Goal: Book appointment/travel/reservation

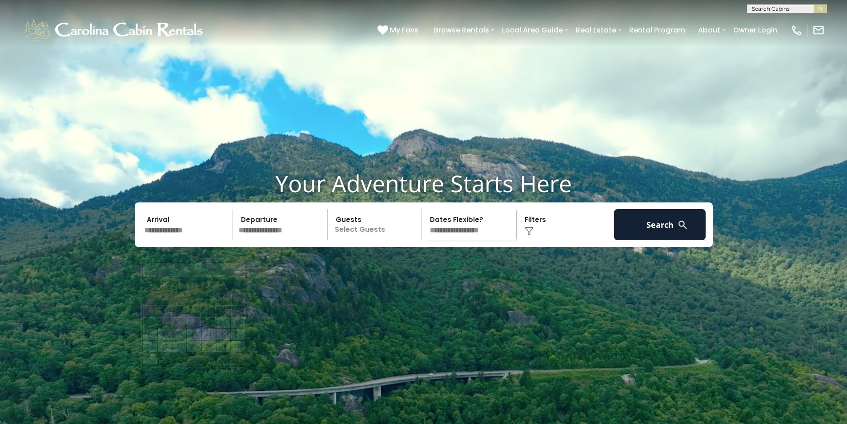
click at [172, 240] on input "text" at bounding box center [187, 224] width 92 height 31
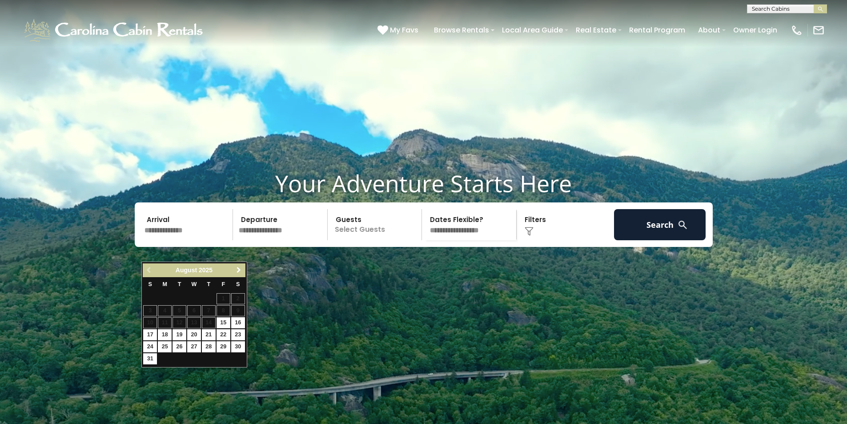
click at [234, 272] on link "Next" at bounding box center [238, 269] width 11 height 11
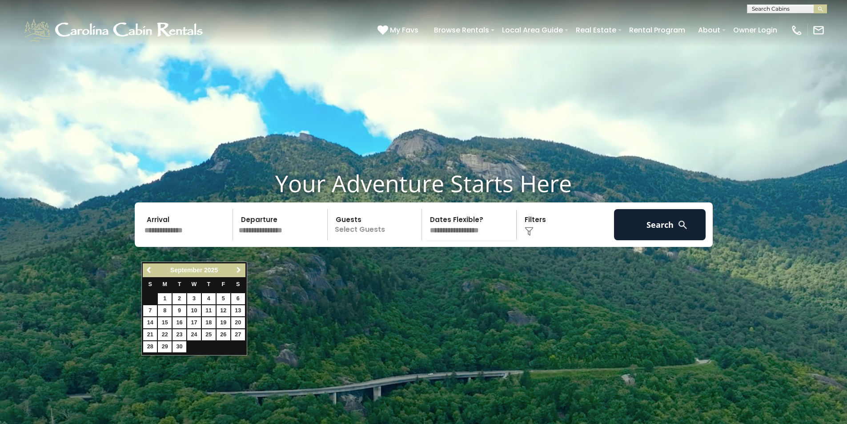
click at [237, 268] on span "Next" at bounding box center [238, 269] width 7 height 7
click at [213, 311] on link "9" at bounding box center [209, 310] width 14 height 11
type input "*******"
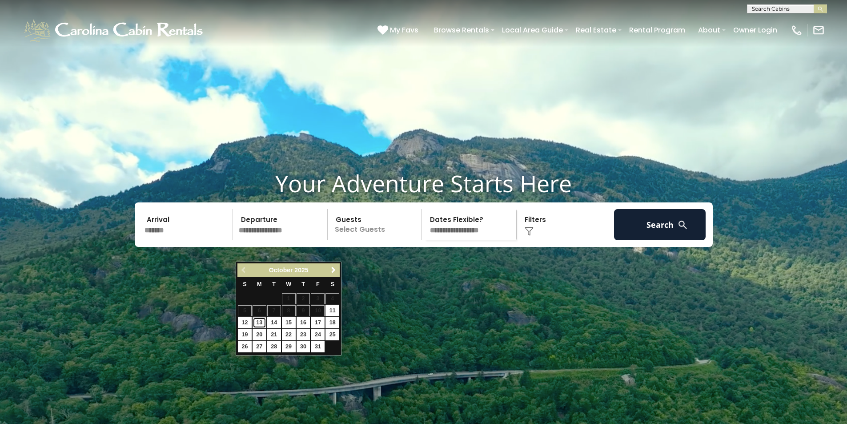
click at [265, 322] on link "13" at bounding box center [259, 322] width 14 height 11
type input "********"
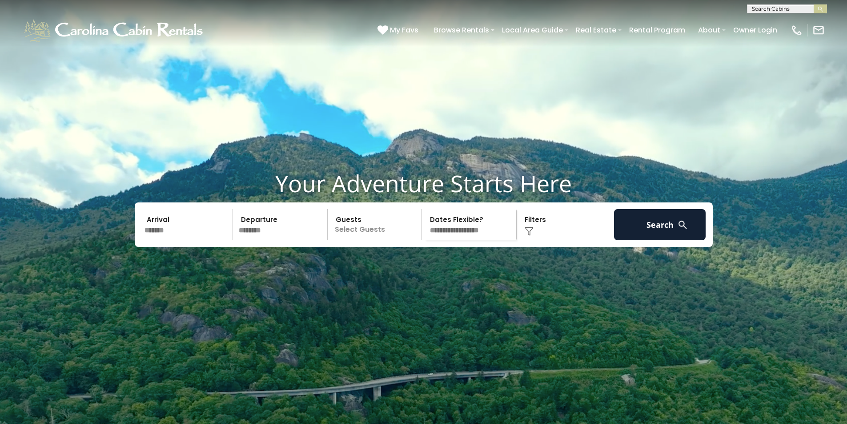
click at [369, 240] on p "Select Guests" at bounding box center [376, 224] width 92 height 31
click at [421, 266] on div "+" at bounding box center [419, 261] width 10 height 10
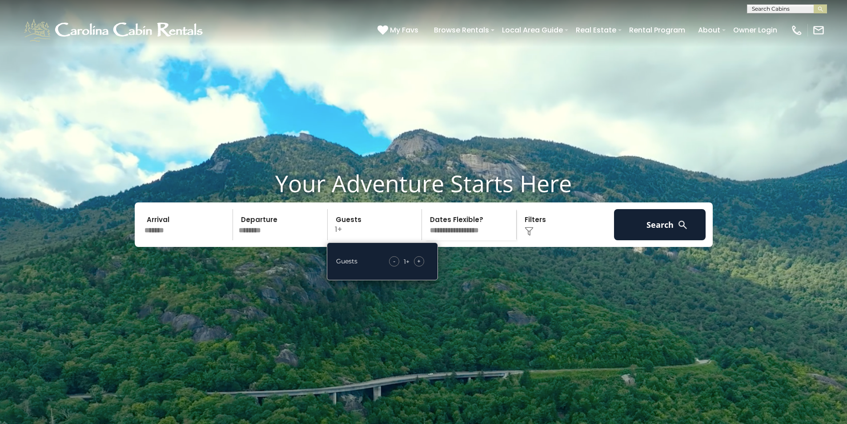
click at [421, 266] on div "+" at bounding box center [419, 261] width 10 height 10
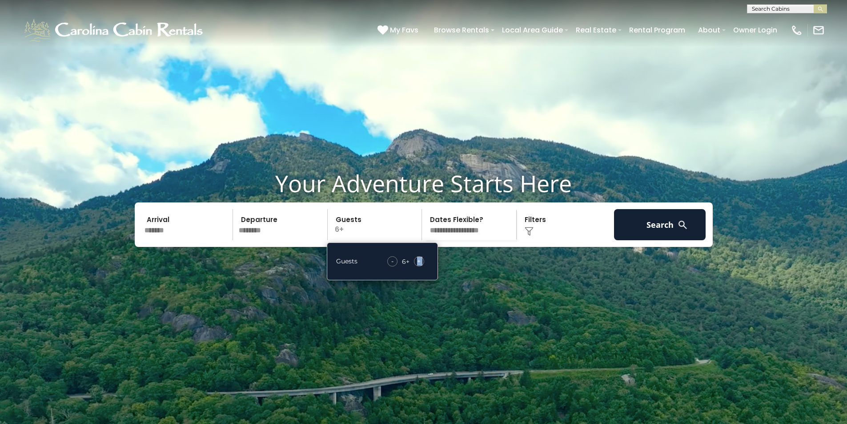
click at [421, 266] on div "+" at bounding box center [419, 261] width 10 height 10
click at [467, 240] on select "**********" at bounding box center [470, 224] width 92 height 31
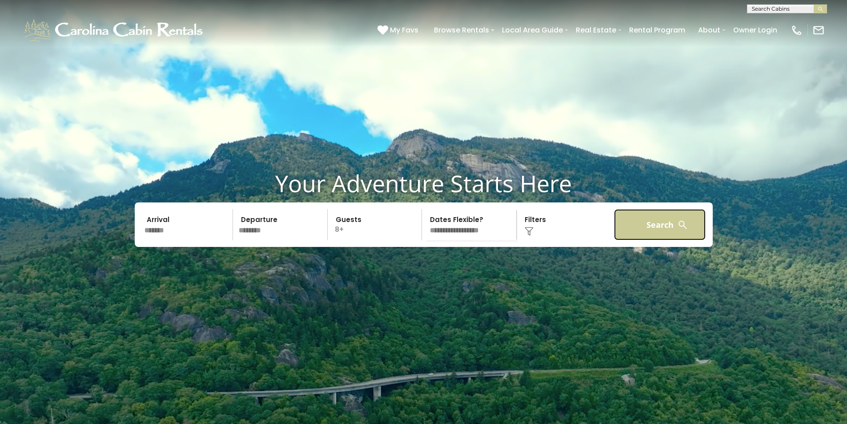
click at [667, 240] on button "Search" at bounding box center [660, 224] width 92 height 31
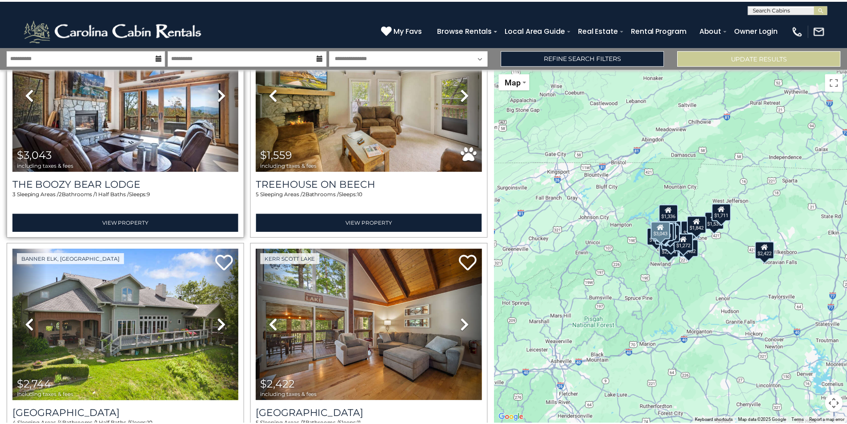
scroll to position [2845, 0]
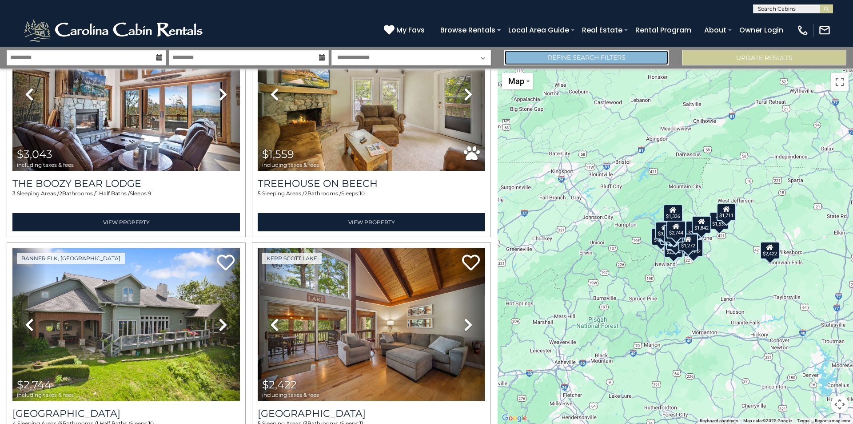
click at [602, 52] on link "Refine Search Filters" at bounding box center [586, 58] width 164 height 16
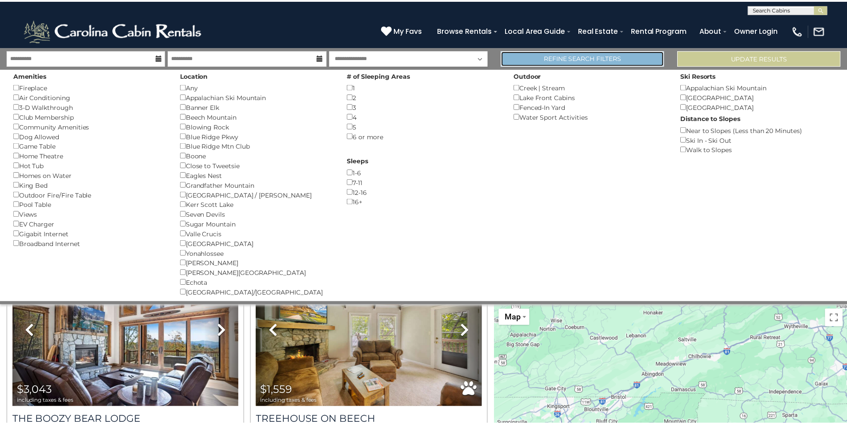
scroll to position [2829, 0]
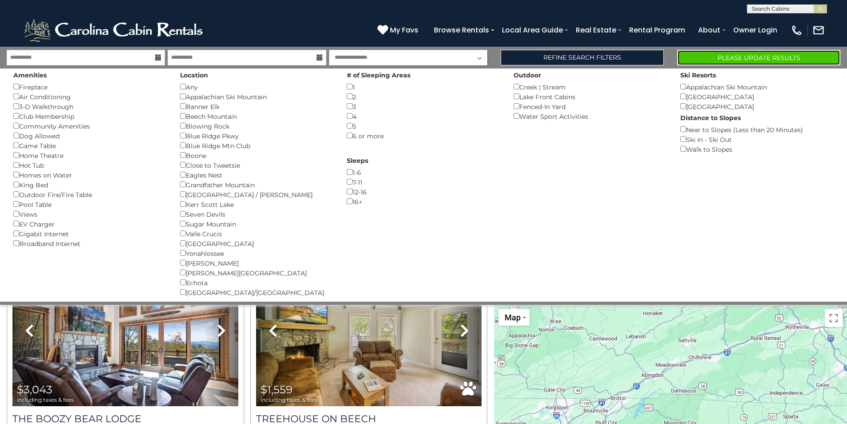
click at [792, 59] on button "Please Update Results" at bounding box center [758, 58] width 163 height 16
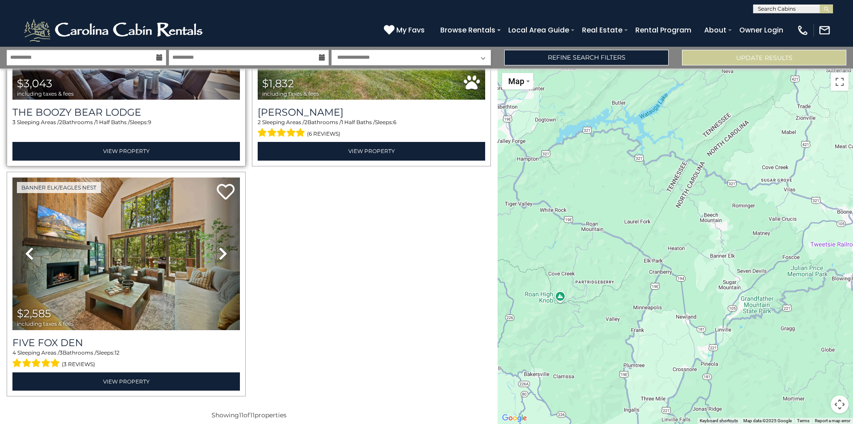
scroll to position [898, 0]
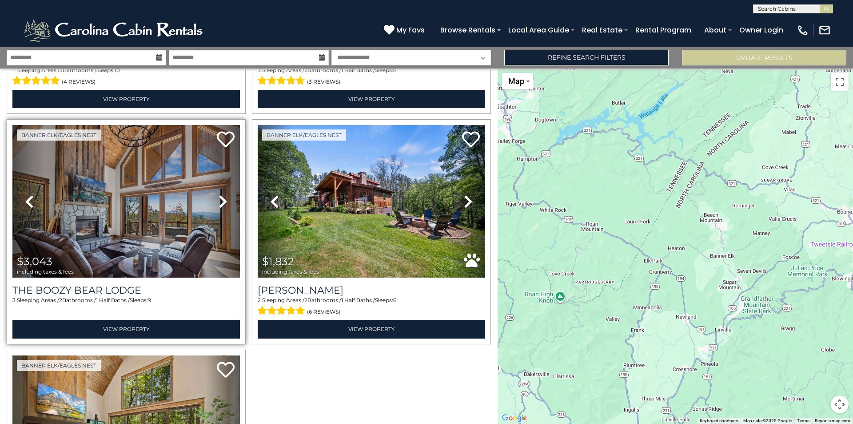
click at [222, 194] on icon at bounding box center [223, 201] width 9 height 14
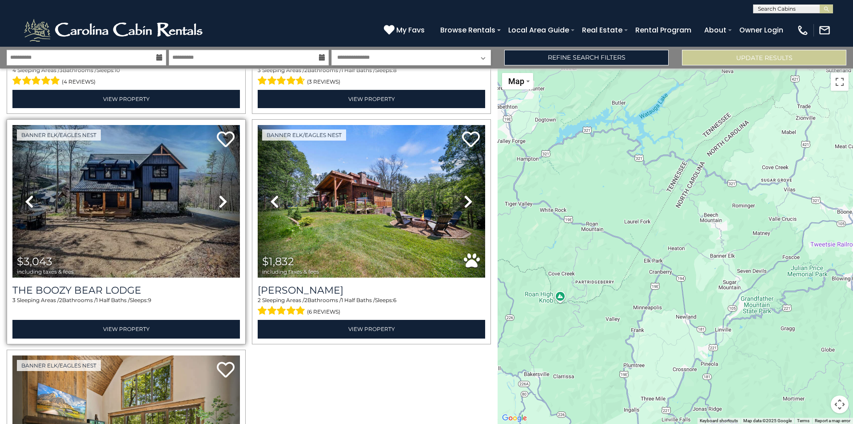
click at [222, 194] on icon at bounding box center [223, 201] width 9 height 14
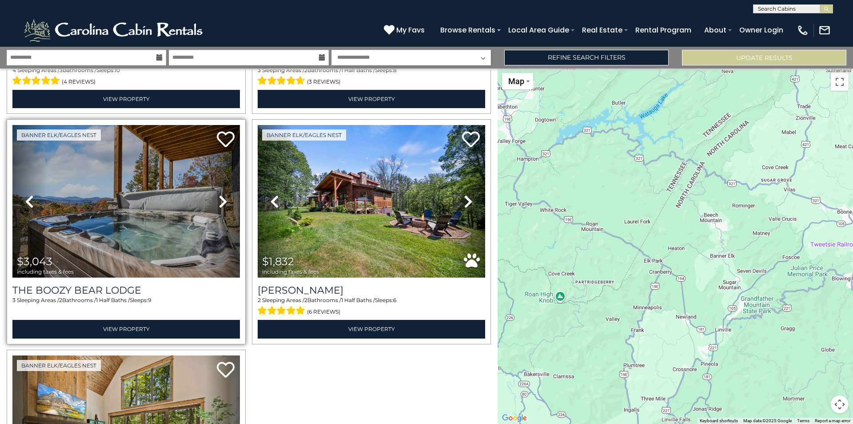
click at [220, 194] on icon at bounding box center [223, 201] width 9 height 14
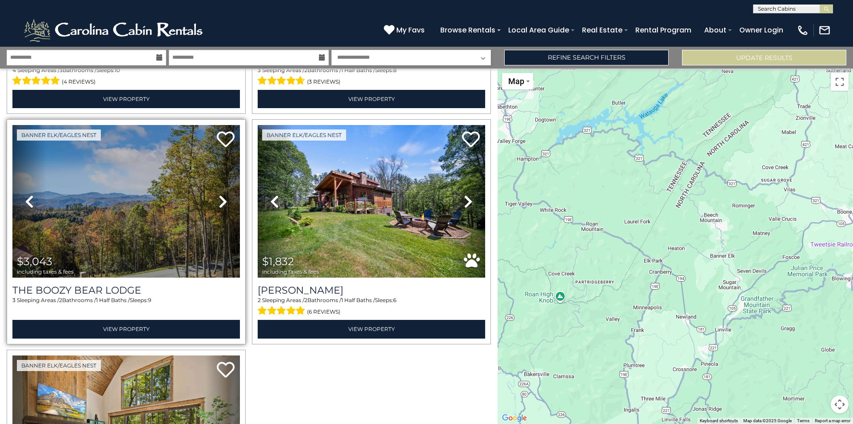
click at [220, 194] on icon at bounding box center [223, 201] width 9 height 14
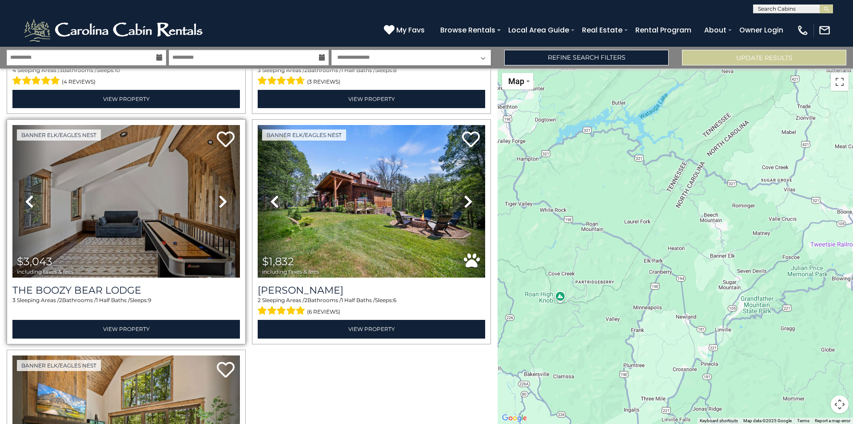
click at [220, 194] on icon at bounding box center [223, 201] width 9 height 14
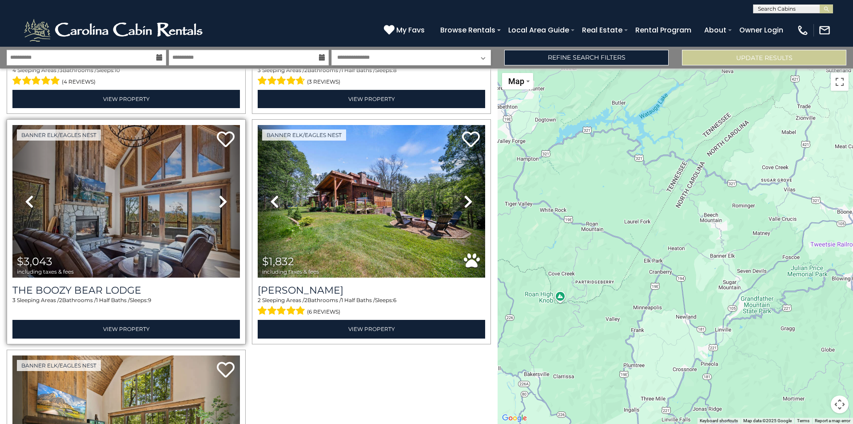
click at [220, 194] on icon at bounding box center [223, 201] width 9 height 14
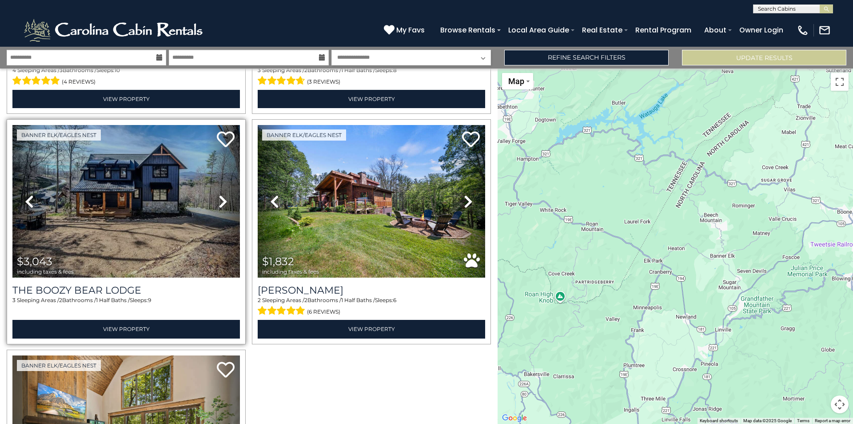
scroll to position [676, 0]
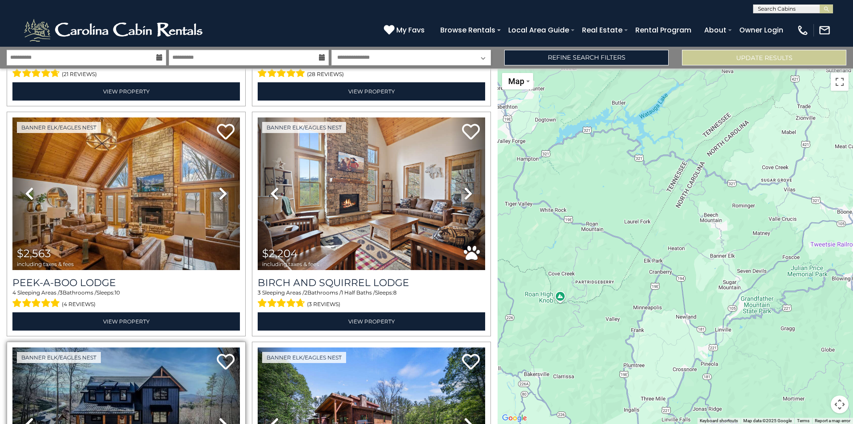
click at [220, 192] on icon at bounding box center [223, 193] width 9 height 14
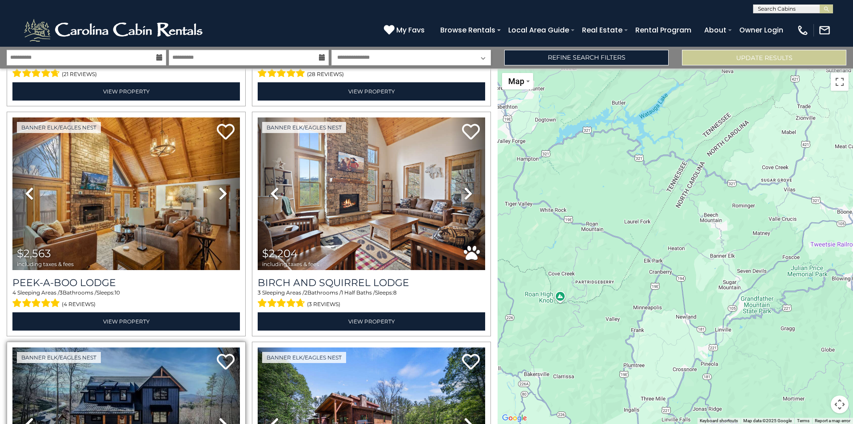
click at [220, 192] on icon at bounding box center [223, 193] width 9 height 14
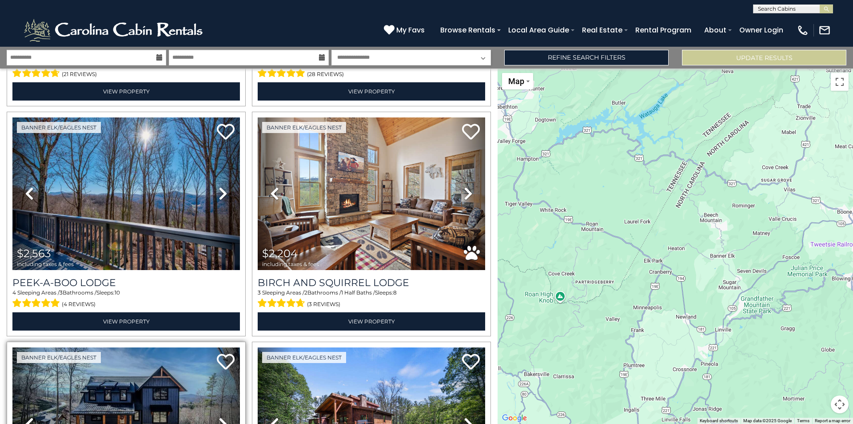
click at [220, 192] on icon at bounding box center [223, 193] width 9 height 14
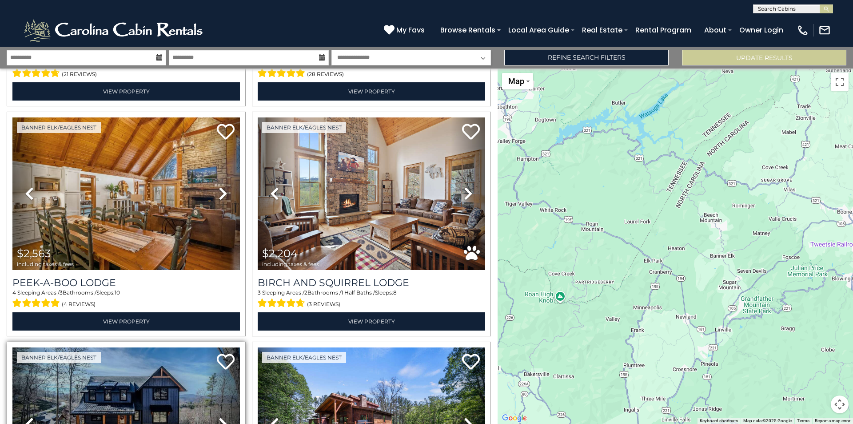
click at [220, 192] on icon at bounding box center [223, 193] width 9 height 14
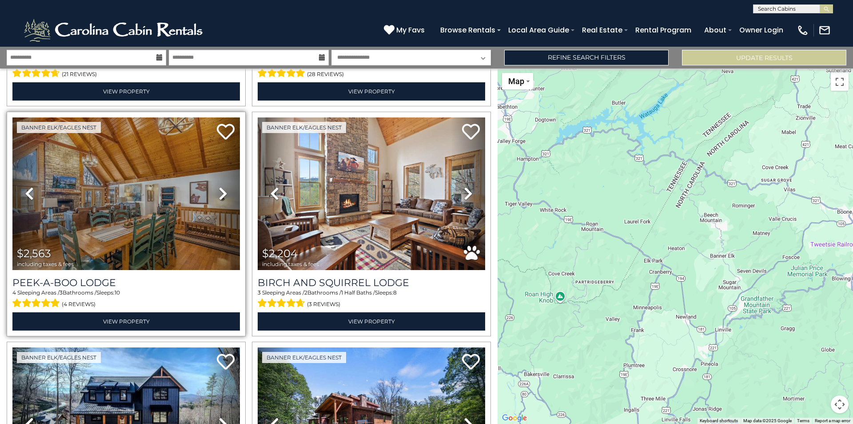
click at [221, 191] on icon at bounding box center [223, 193] width 9 height 14
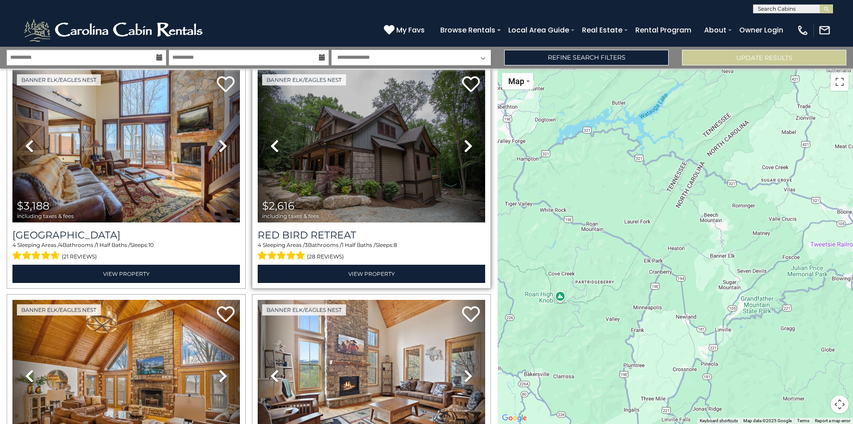
scroll to position [498, 0]
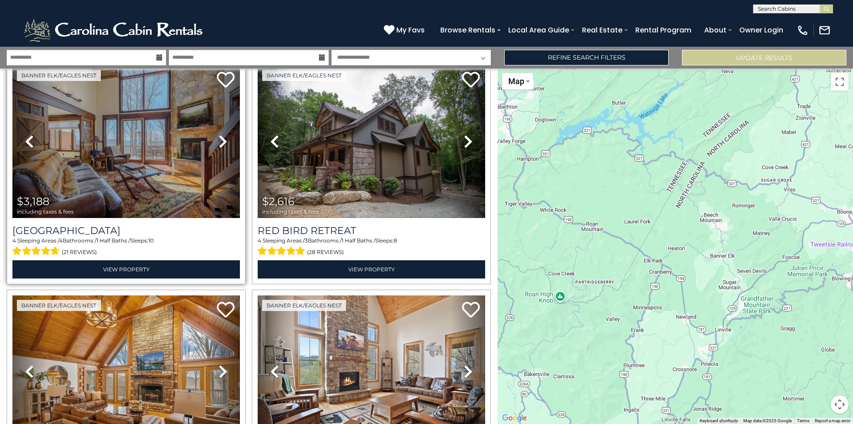
click at [224, 140] on icon at bounding box center [223, 141] width 9 height 14
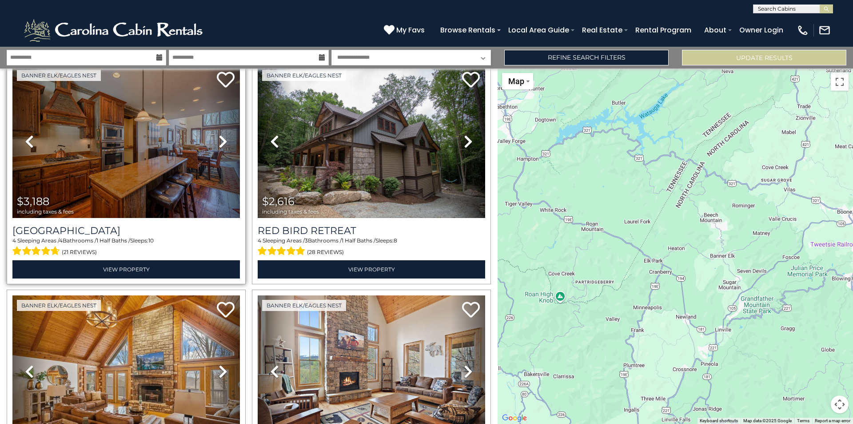
click at [219, 134] on icon at bounding box center [223, 141] width 9 height 14
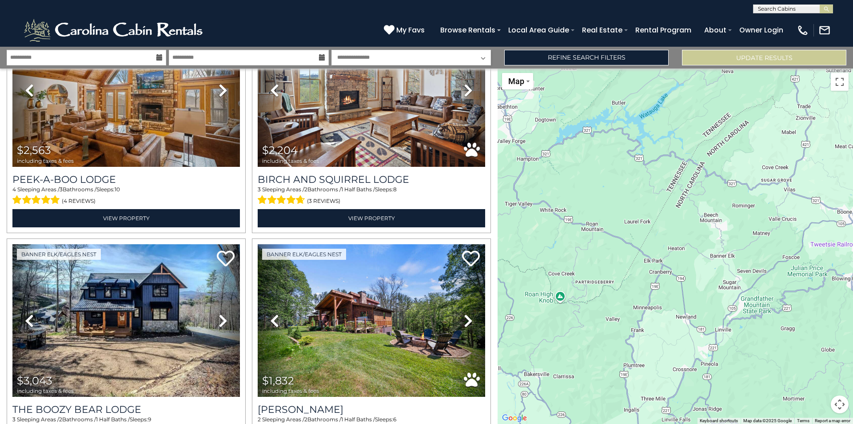
scroll to position [765, 0]
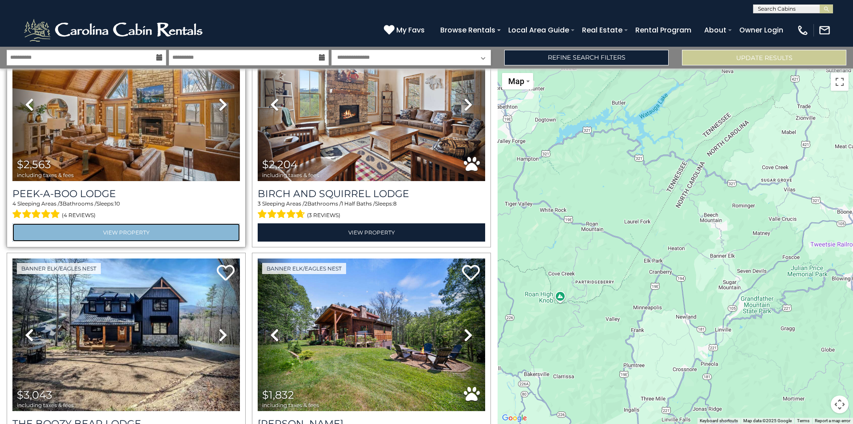
click at [147, 223] on link "View Property" at bounding box center [126, 232] width 228 height 18
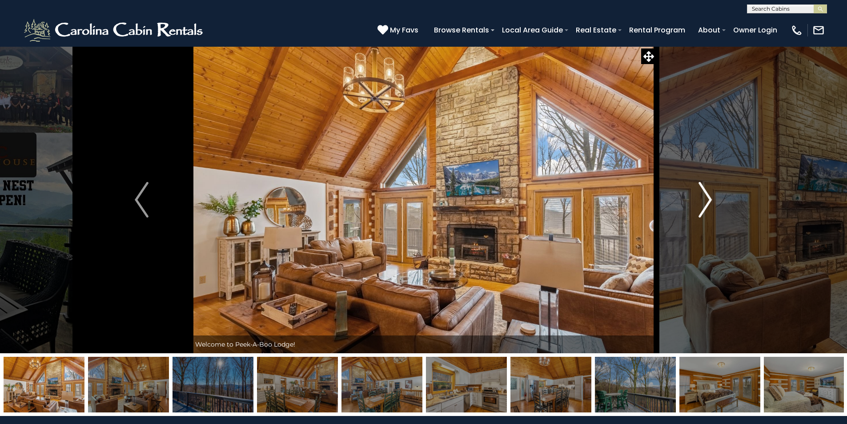
click at [704, 202] on img "Next" at bounding box center [704, 200] width 13 height 36
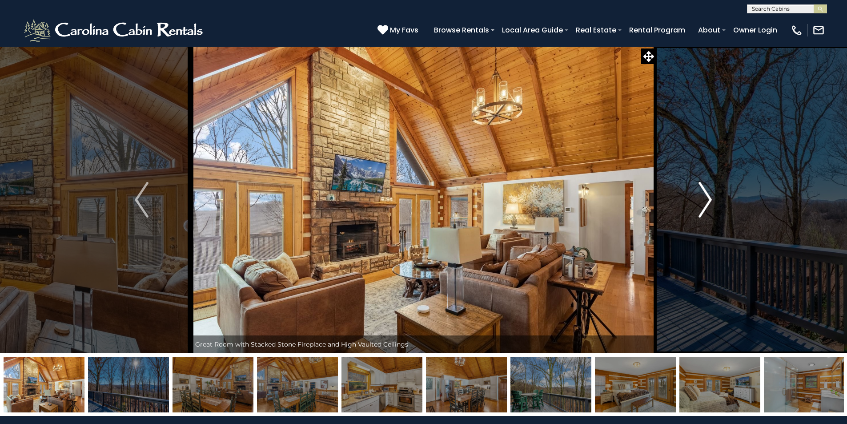
click at [704, 202] on img "Next" at bounding box center [704, 200] width 13 height 36
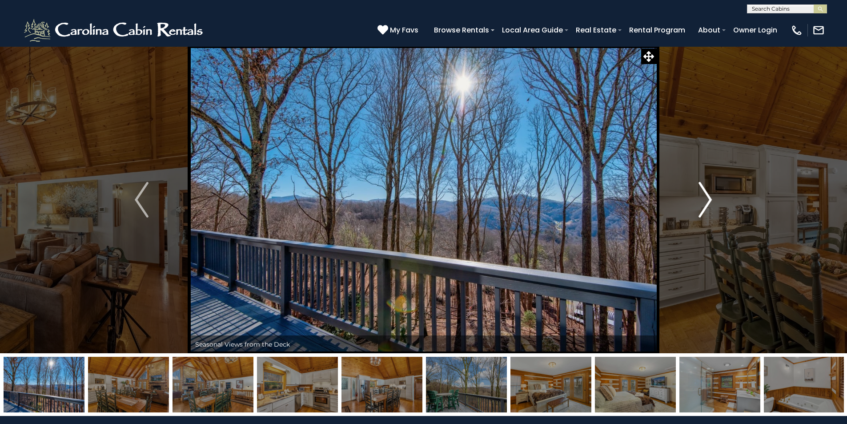
click at [704, 202] on img "Next" at bounding box center [704, 200] width 13 height 36
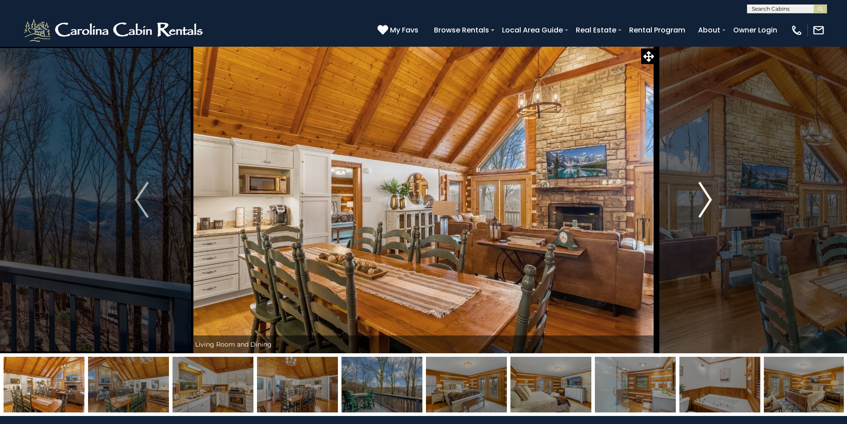
click at [704, 202] on img "Next" at bounding box center [704, 200] width 13 height 36
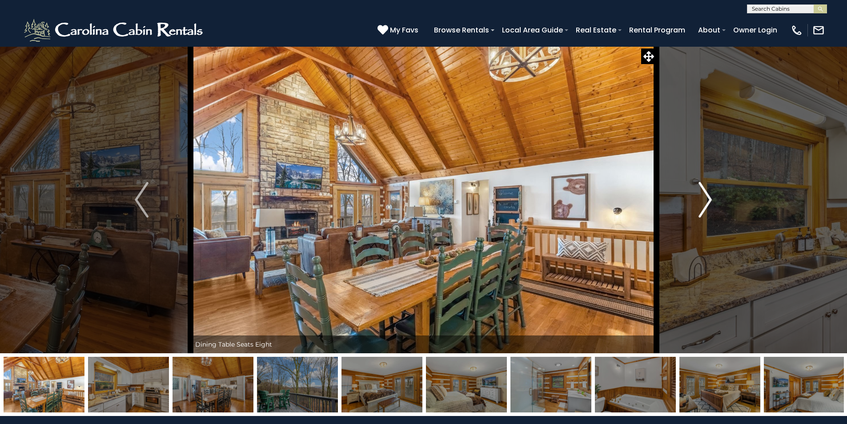
click at [704, 202] on img "Next" at bounding box center [704, 200] width 13 height 36
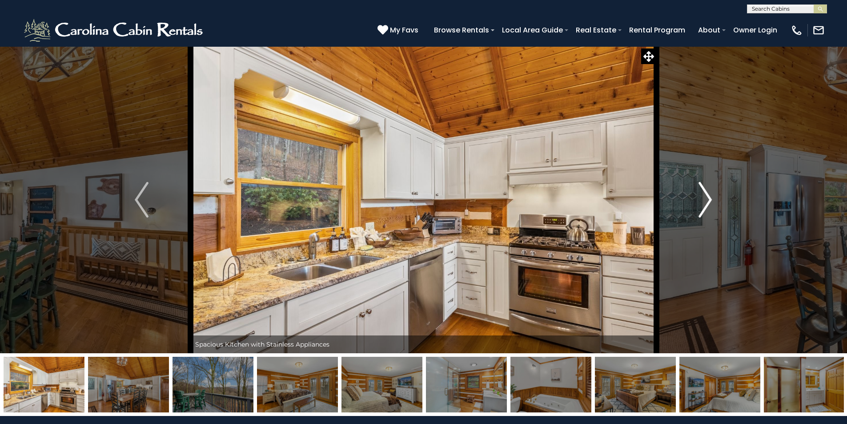
click at [704, 202] on img "Next" at bounding box center [704, 200] width 13 height 36
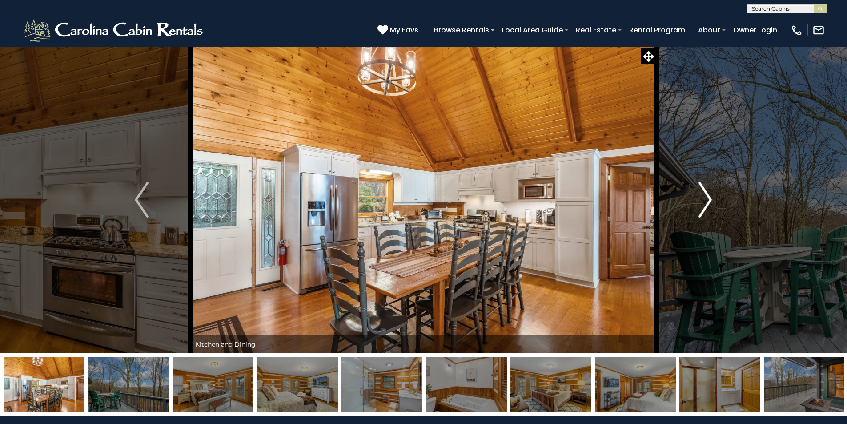
click at [704, 202] on img "Next" at bounding box center [704, 200] width 13 height 36
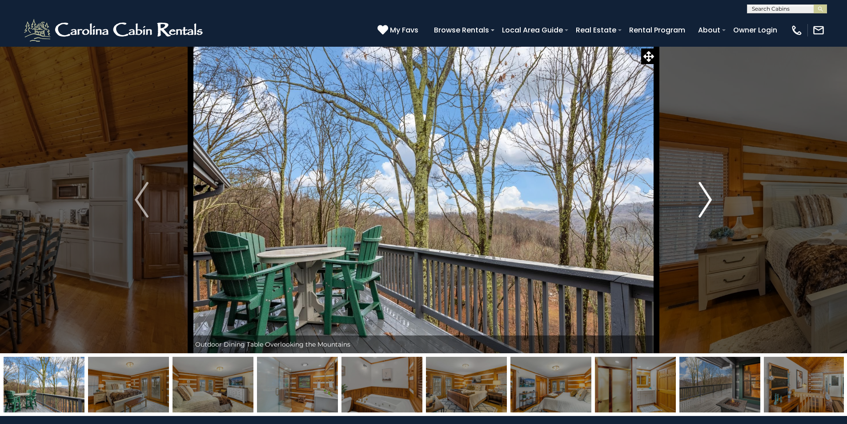
click at [699, 200] on img "Next" at bounding box center [704, 200] width 13 height 36
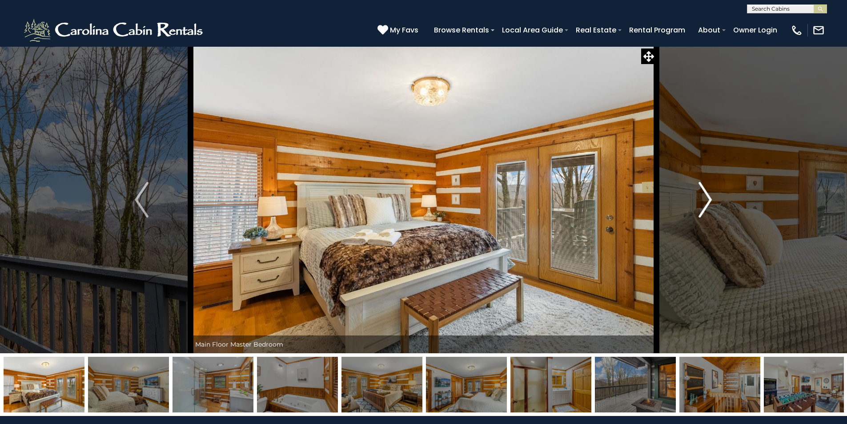
click at [700, 200] on img "Next" at bounding box center [704, 200] width 13 height 36
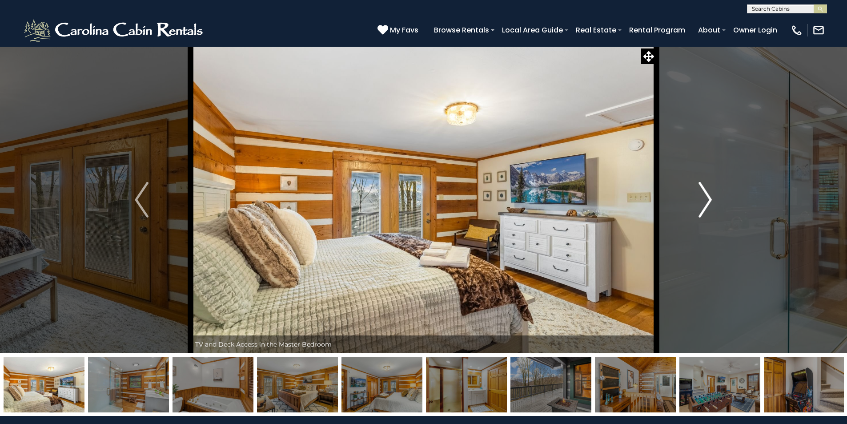
click at [700, 200] on img "Next" at bounding box center [704, 200] width 13 height 36
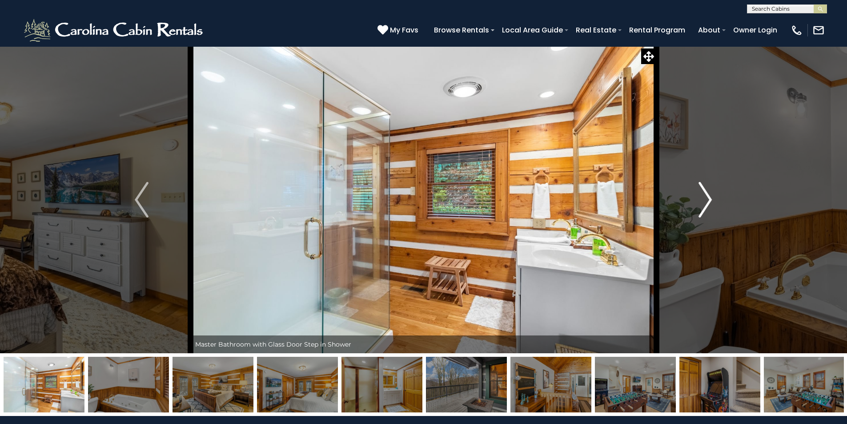
click at [700, 200] on img "Next" at bounding box center [704, 200] width 13 height 36
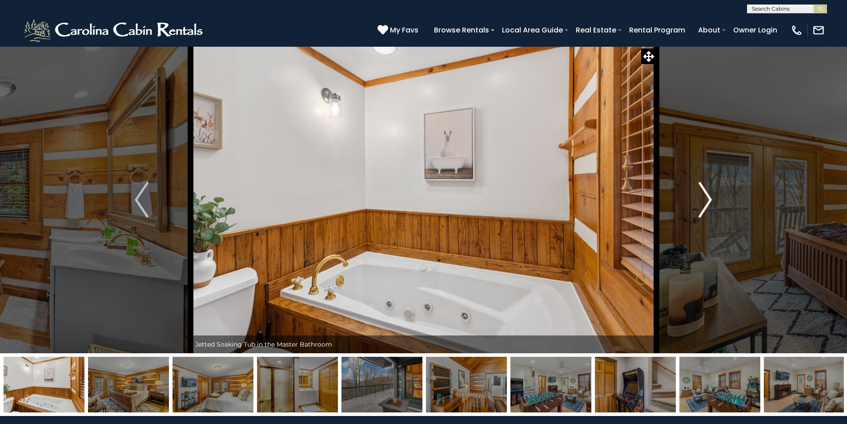
click at [700, 200] on img "Next" at bounding box center [704, 200] width 13 height 36
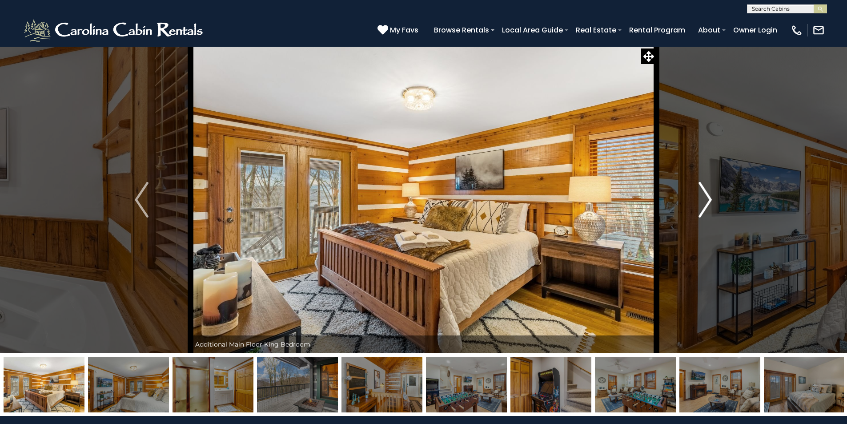
click at [700, 200] on img "Next" at bounding box center [704, 200] width 13 height 36
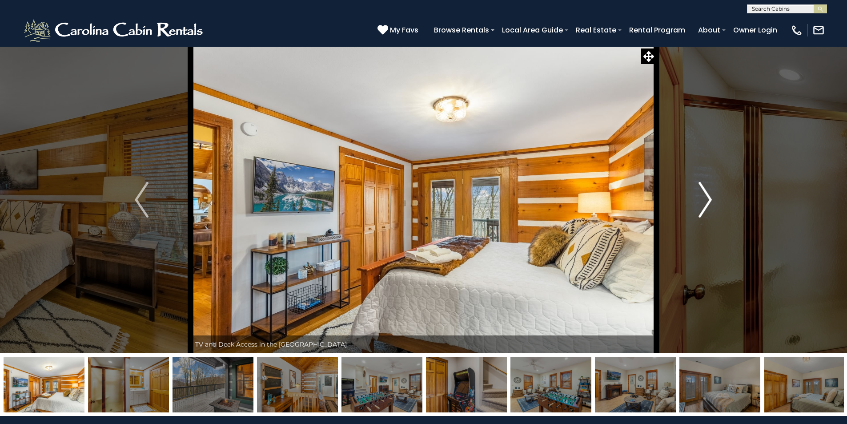
click at [700, 200] on img "Next" at bounding box center [704, 200] width 13 height 36
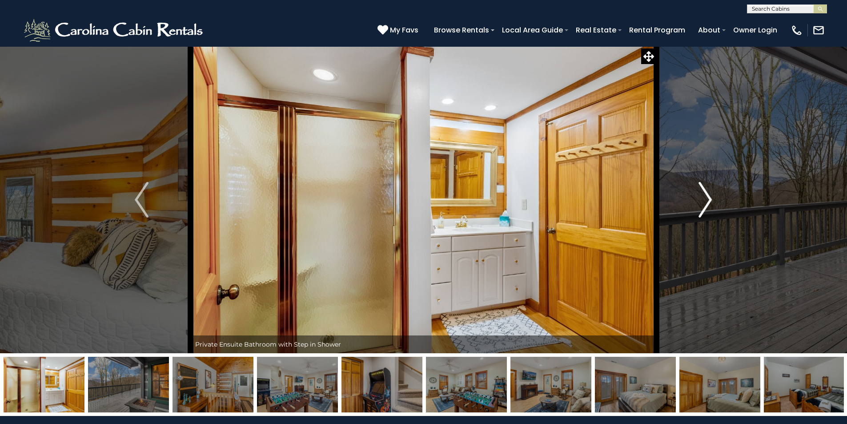
click at [700, 200] on img "Next" at bounding box center [704, 200] width 13 height 36
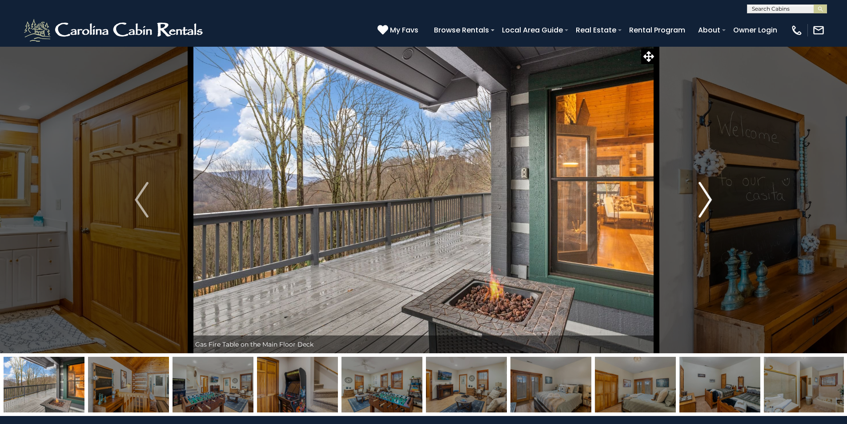
click at [700, 200] on img "Next" at bounding box center [704, 200] width 13 height 36
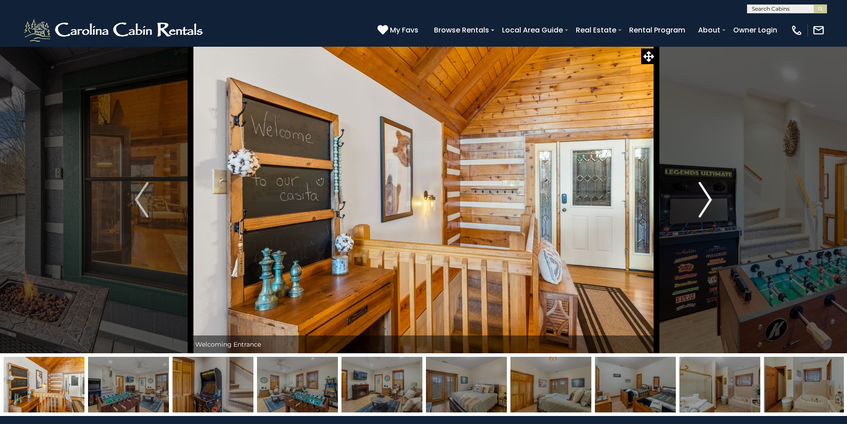
click at [700, 200] on img "Next" at bounding box center [704, 200] width 13 height 36
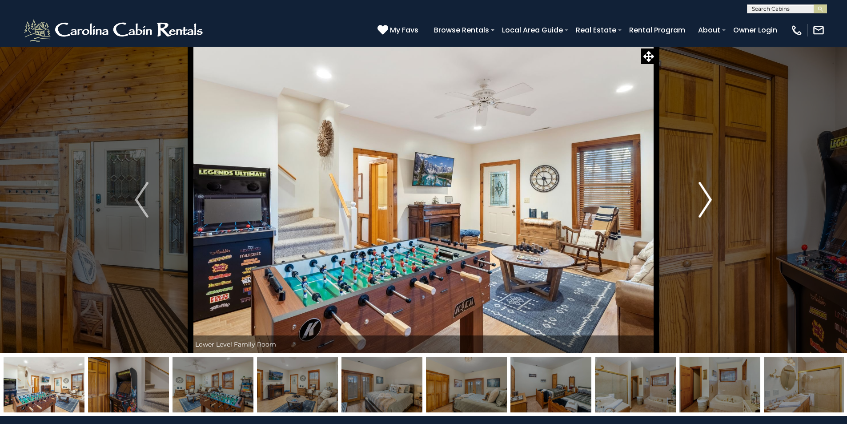
click at [700, 200] on img "Next" at bounding box center [704, 200] width 13 height 36
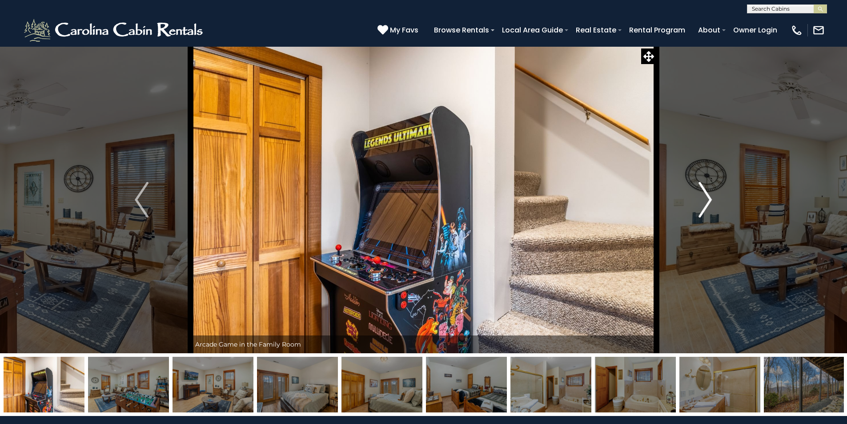
click at [700, 200] on img "Next" at bounding box center [704, 200] width 13 height 36
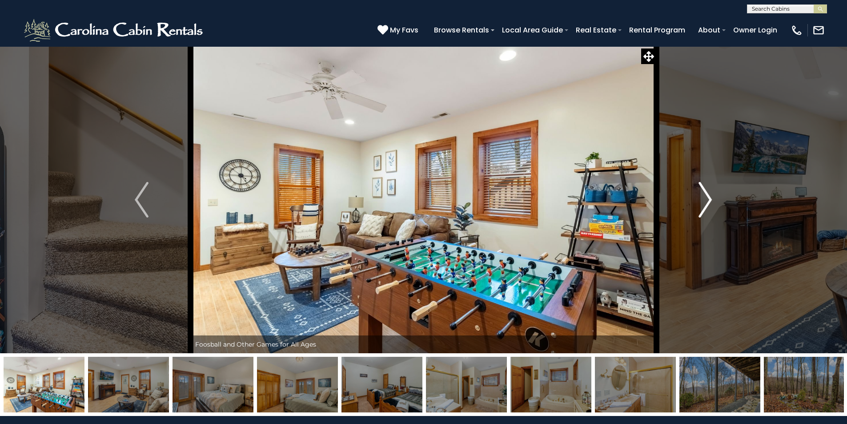
click at [700, 201] on img "Next" at bounding box center [704, 200] width 13 height 36
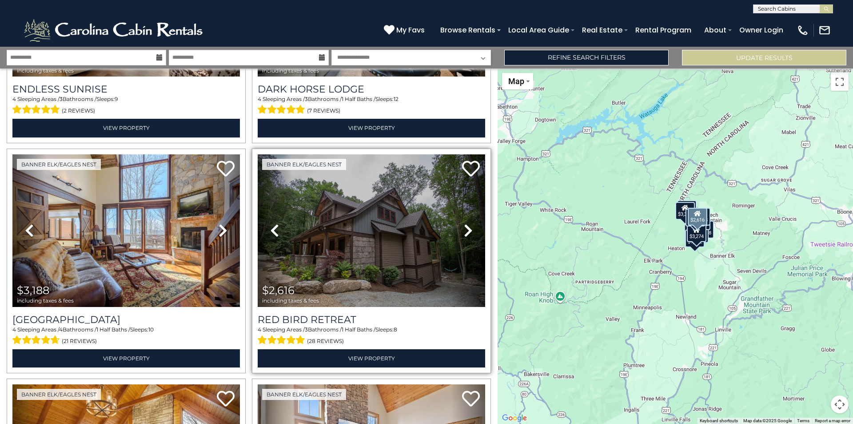
scroll to position [444, 0]
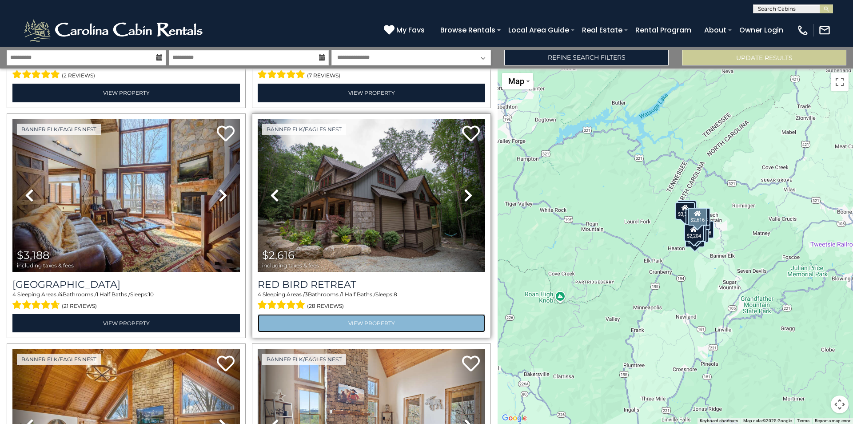
click at [374, 321] on link "View Property" at bounding box center [372, 323] width 228 height 18
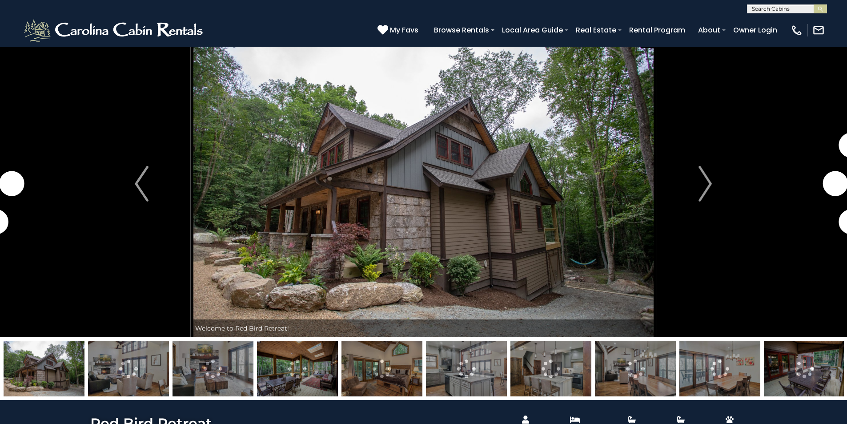
scroll to position [44, 0]
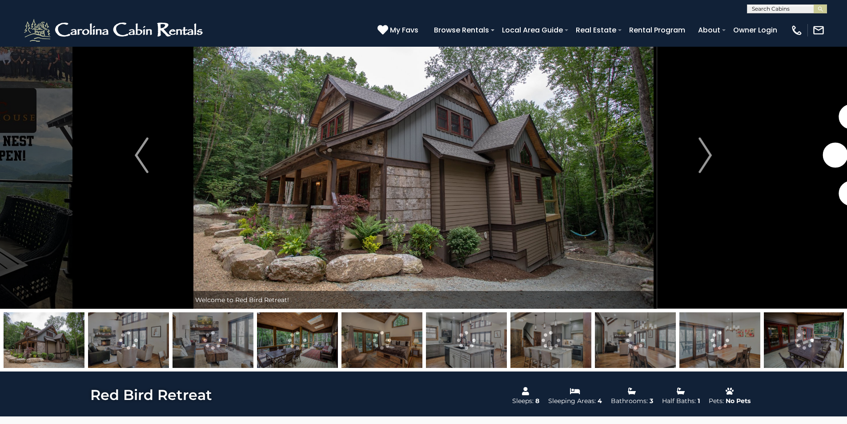
click at [580, 341] on img at bounding box center [550, 340] width 81 height 56
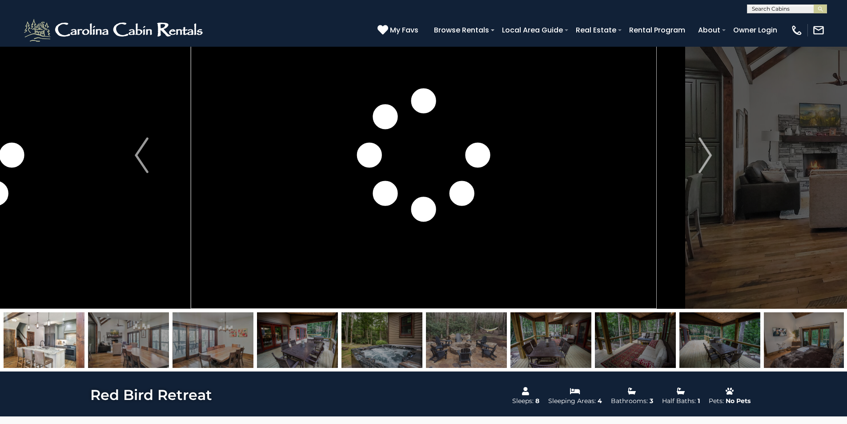
click at [485, 341] on img at bounding box center [466, 340] width 81 height 56
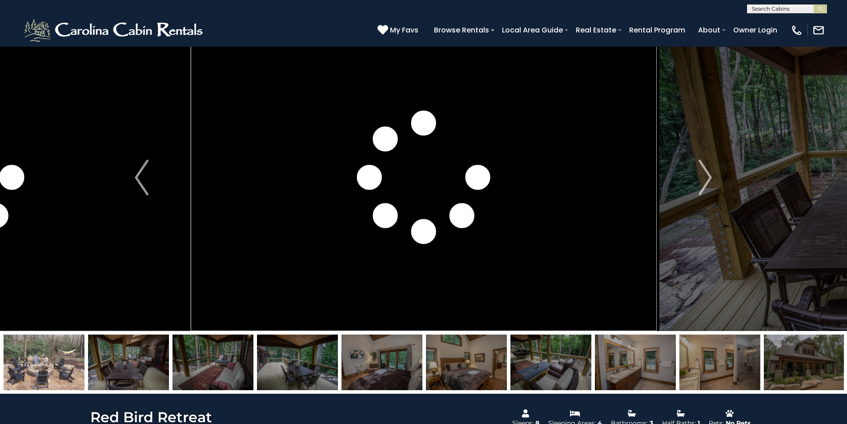
scroll to position [0, 0]
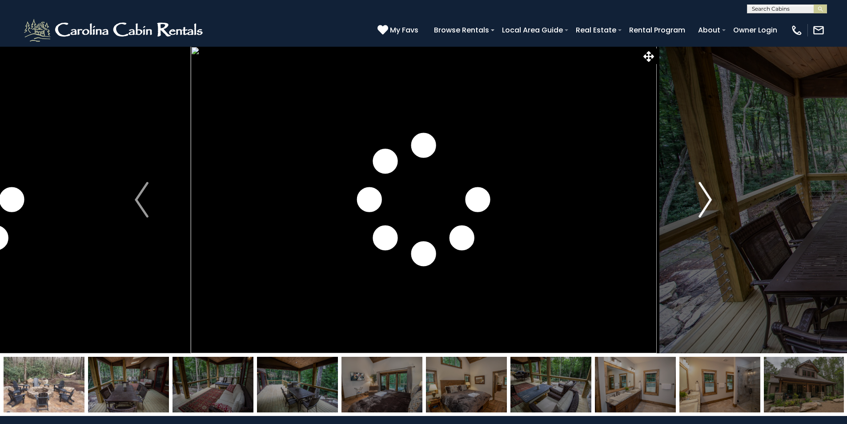
click at [715, 200] on button "Next" at bounding box center [705, 199] width 98 height 307
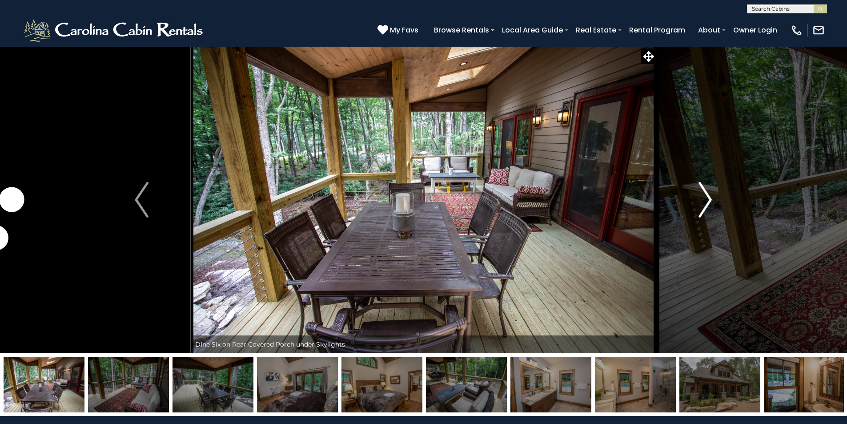
click at [711, 205] on img "Next" at bounding box center [704, 200] width 13 height 36
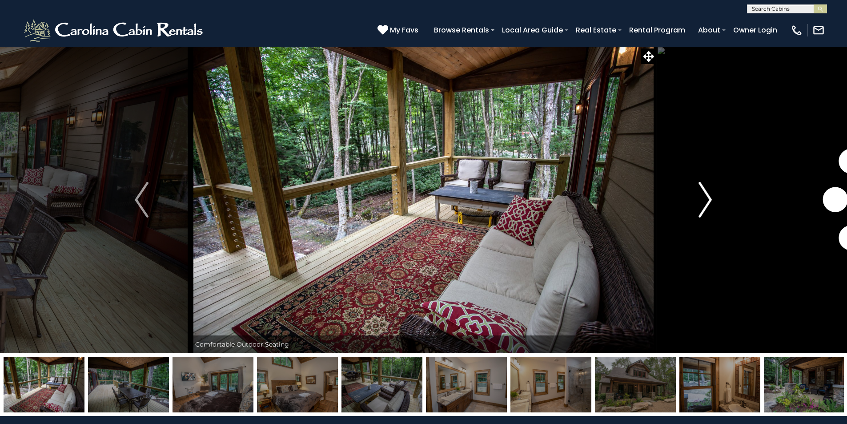
click at [707, 204] on img "Next" at bounding box center [704, 200] width 13 height 36
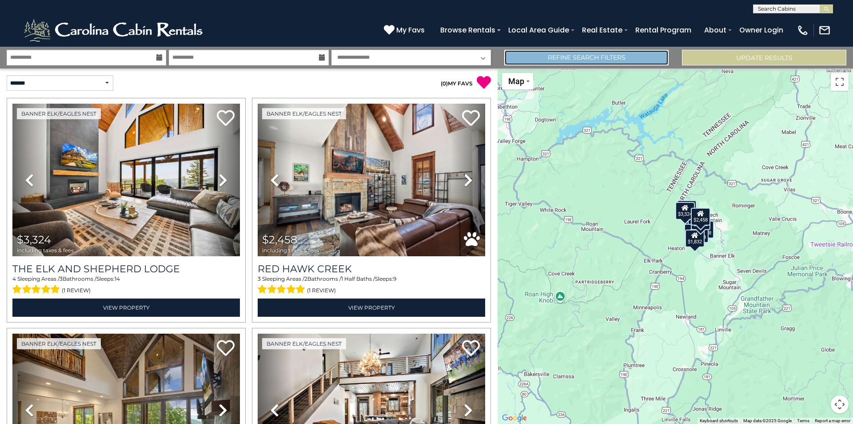
click at [615, 60] on link "Refine Search Filters" at bounding box center [586, 58] width 164 height 16
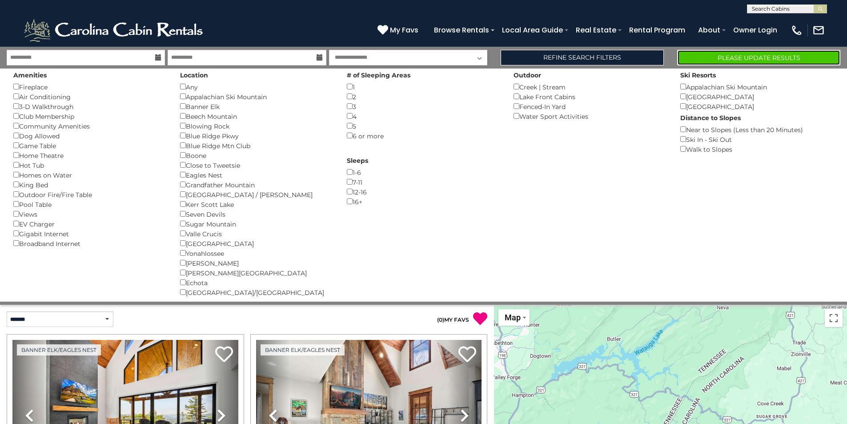
click at [729, 54] on button "Please Update Results" at bounding box center [758, 58] width 163 height 16
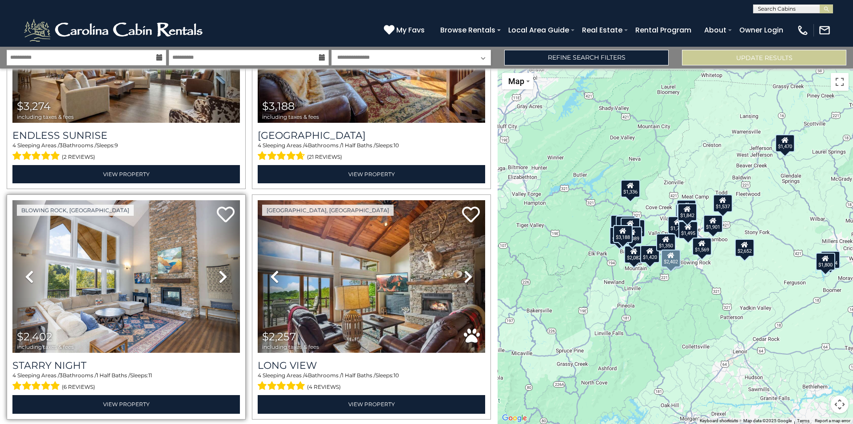
scroll to position [178, 0]
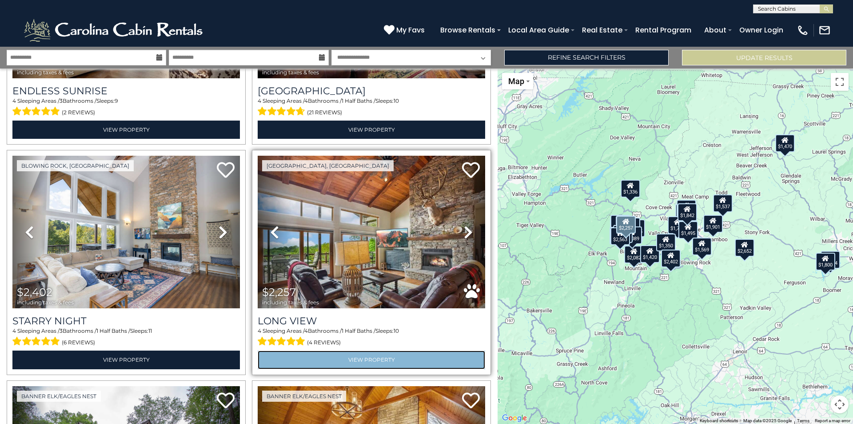
click at [412, 361] on link "View Property" at bounding box center [372, 359] width 228 height 18
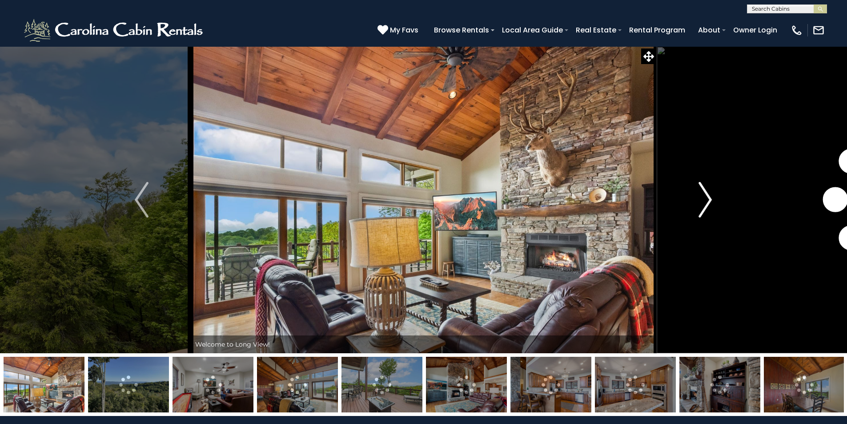
click at [705, 207] on img "Next" at bounding box center [704, 200] width 13 height 36
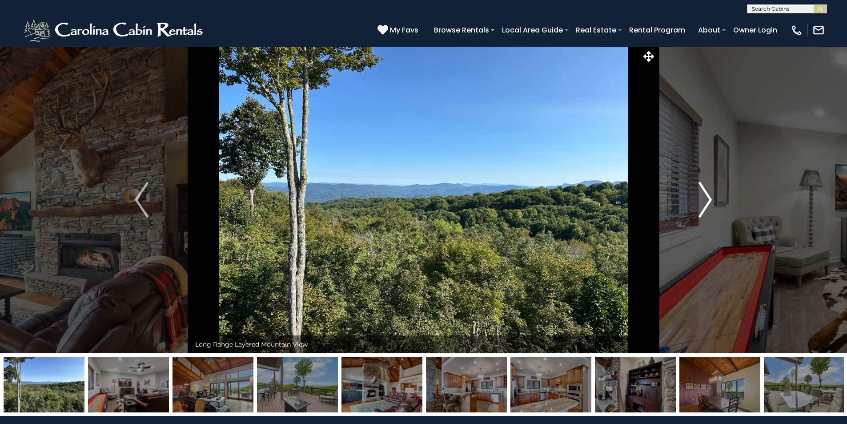
click at [705, 207] on img "Next" at bounding box center [704, 200] width 13 height 36
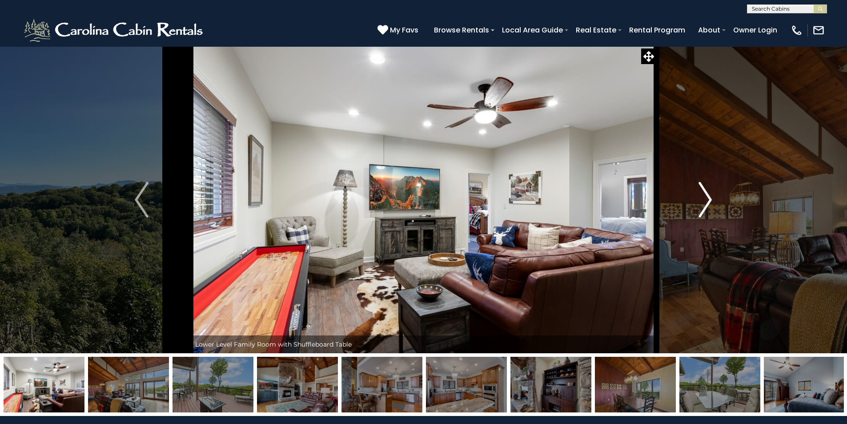
click at [706, 204] on img "Next" at bounding box center [704, 200] width 13 height 36
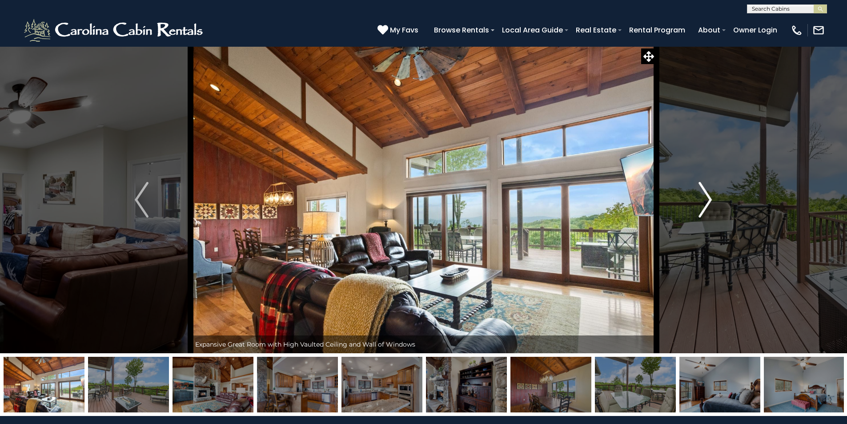
click at [706, 204] on img "Next" at bounding box center [704, 200] width 13 height 36
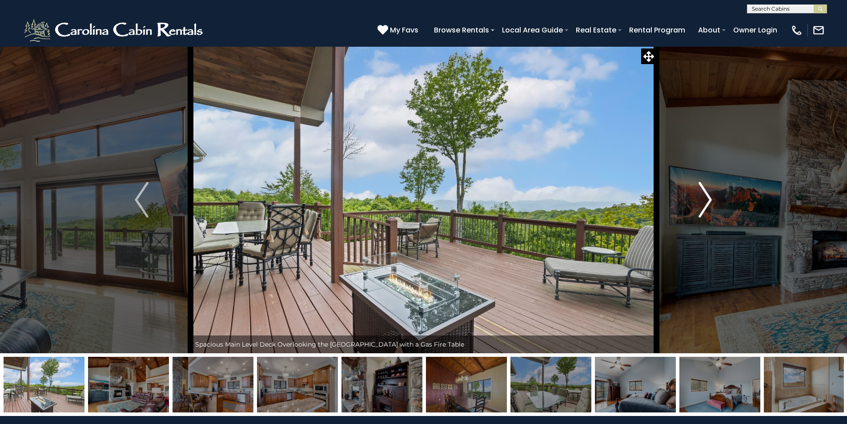
click at [706, 204] on img "Next" at bounding box center [704, 200] width 13 height 36
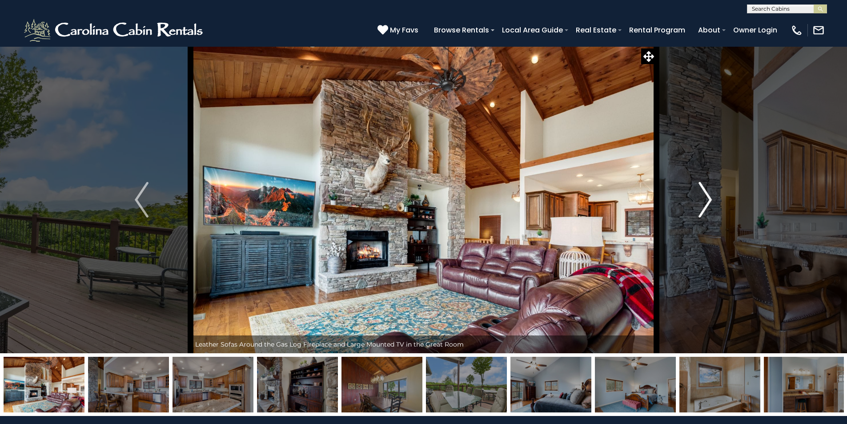
click at [706, 204] on img "Next" at bounding box center [704, 200] width 13 height 36
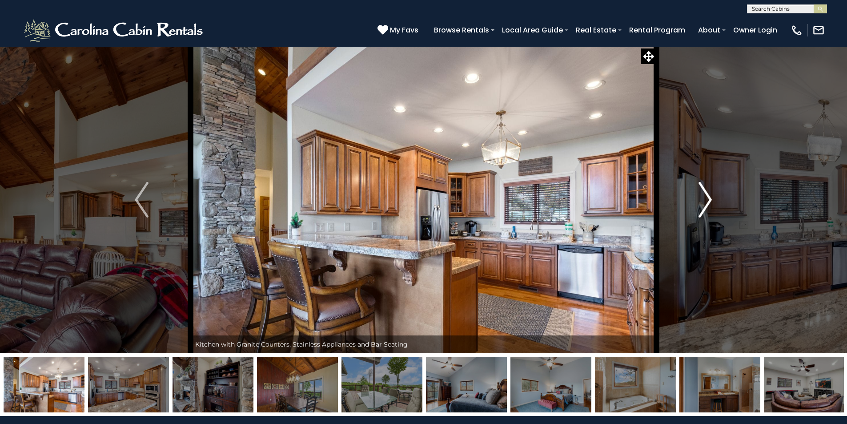
click at [707, 203] on img "Next" at bounding box center [704, 200] width 13 height 36
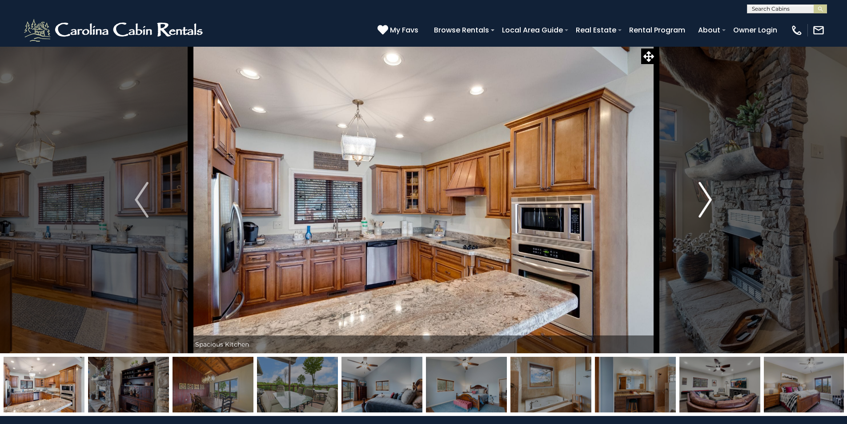
click at [707, 203] on img "Next" at bounding box center [704, 200] width 13 height 36
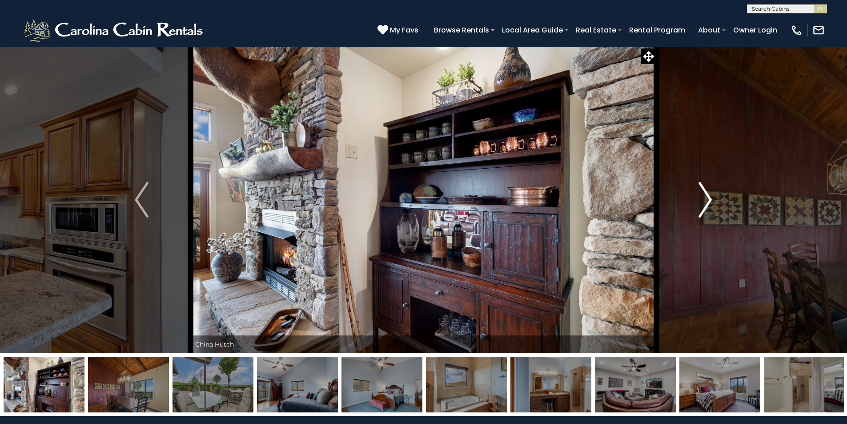
click at [707, 203] on img "Next" at bounding box center [704, 200] width 13 height 36
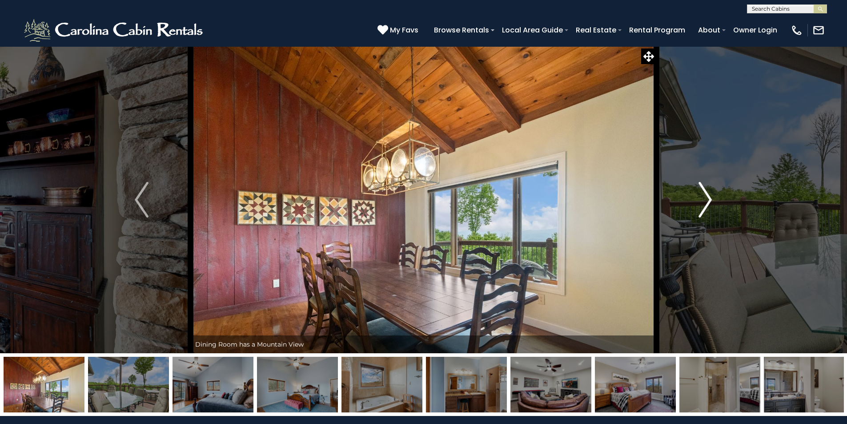
click at [707, 203] on img "Next" at bounding box center [704, 200] width 13 height 36
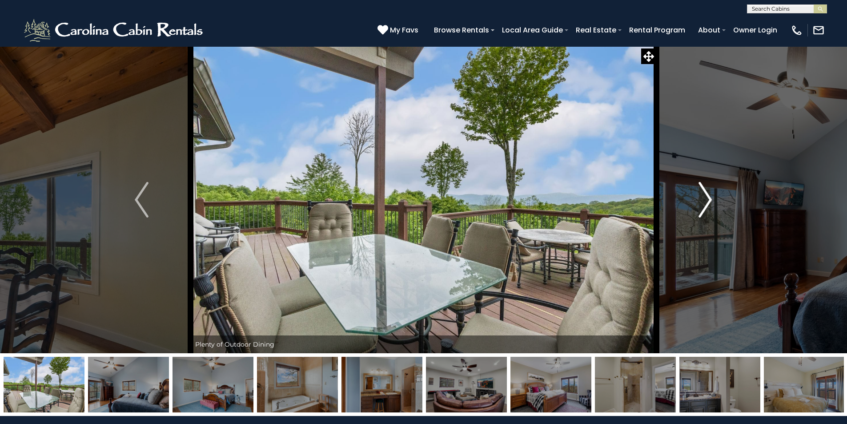
click at [707, 203] on img "Next" at bounding box center [704, 200] width 13 height 36
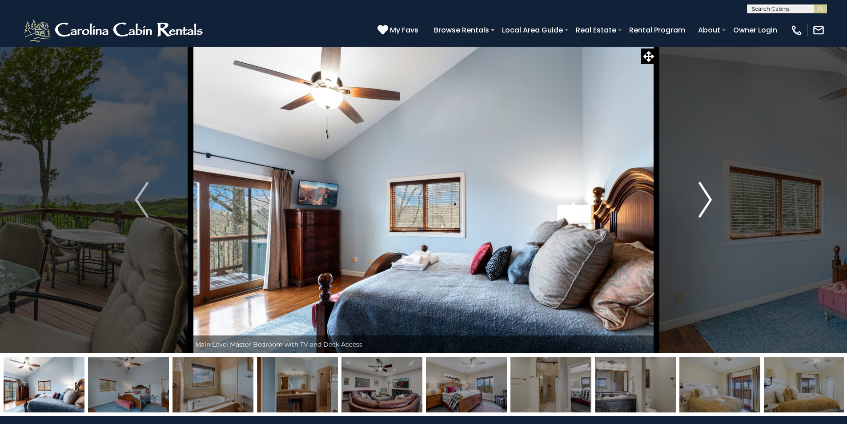
click at [707, 203] on img "Next" at bounding box center [704, 200] width 13 height 36
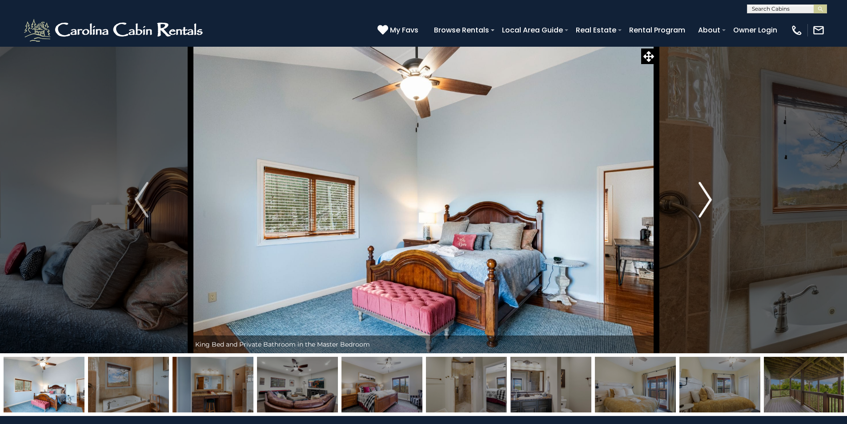
click at [707, 203] on img "Next" at bounding box center [704, 200] width 13 height 36
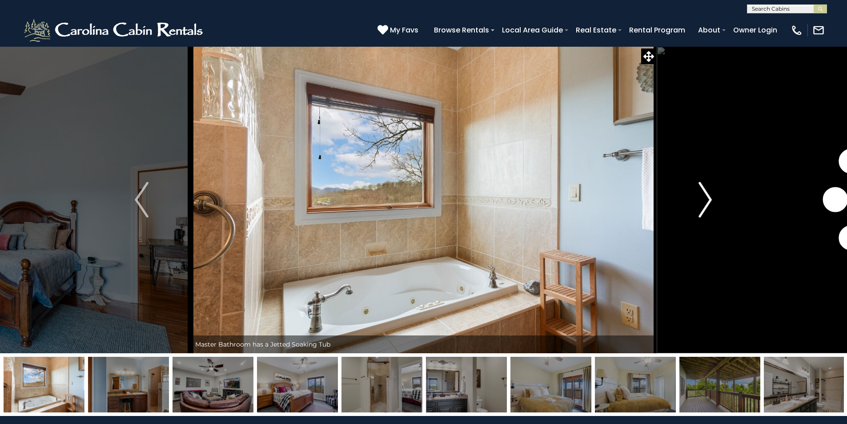
click at [707, 203] on img "Next" at bounding box center [704, 200] width 13 height 36
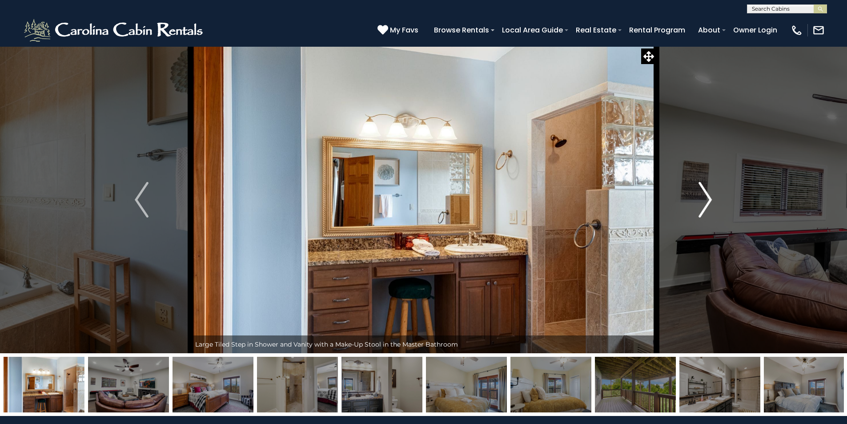
click at [707, 203] on img "Next" at bounding box center [704, 200] width 13 height 36
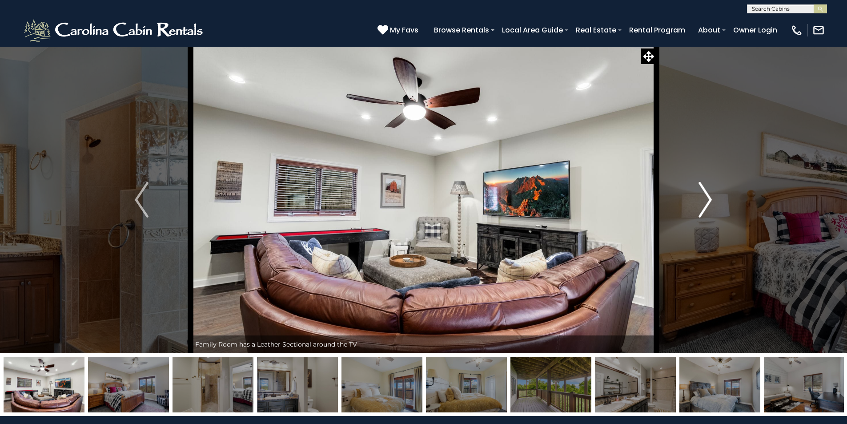
click at [707, 203] on img "Next" at bounding box center [704, 200] width 13 height 36
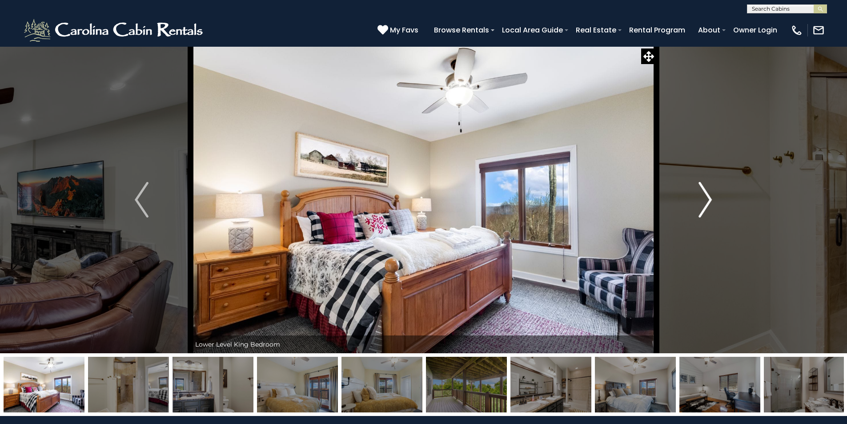
click at [707, 203] on img "Next" at bounding box center [704, 200] width 13 height 36
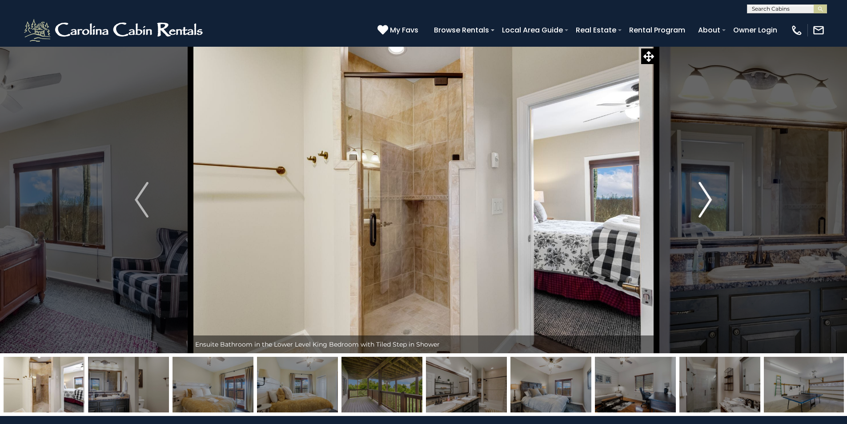
click at [708, 202] on img "Next" at bounding box center [704, 200] width 13 height 36
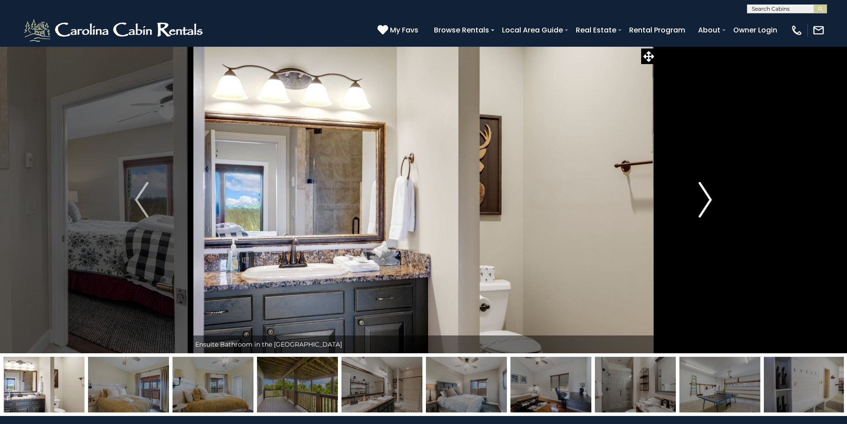
click at [708, 202] on img "Next" at bounding box center [704, 200] width 13 height 36
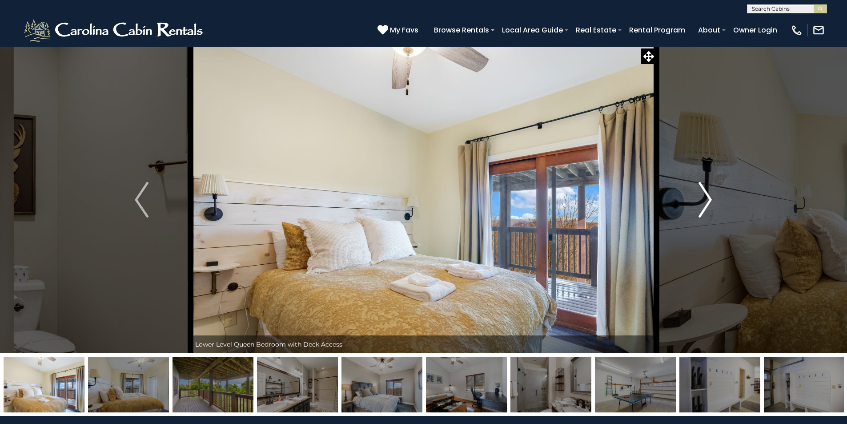
click at [708, 202] on img "Next" at bounding box center [704, 200] width 13 height 36
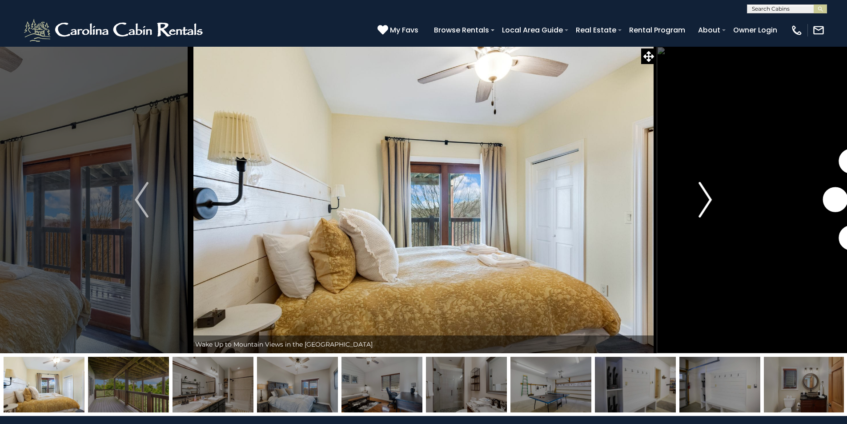
click at [708, 202] on img "Next" at bounding box center [704, 200] width 13 height 36
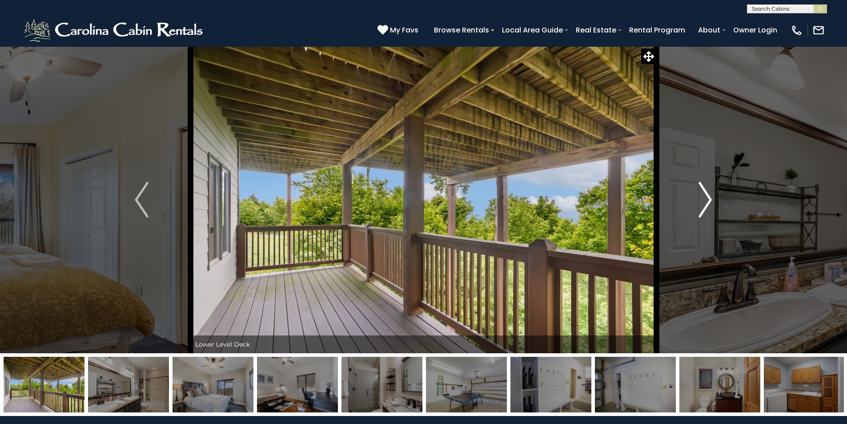
click at [709, 201] on img "Next" at bounding box center [704, 200] width 13 height 36
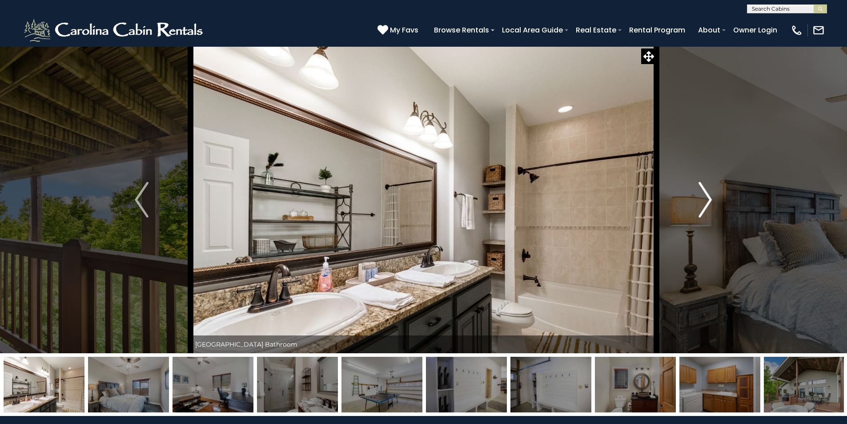
click at [709, 201] on img "Next" at bounding box center [704, 200] width 13 height 36
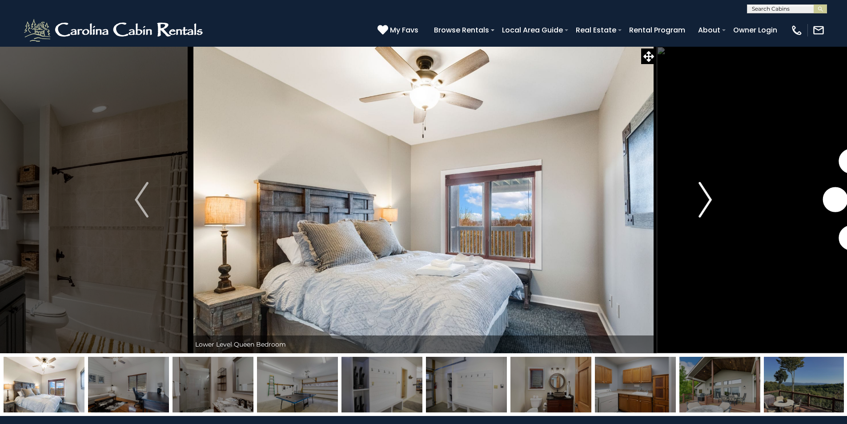
click at [709, 201] on img "Next" at bounding box center [704, 200] width 13 height 36
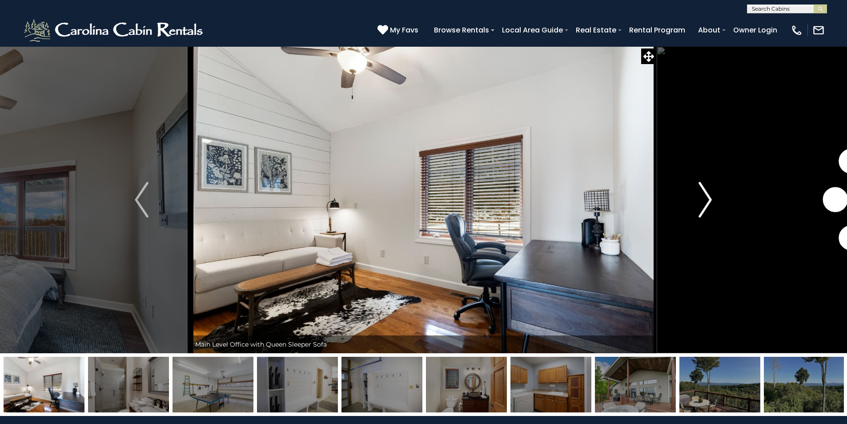
click at [709, 201] on img "Next" at bounding box center [704, 200] width 13 height 36
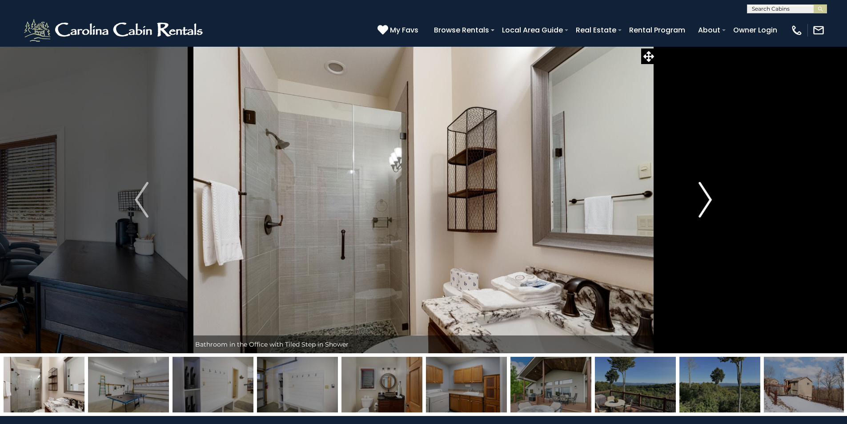
click at [709, 201] on img "Next" at bounding box center [704, 200] width 13 height 36
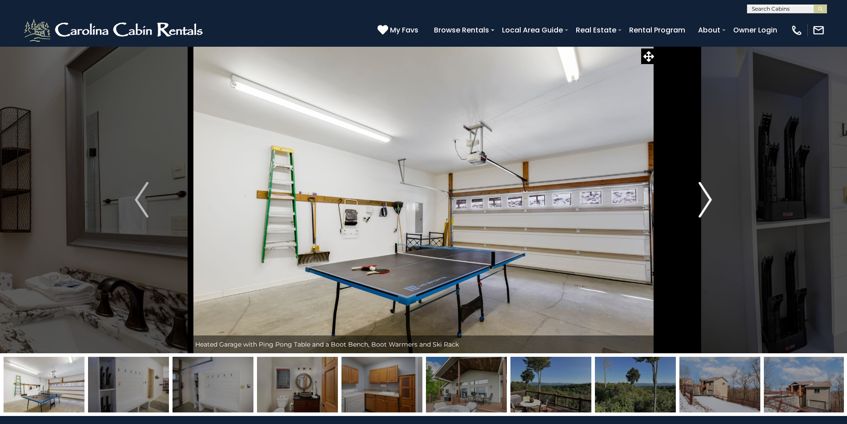
click at [709, 201] on img "Next" at bounding box center [704, 200] width 13 height 36
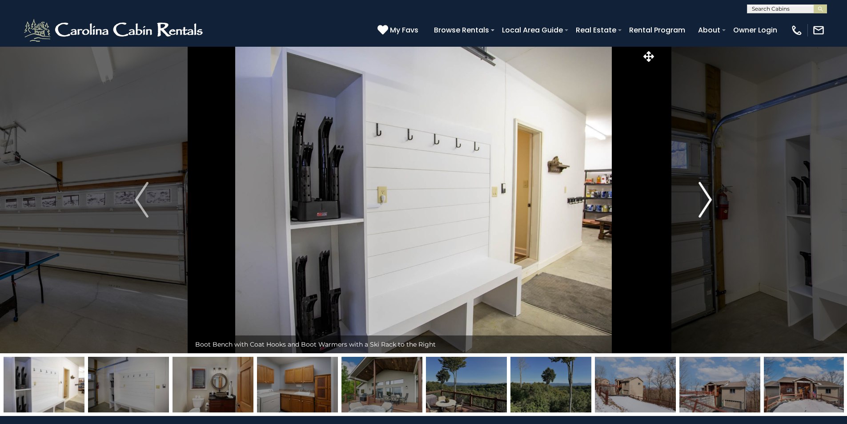
click at [709, 201] on img "Next" at bounding box center [704, 200] width 13 height 36
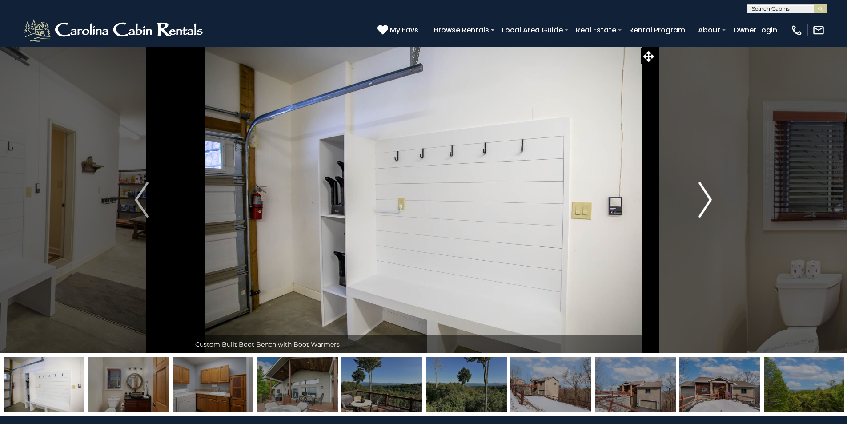
click at [709, 201] on img "Next" at bounding box center [704, 200] width 13 height 36
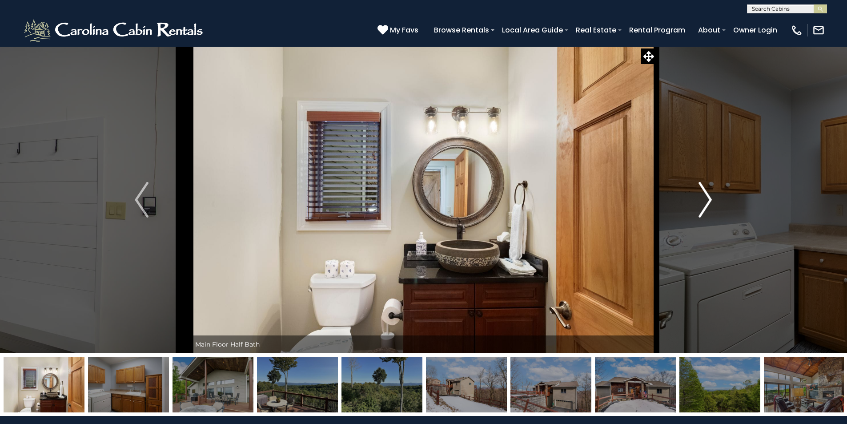
click at [709, 201] on img "Next" at bounding box center [704, 200] width 13 height 36
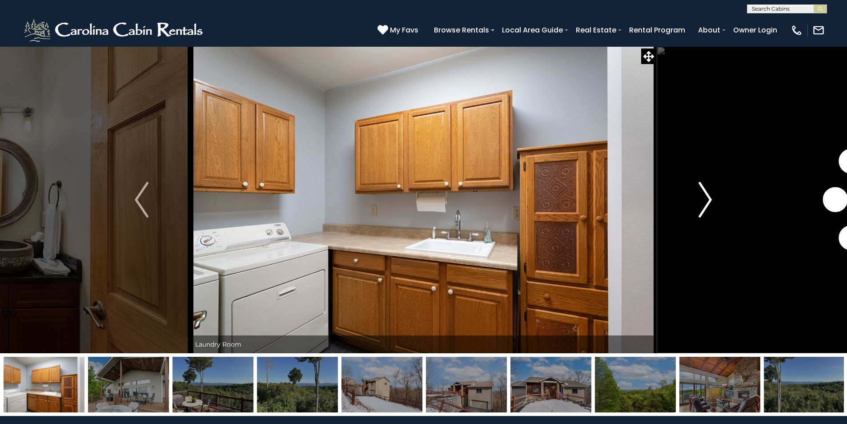
click at [709, 201] on img "Next" at bounding box center [704, 200] width 13 height 36
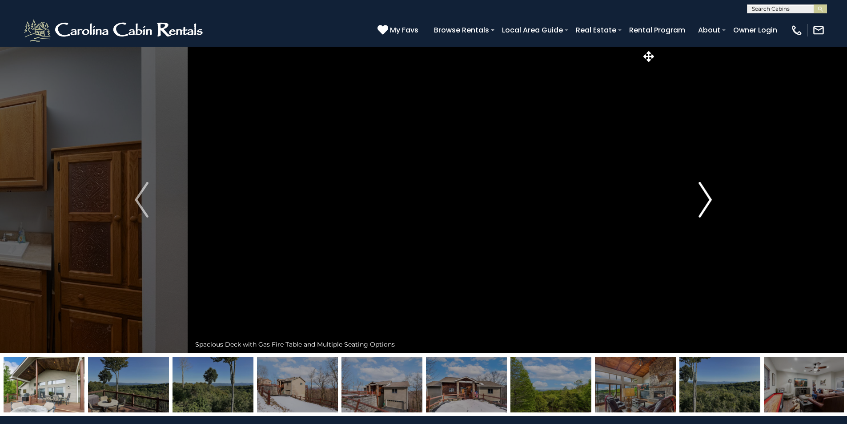
click at [709, 201] on img "Next" at bounding box center [704, 200] width 13 height 36
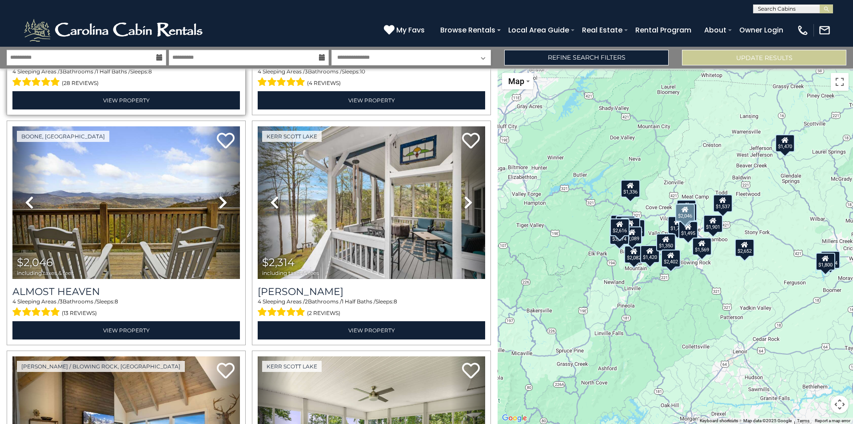
scroll to position [667, 0]
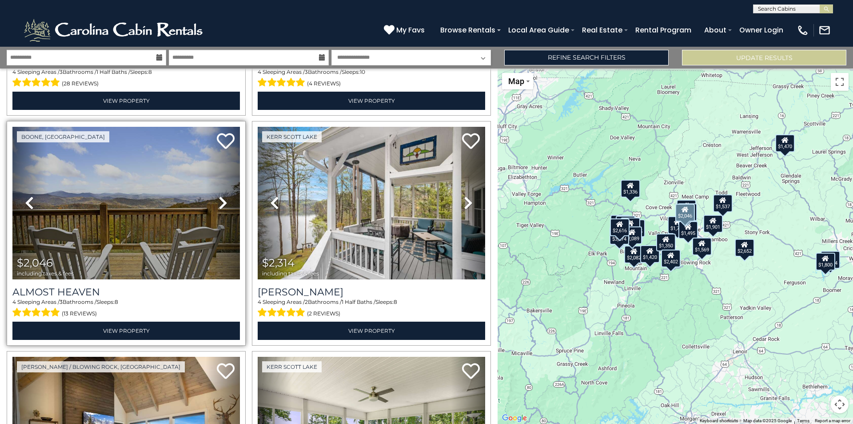
click at [220, 201] on icon at bounding box center [223, 203] width 9 height 14
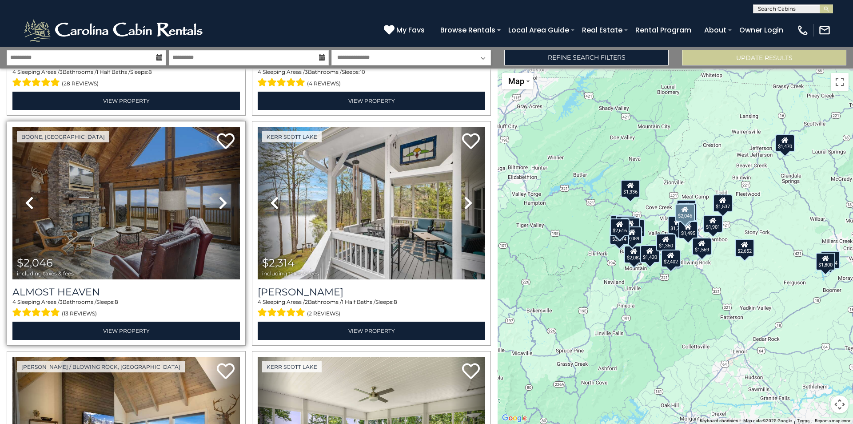
click at [220, 201] on icon at bounding box center [223, 203] width 9 height 14
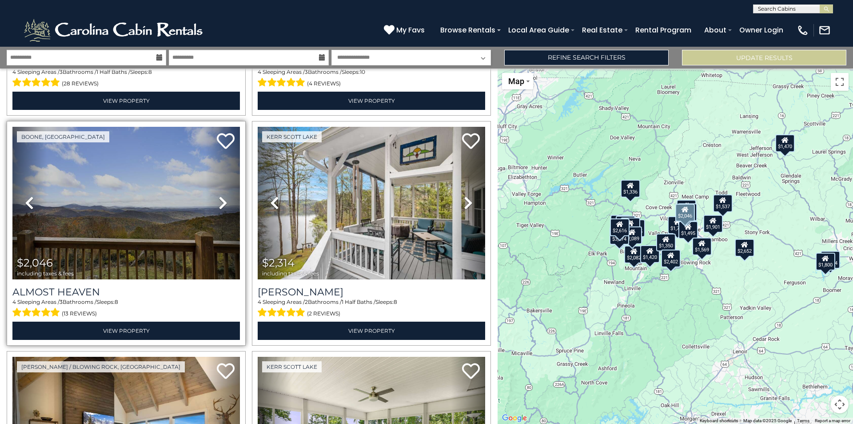
click at [220, 201] on icon at bounding box center [223, 203] width 9 height 14
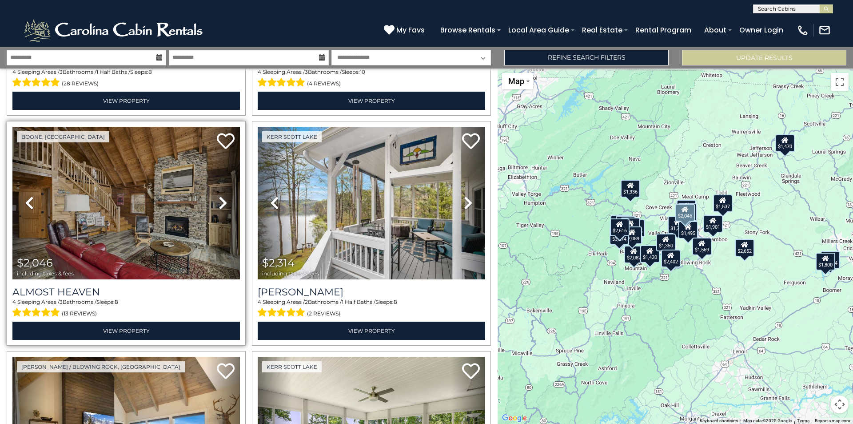
click at [220, 201] on icon at bounding box center [223, 203] width 9 height 14
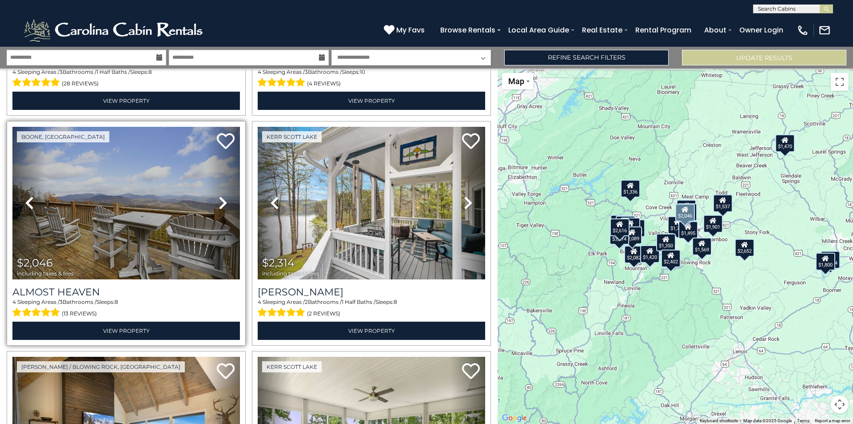
click at [220, 201] on icon at bounding box center [223, 203] width 9 height 14
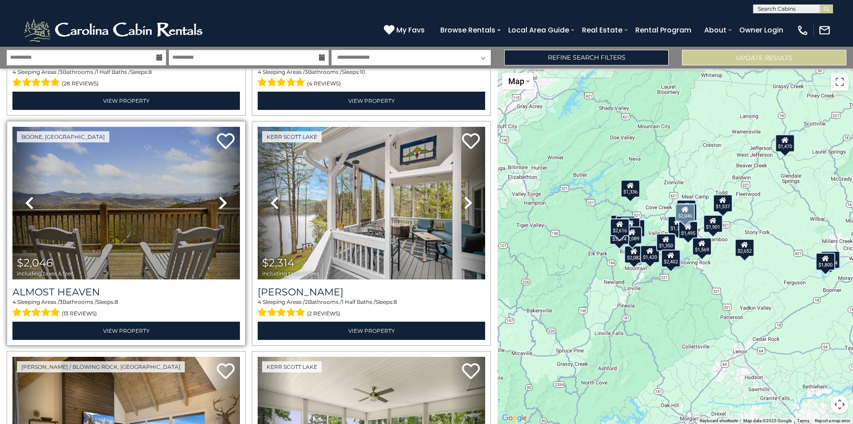
click at [220, 200] on icon at bounding box center [223, 203] width 9 height 14
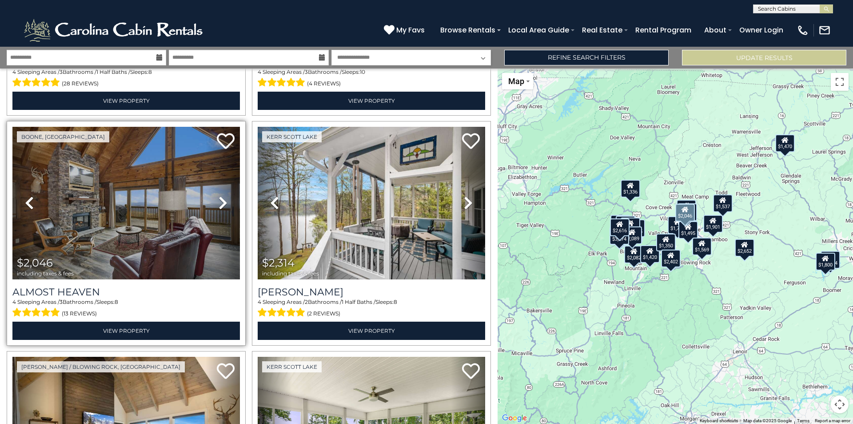
click at [220, 200] on icon at bounding box center [223, 203] width 9 height 14
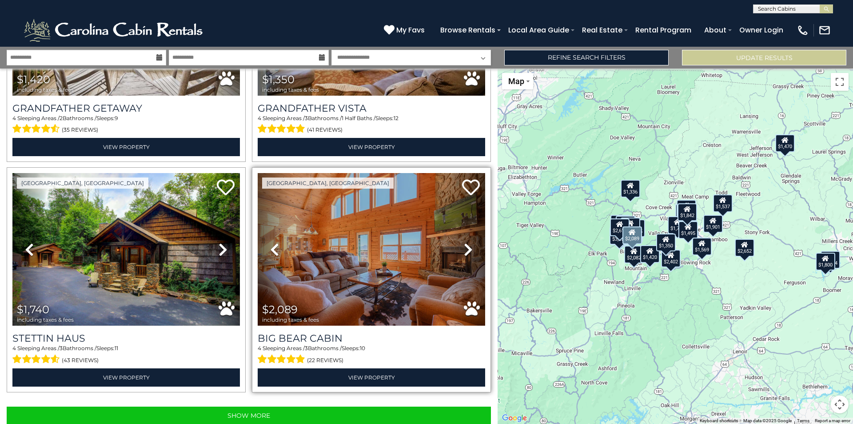
scroll to position [3150, 0]
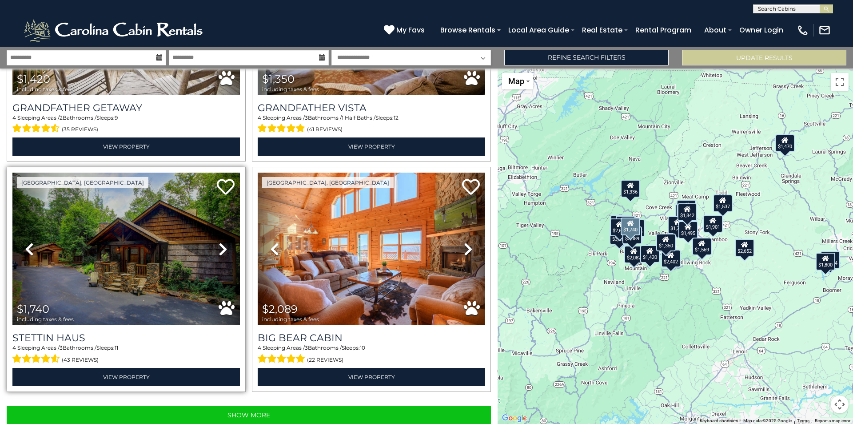
click at [220, 242] on icon at bounding box center [223, 249] width 9 height 14
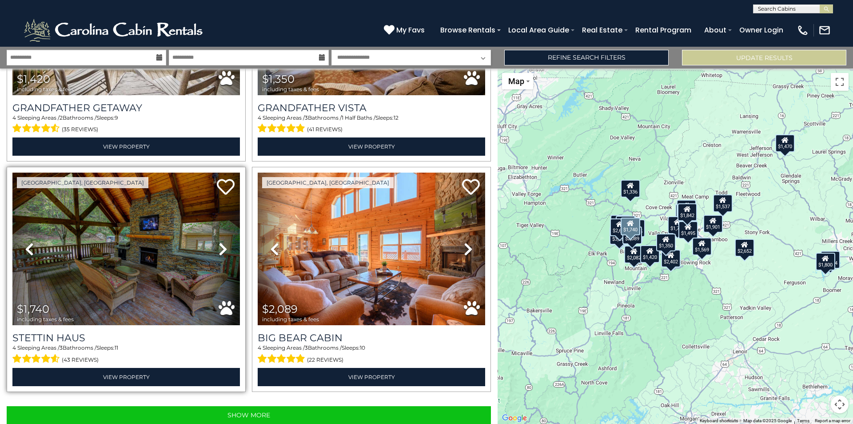
click at [220, 242] on icon at bounding box center [223, 249] width 9 height 14
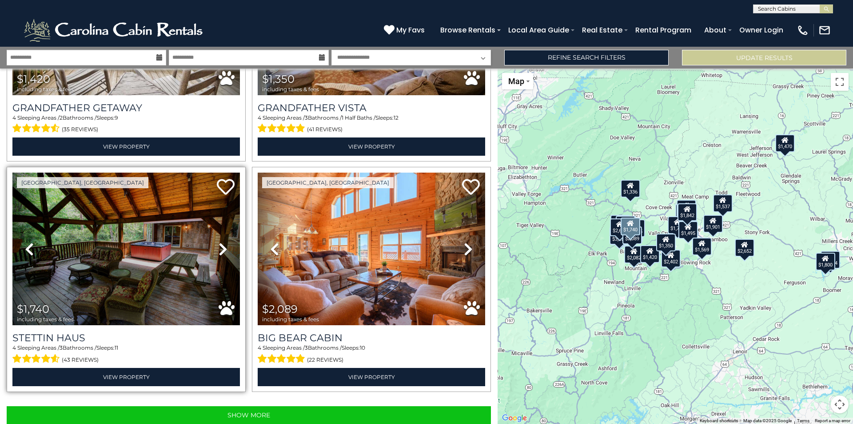
click at [220, 242] on icon at bounding box center [223, 249] width 9 height 14
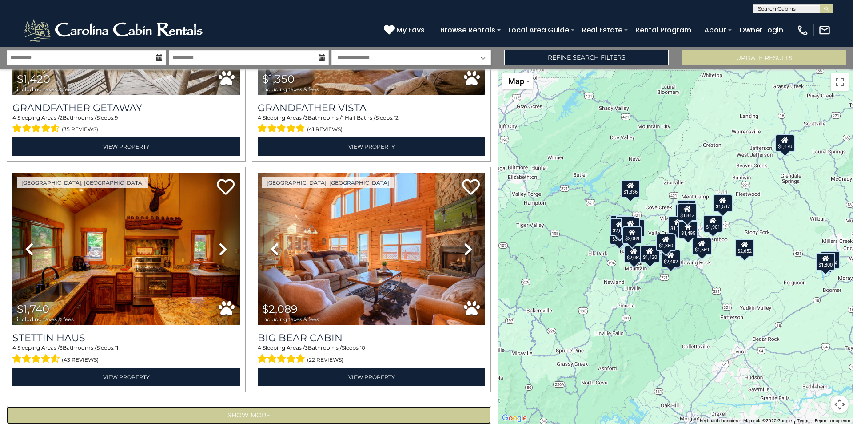
click at [239, 406] on button "Show More" at bounding box center [249, 415] width 484 height 18
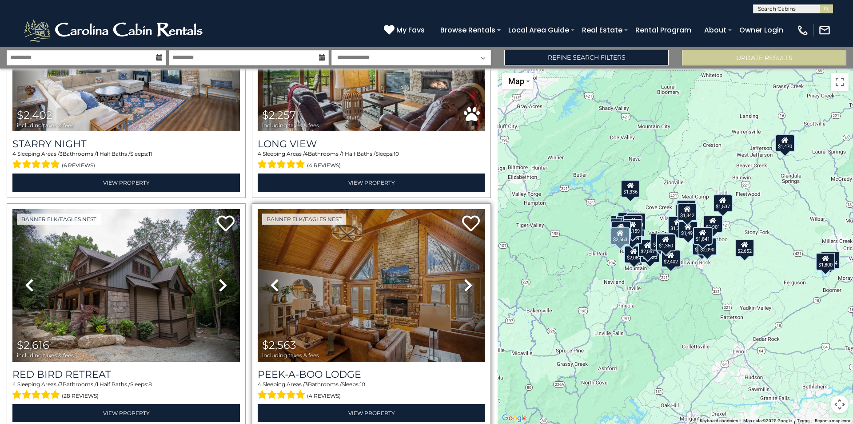
scroll to position [444, 0]
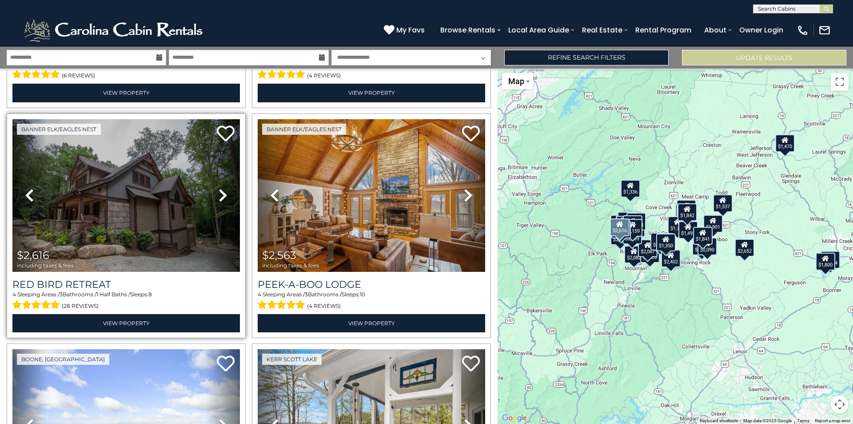
click at [221, 196] on icon at bounding box center [223, 195] width 9 height 14
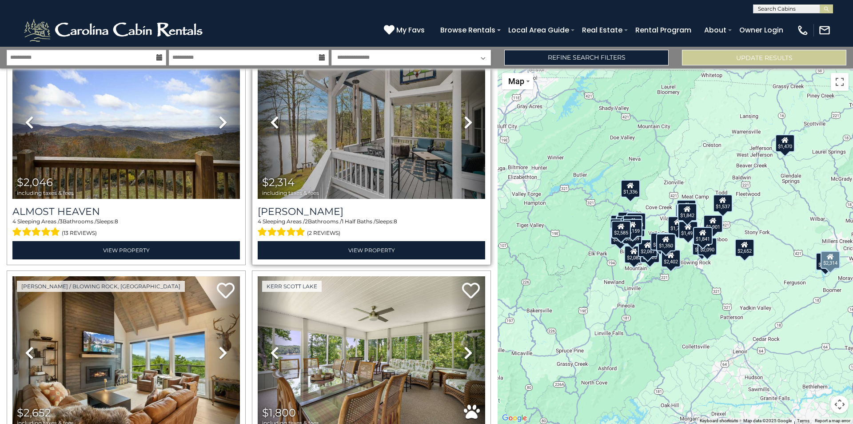
scroll to position [756, 0]
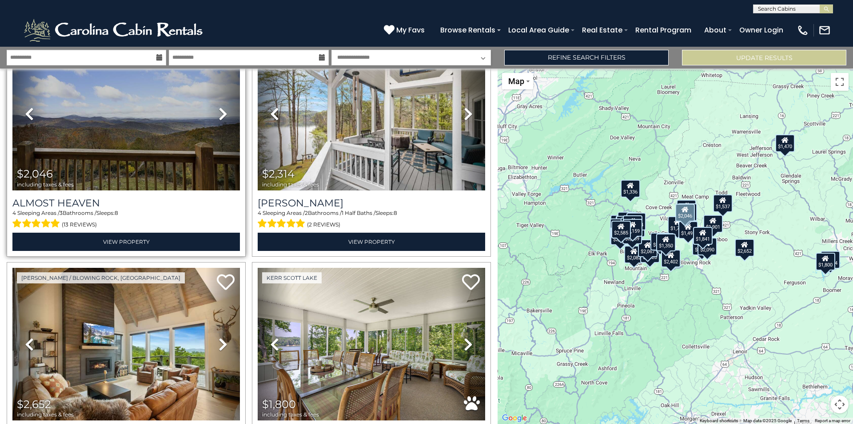
click at [215, 112] on link "Next" at bounding box center [223, 114] width 34 height 152
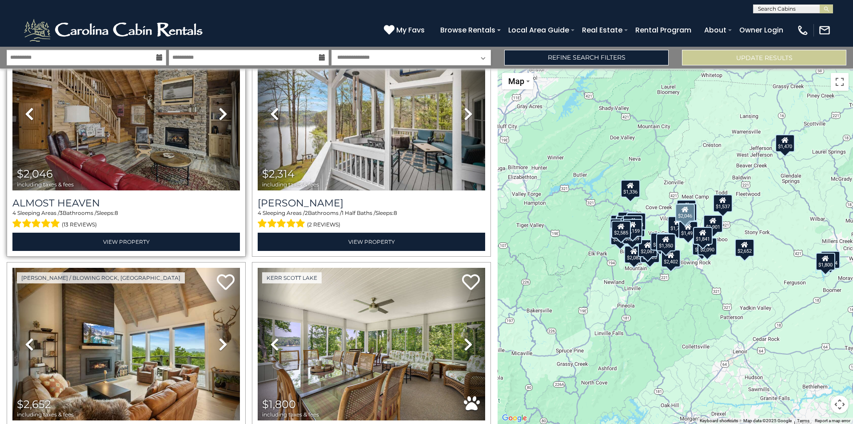
click at [223, 108] on icon at bounding box center [223, 114] width 9 height 14
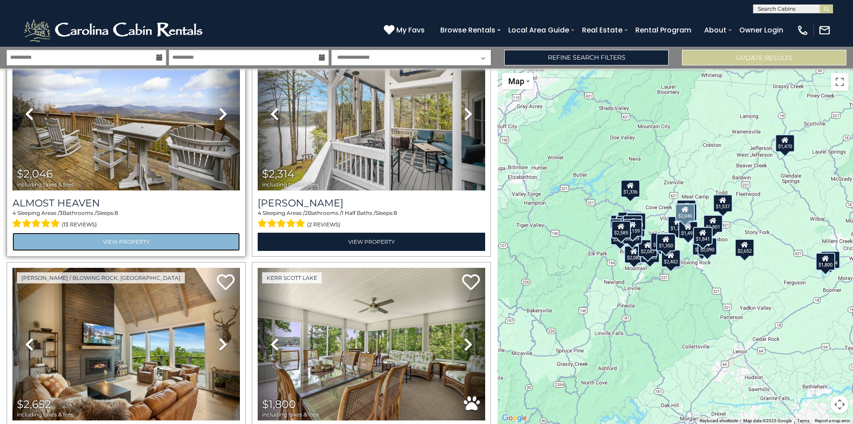
click at [138, 235] on link "View Property" at bounding box center [126, 241] width 228 height 18
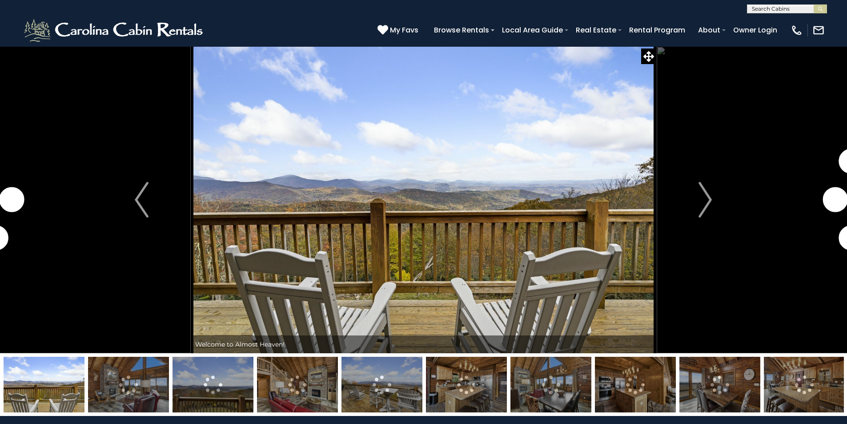
click at [314, 376] on img at bounding box center [297, 384] width 81 height 56
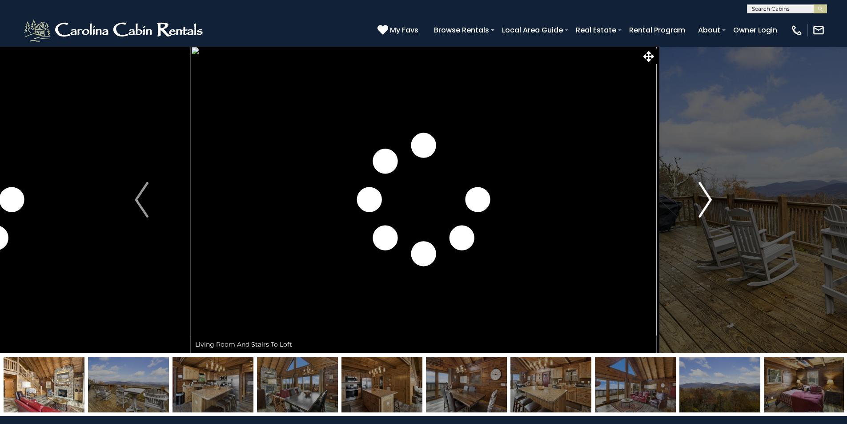
click at [707, 198] on img "Next" at bounding box center [704, 200] width 13 height 36
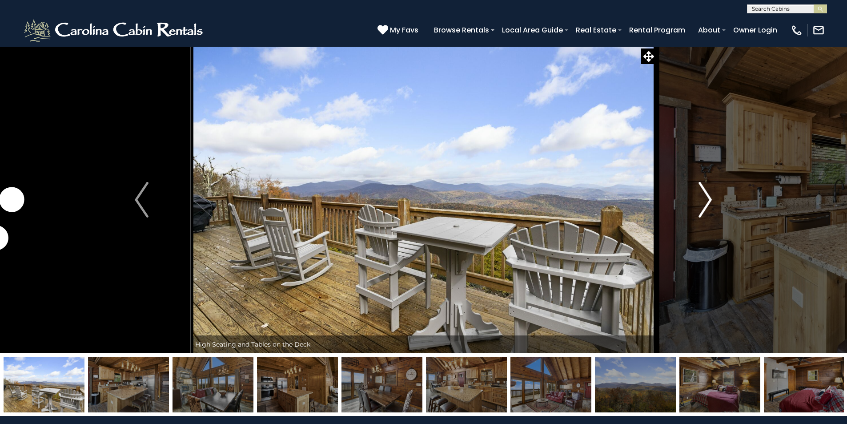
click at [707, 198] on img "Next" at bounding box center [704, 200] width 13 height 36
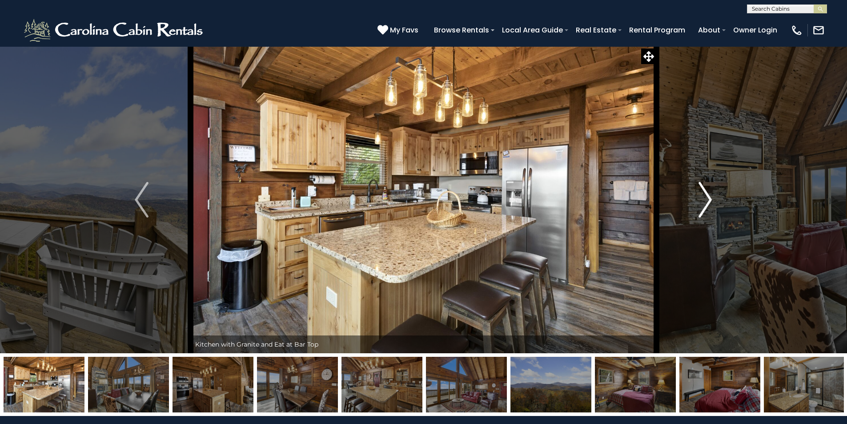
click at [707, 198] on img "Next" at bounding box center [704, 200] width 13 height 36
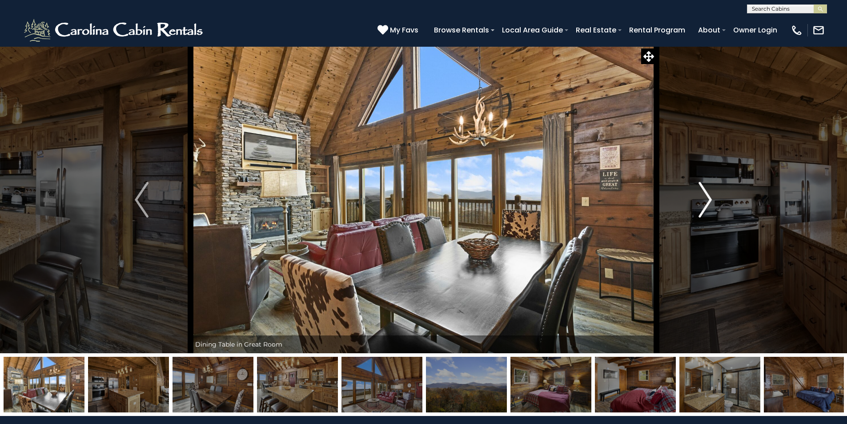
click at [707, 198] on img "Next" at bounding box center [704, 200] width 13 height 36
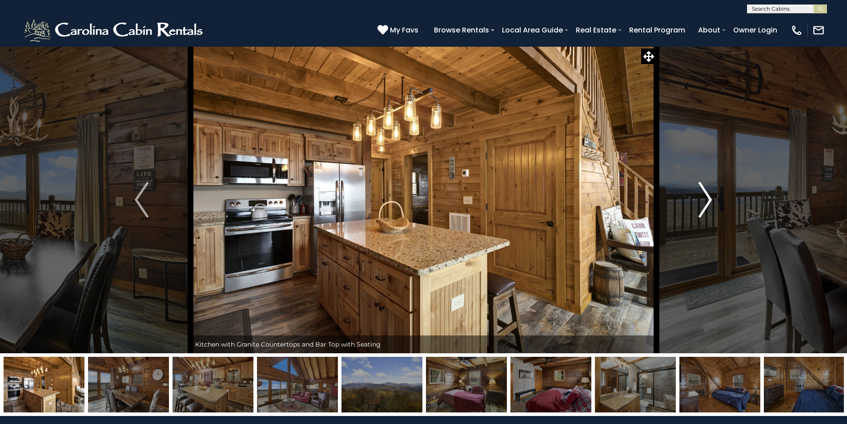
click at [707, 198] on img "Next" at bounding box center [704, 200] width 13 height 36
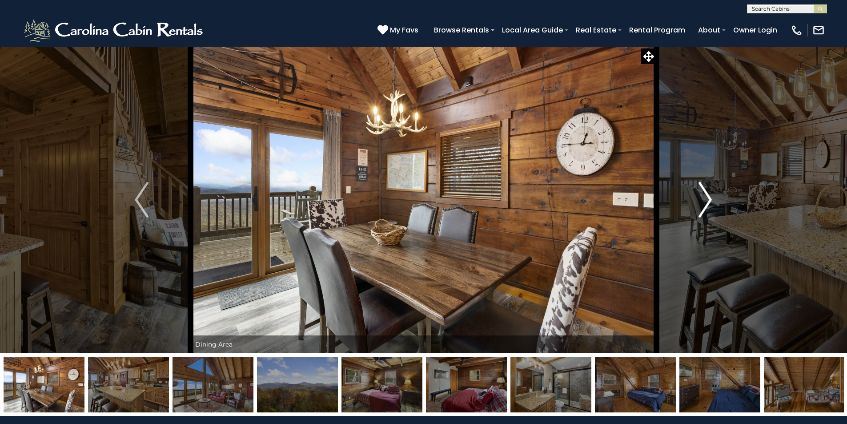
click at [707, 198] on img "Next" at bounding box center [704, 200] width 13 height 36
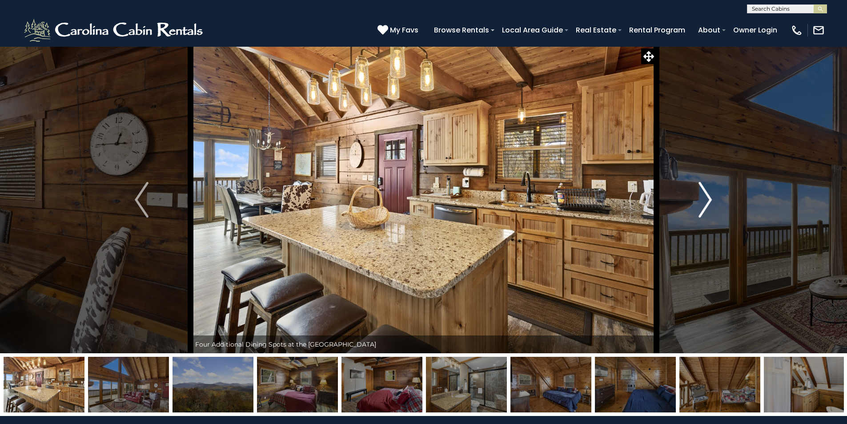
click at [707, 198] on img "Next" at bounding box center [704, 200] width 13 height 36
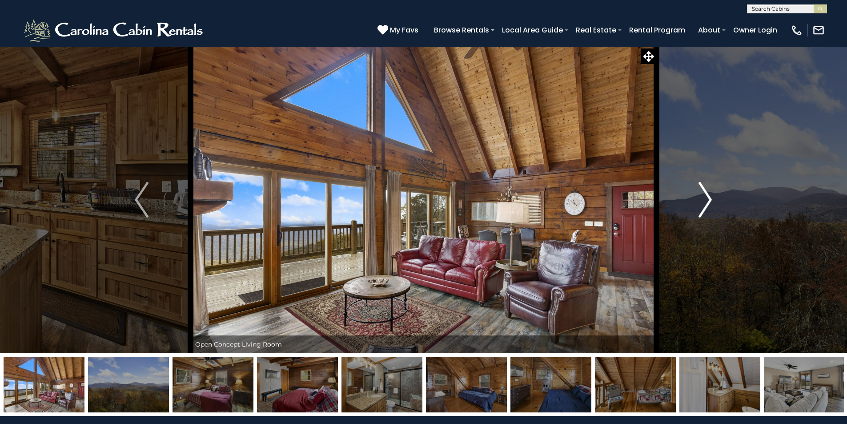
click at [707, 198] on img "Next" at bounding box center [704, 200] width 13 height 36
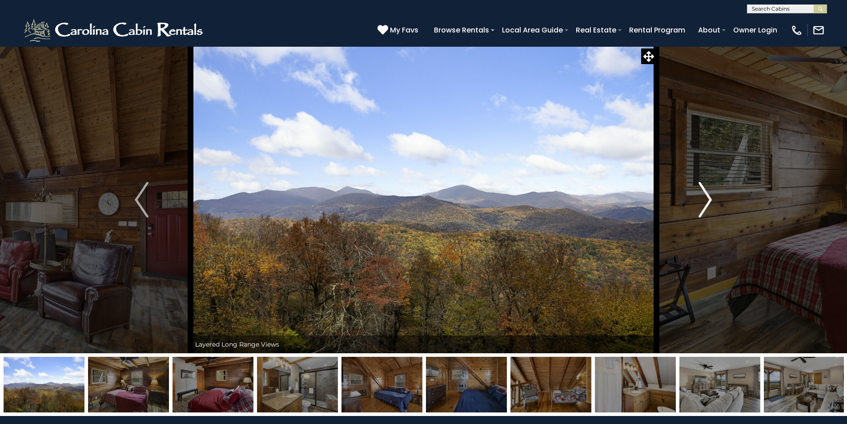
click at [707, 198] on img "Next" at bounding box center [704, 200] width 13 height 36
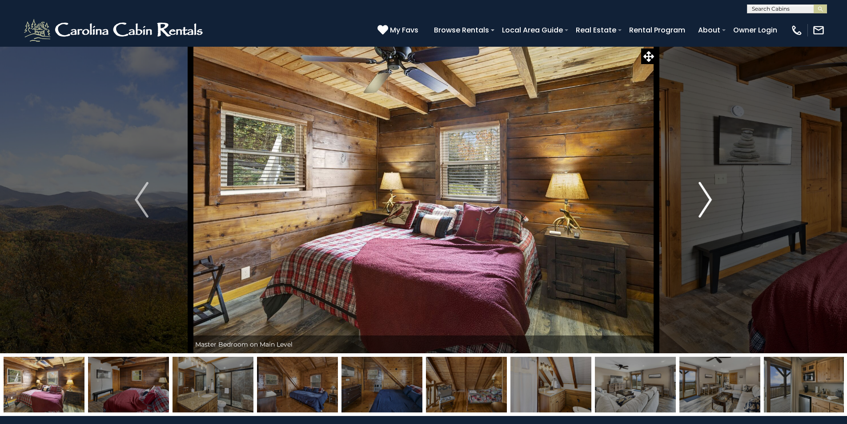
click at [707, 198] on img "Next" at bounding box center [704, 200] width 13 height 36
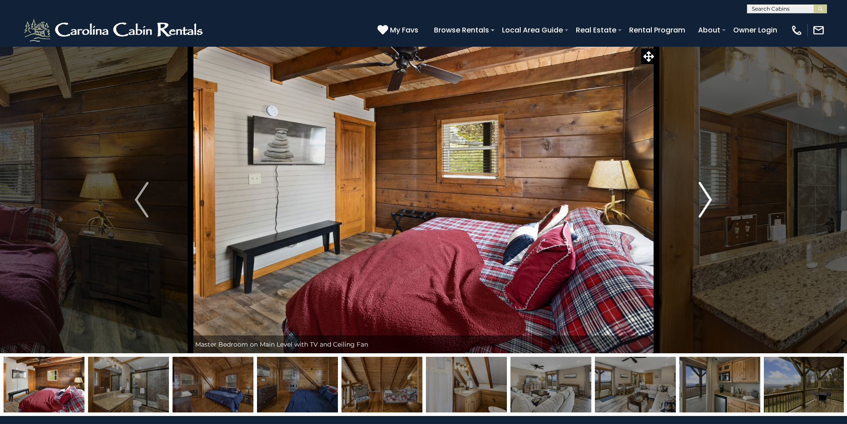
click at [707, 198] on img "Next" at bounding box center [704, 200] width 13 height 36
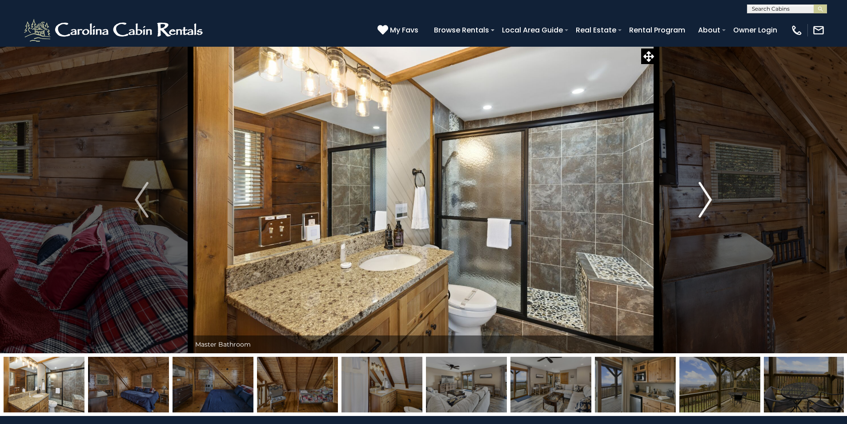
click at [707, 198] on img "Next" at bounding box center [704, 200] width 13 height 36
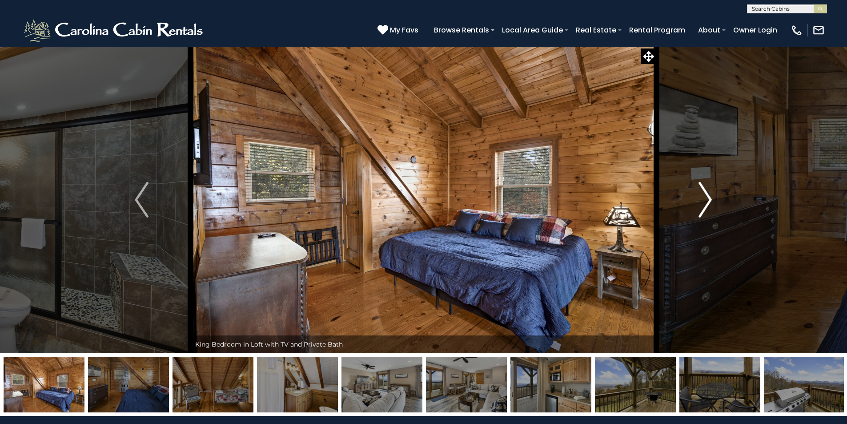
click at [707, 198] on img "Next" at bounding box center [704, 200] width 13 height 36
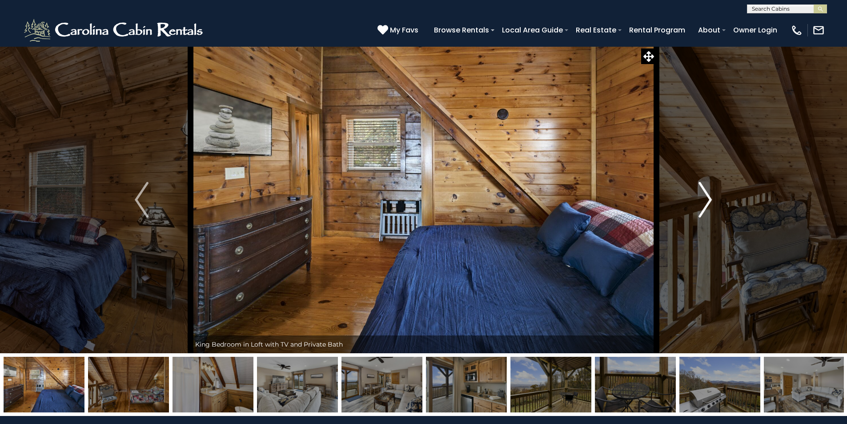
click at [707, 198] on img "Next" at bounding box center [704, 200] width 13 height 36
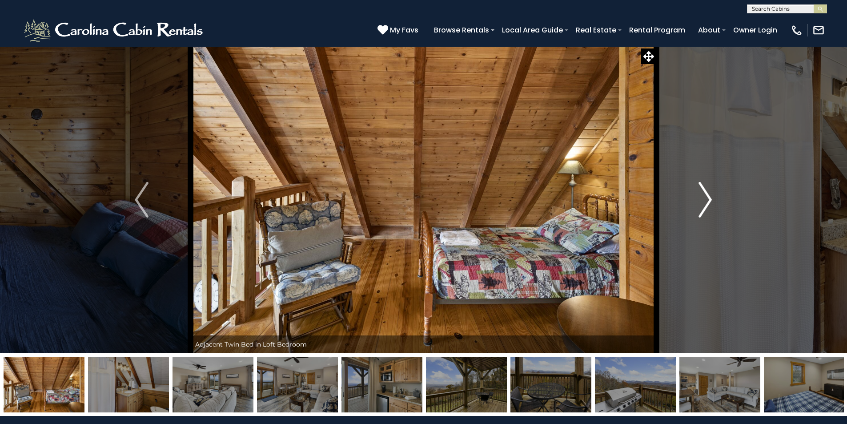
click at [707, 198] on img "Next" at bounding box center [704, 200] width 13 height 36
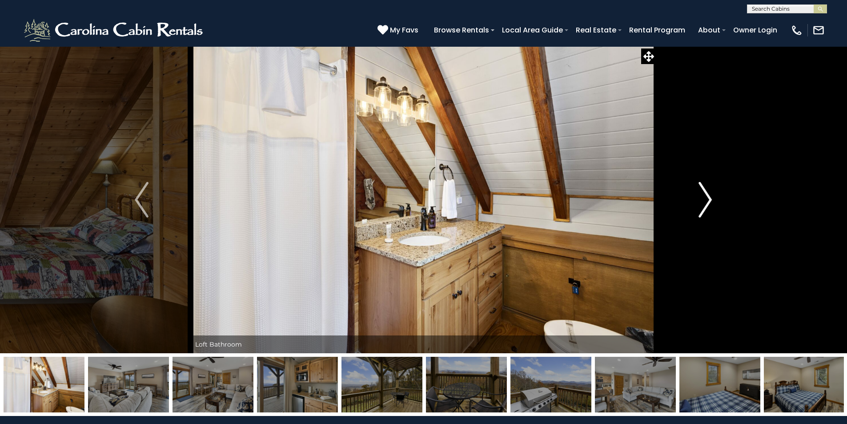
click at [707, 198] on img "Next" at bounding box center [704, 200] width 13 height 36
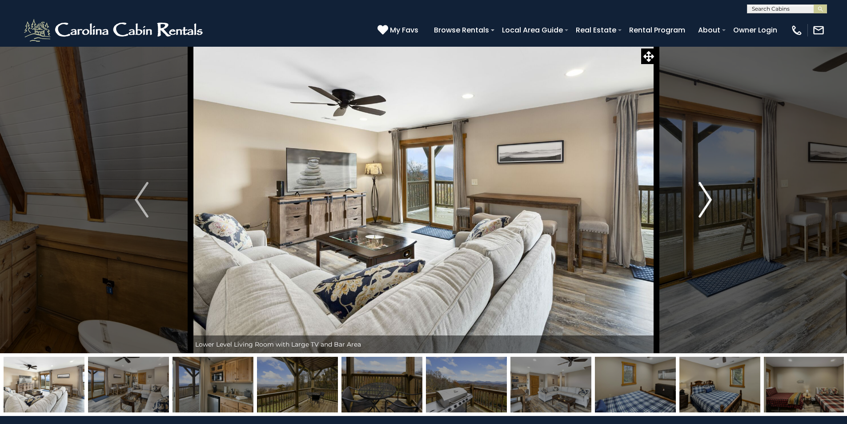
click at [707, 198] on img "Next" at bounding box center [704, 200] width 13 height 36
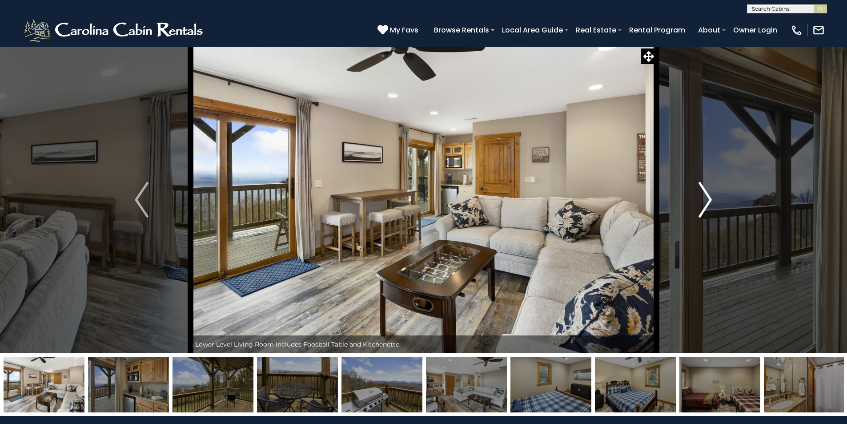
click at [707, 198] on img "Next" at bounding box center [704, 200] width 13 height 36
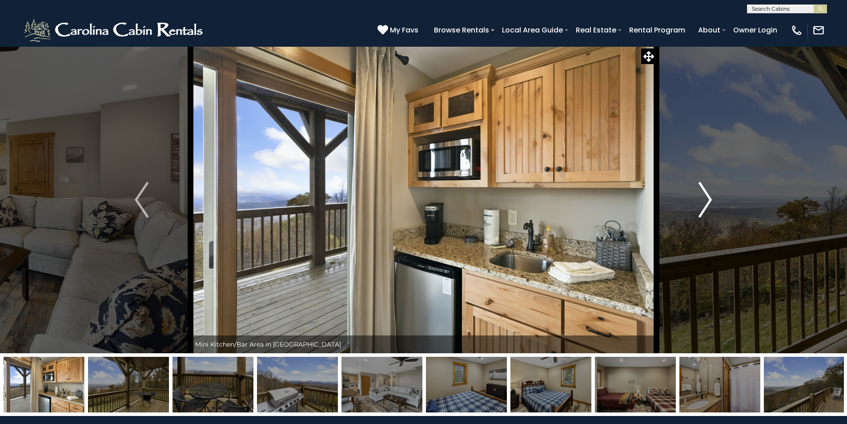
click at [707, 198] on img "Next" at bounding box center [704, 200] width 13 height 36
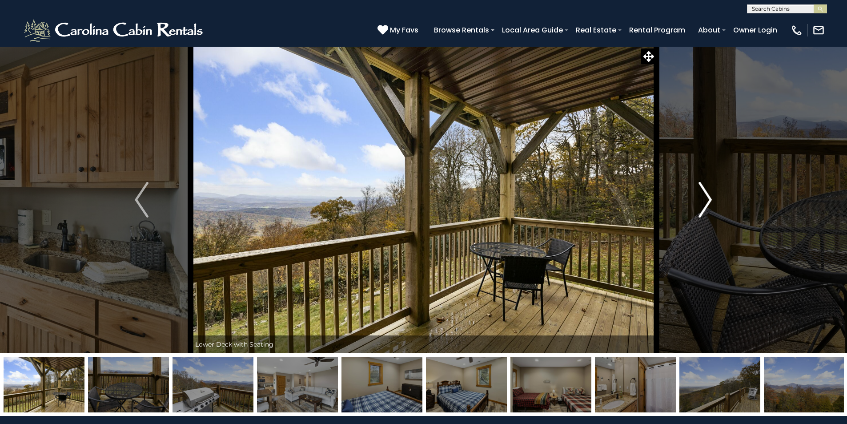
click at [707, 198] on img "Next" at bounding box center [704, 200] width 13 height 36
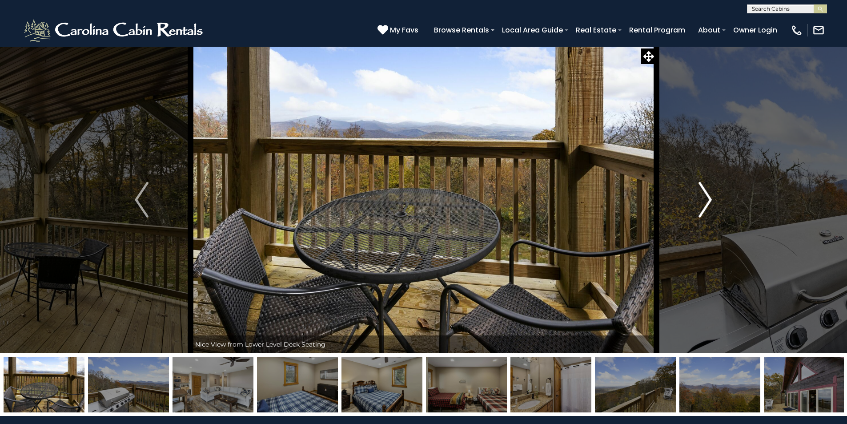
click at [707, 198] on img "Next" at bounding box center [704, 200] width 13 height 36
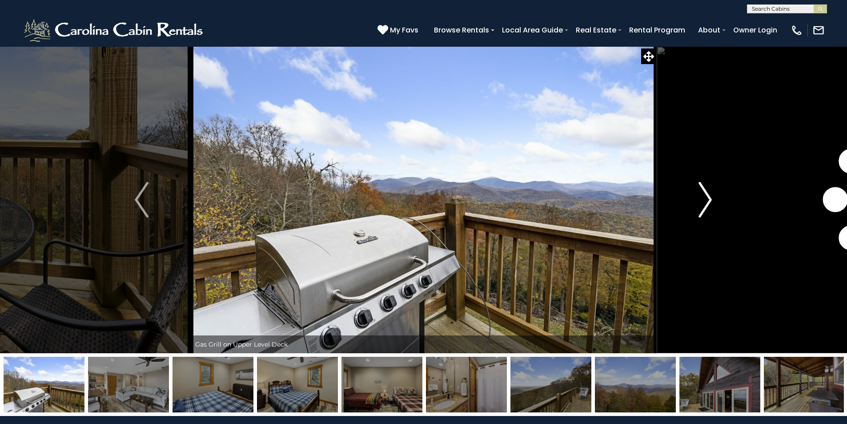
click at [707, 198] on img "Next" at bounding box center [704, 200] width 13 height 36
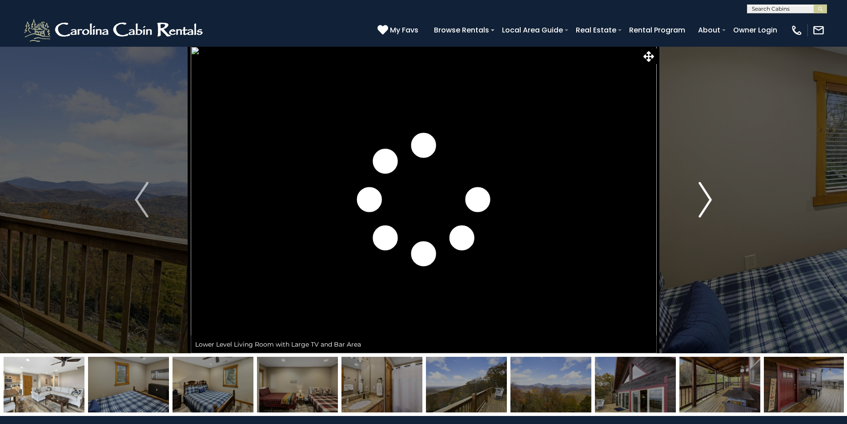
click at [707, 198] on img "Next" at bounding box center [704, 200] width 13 height 36
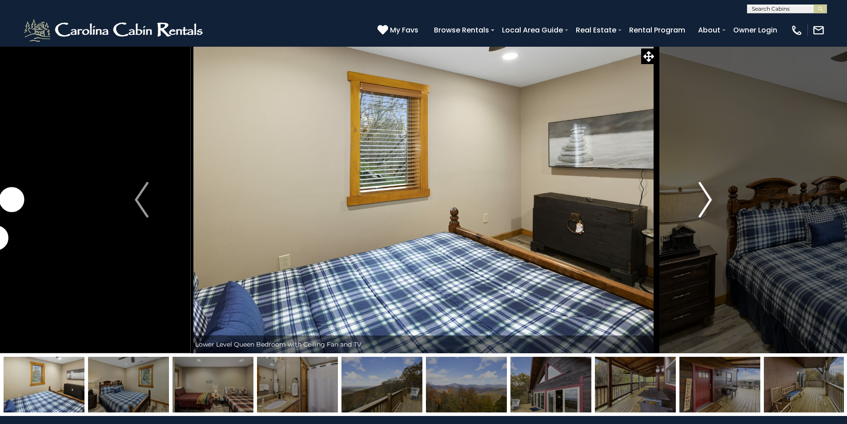
click at [707, 198] on img "Next" at bounding box center [704, 200] width 13 height 36
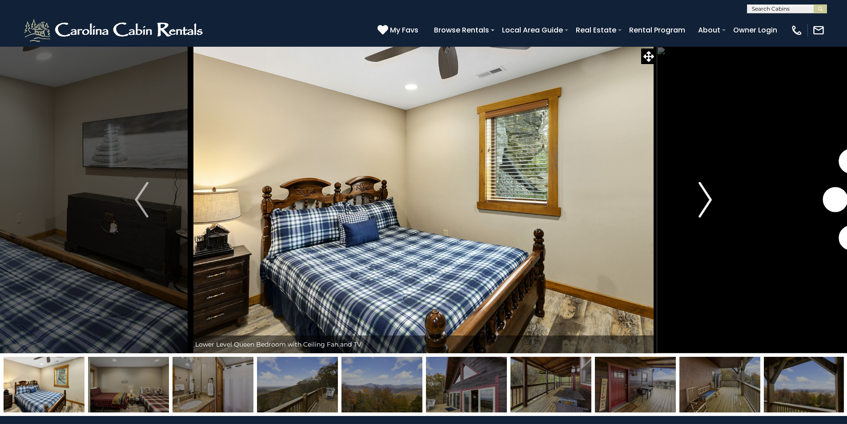
click at [707, 198] on img "Next" at bounding box center [704, 200] width 13 height 36
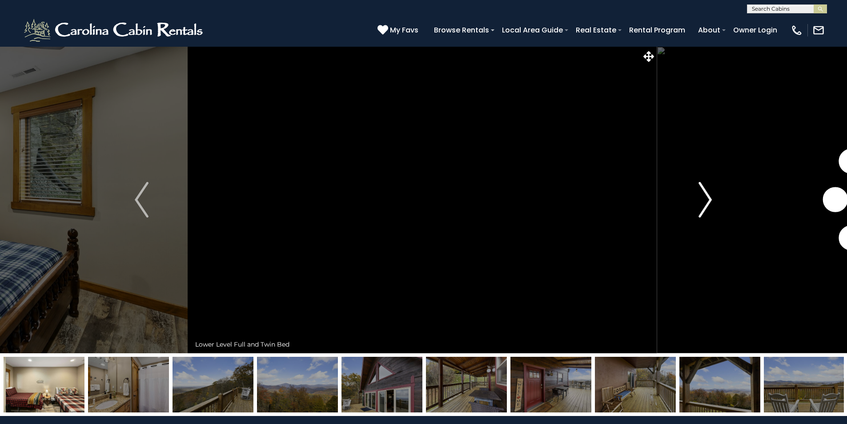
click at [707, 198] on img "Next" at bounding box center [704, 200] width 13 height 36
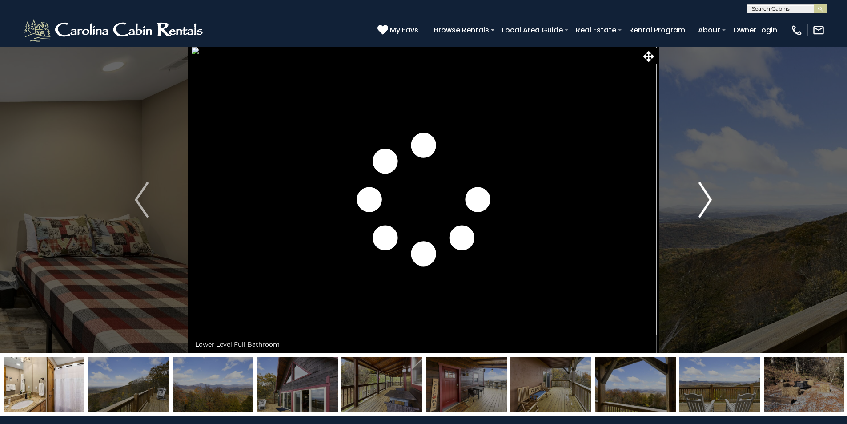
click at [707, 198] on img "Next" at bounding box center [704, 200] width 13 height 36
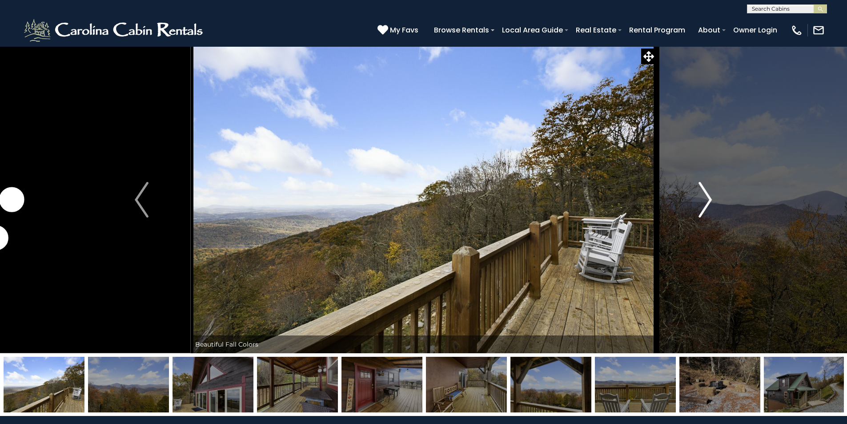
click at [707, 198] on img "Next" at bounding box center [704, 200] width 13 height 36
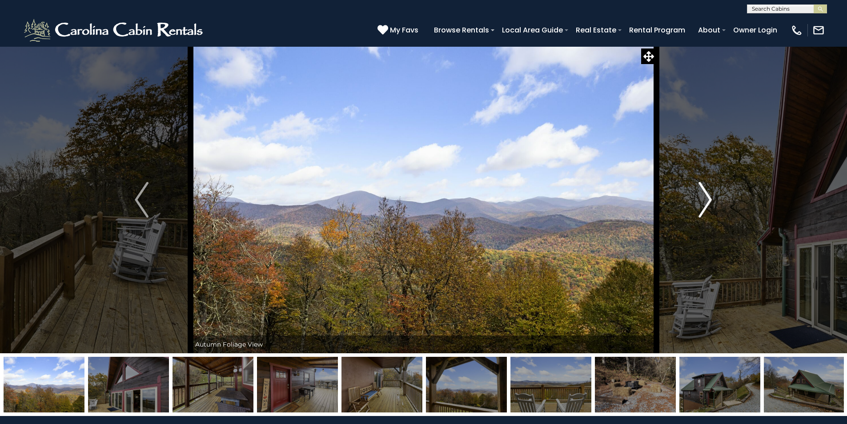
click at [707, 198] on img "Next" at bounding box center [704, 200] width 13 height 36
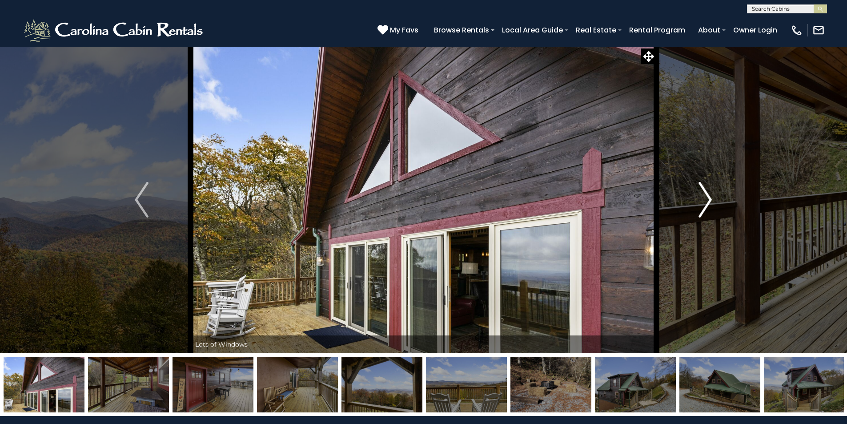
click at [707, 198] on img "Next" at bounding box center [704, 200] width 13 height 36
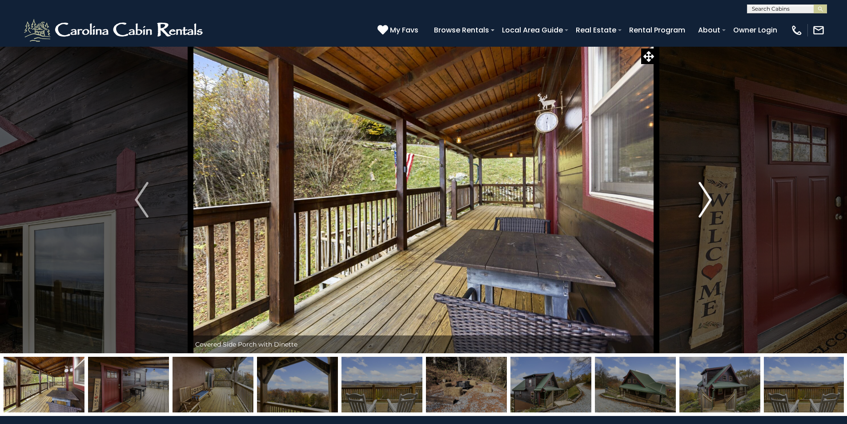
click at [707, 198] on img "Next" at bounding box center [704, 200] width 13 height 36
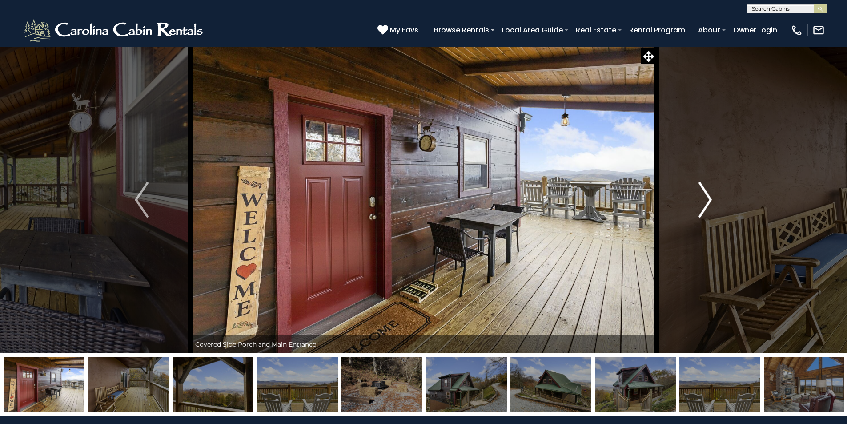
click at [707, 198] on img "Next" at bounding box center [704, 200] width 13 height 36
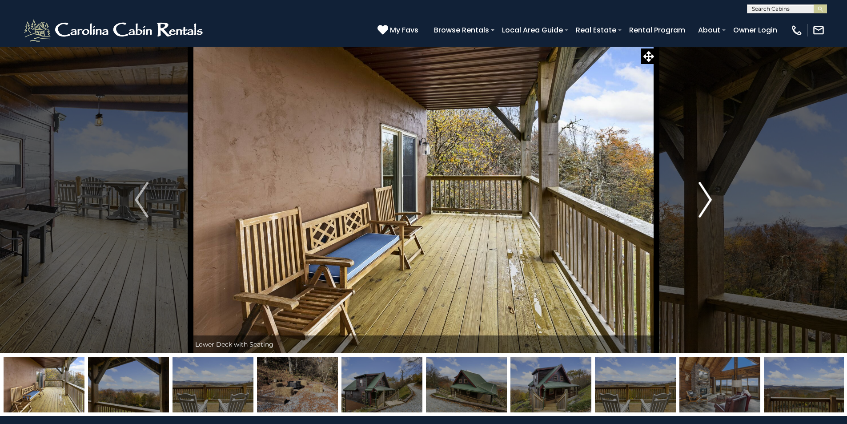
click at [707, 198] on img "Next" at bounding box center [704, 200] width 13 height 36
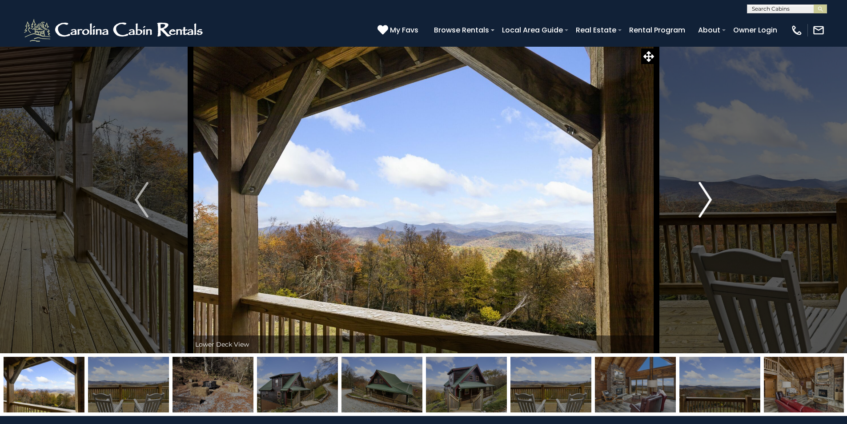
click at [707, 198] on img "Next" at bounding box center [704, 200] width 13 height 36
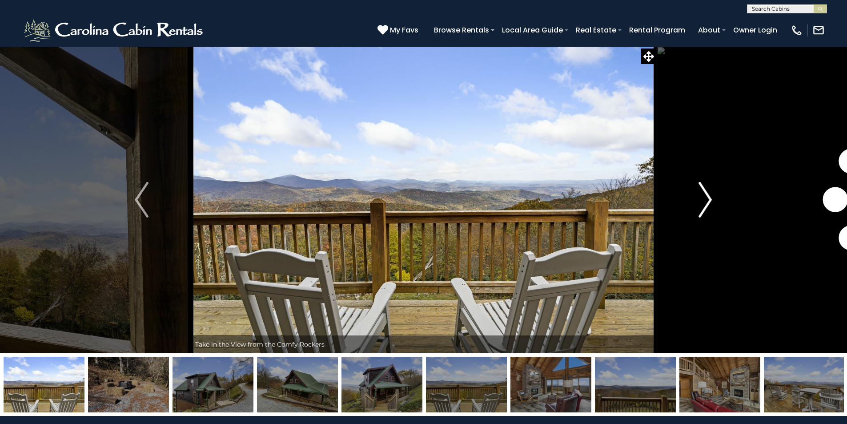
click at [707, 198] on img "Next" at bounding box center [704, 200] width 13 height 36
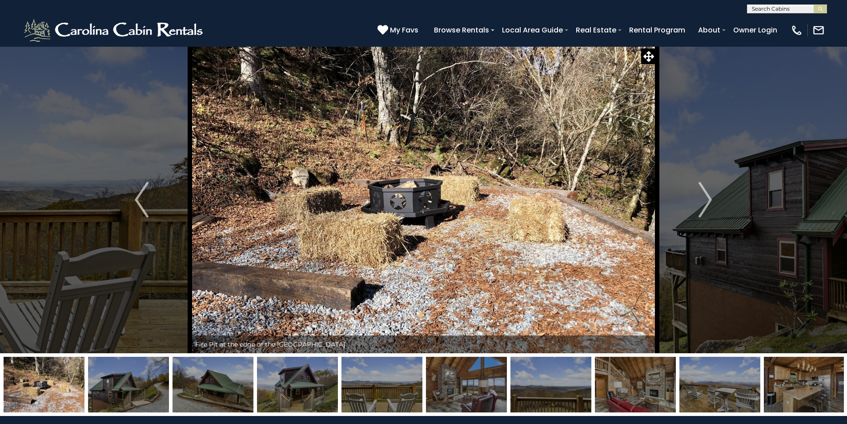
drag, startPoint x: 212, startPoint y: 380, endPoint x: 231, endPoint y: 408, distance: 34.5
click at [213, 380] on img at bounding box center [212, 384] width 81 height 56
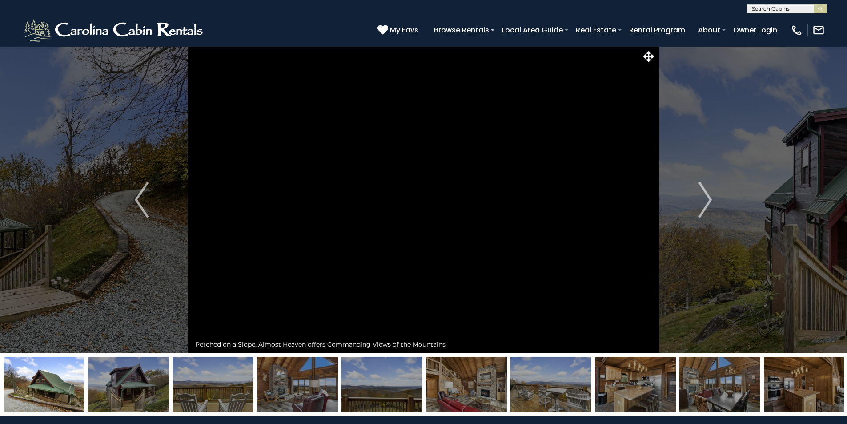
click at [67, 388] on img at bounding box center [44, 384] width 81 height 56
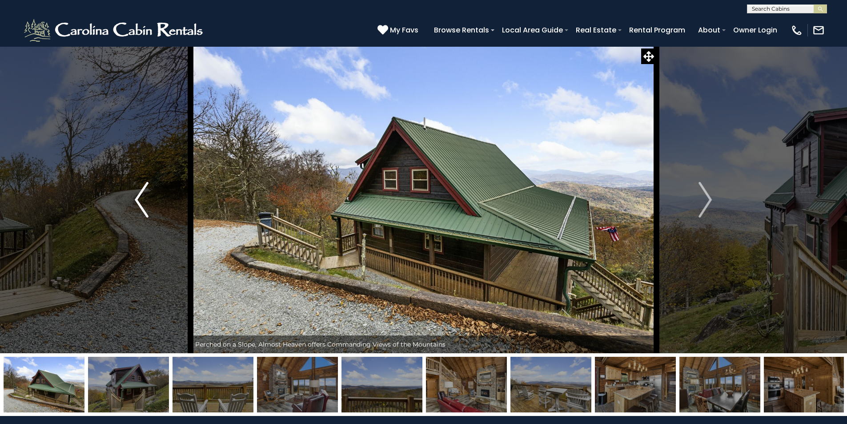
click at [143, 210] on img "Previous" at bounding box center [141, 200] width 13 height 36
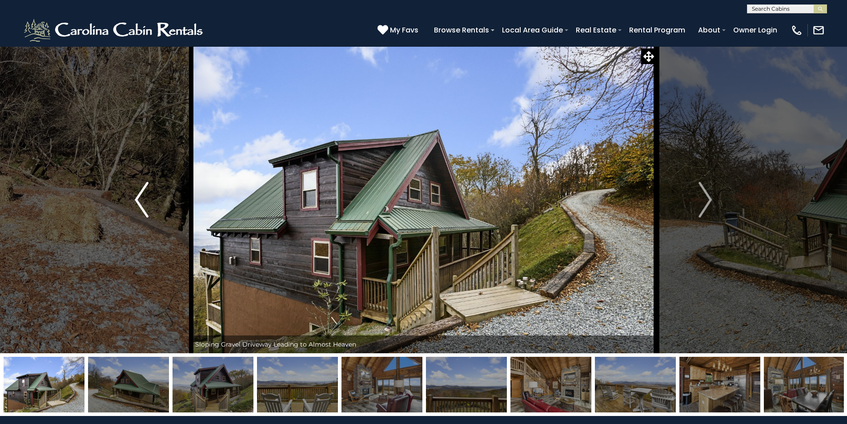
click at [145, 209] on img "Previous" at bounding box center [141, 200] width 13 height 36
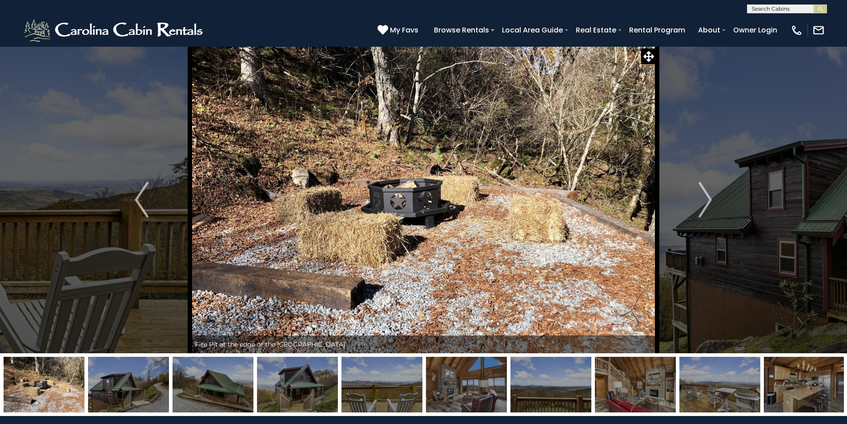
click at [487, 381] on img at bounding box center [466, 384] width 81 height 56
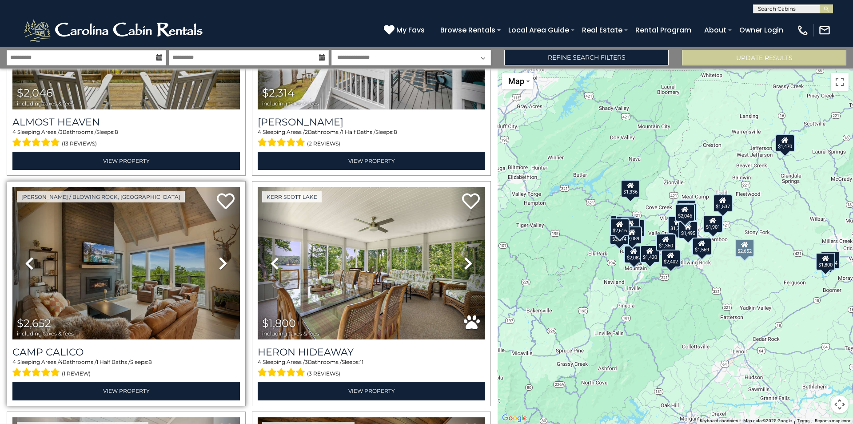
scroll to position [844, 0]
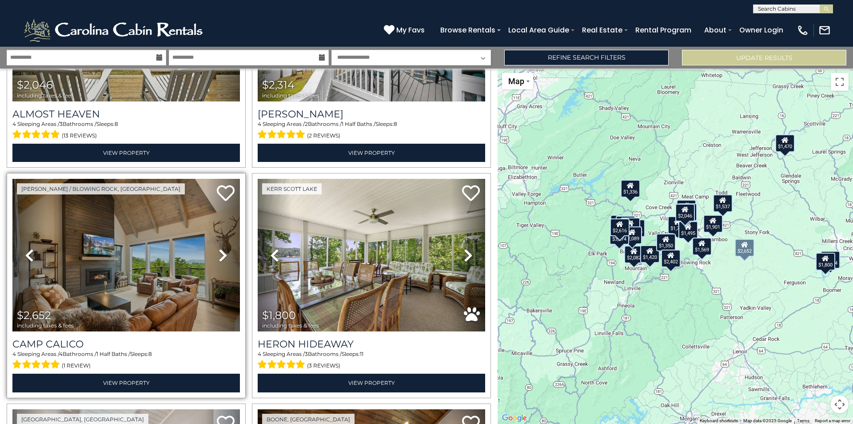
click at [219, 249] on icon at bounding box center [223, 255] width 9 height 14
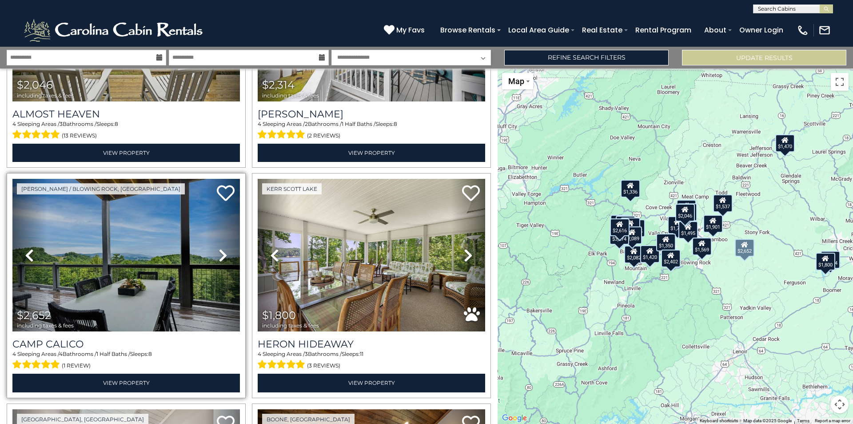
click at [224, 248] on icon at bounding box center [223, 255] width 9 height 14
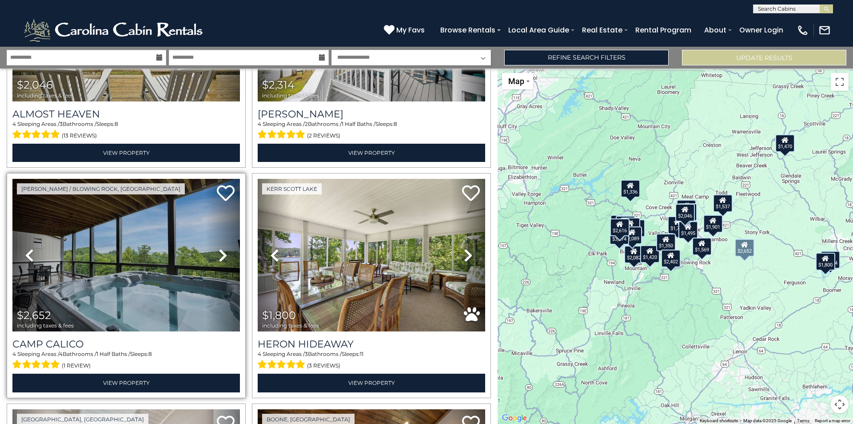
click at [224, 248] on icon at bounding box center [223, 255] width 9 height 14
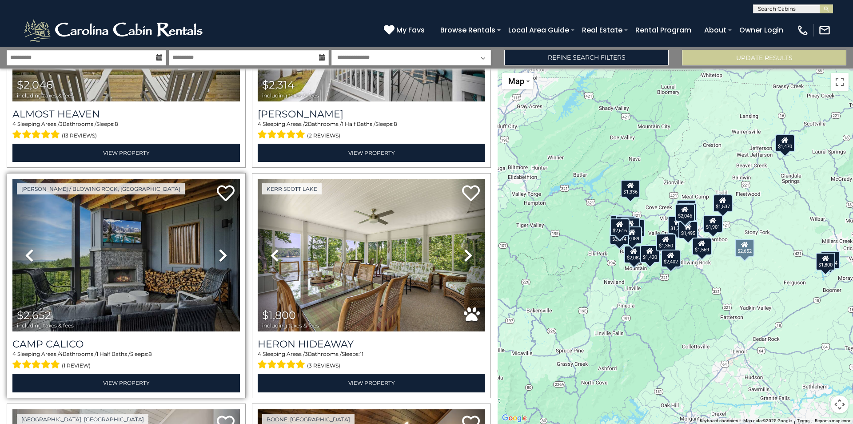
click at [224, 248] on icon at bounding box center [223, 255] width 9 height 14
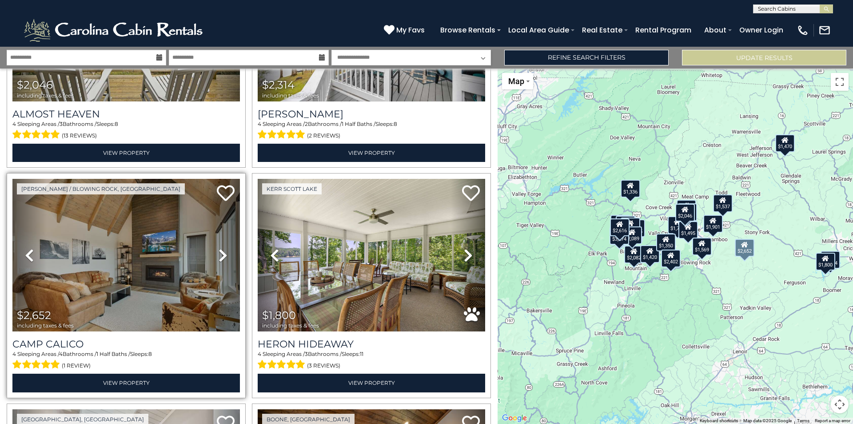
click at [224, 248] on icon at bounding box center [223, 255] width 9 height 14
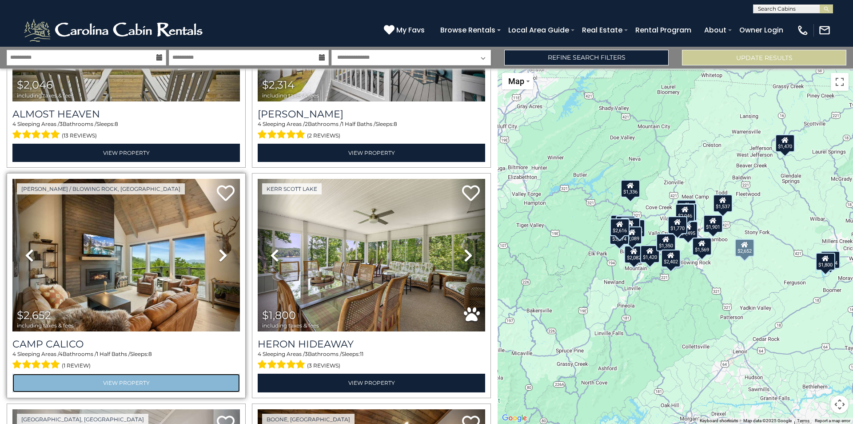
click at [120, 376] on link "View Property" at bounding box center [126, 382] width 228 height 18
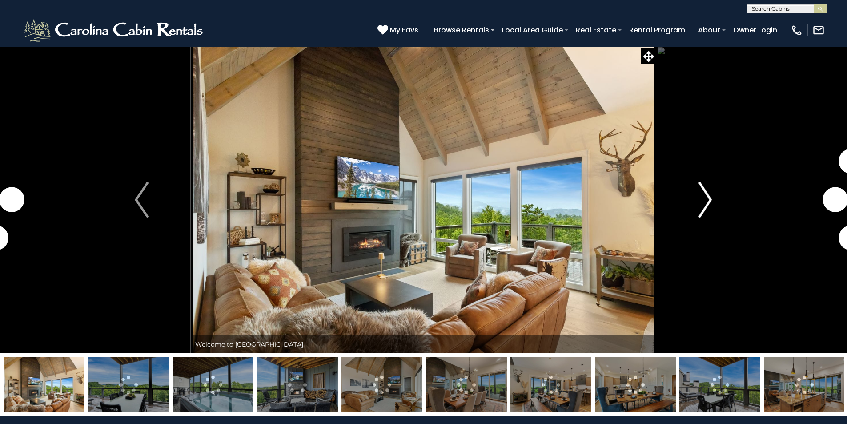
click at [712, 200] on button "Next" at bounding box center [705, 199] width 98 height 307
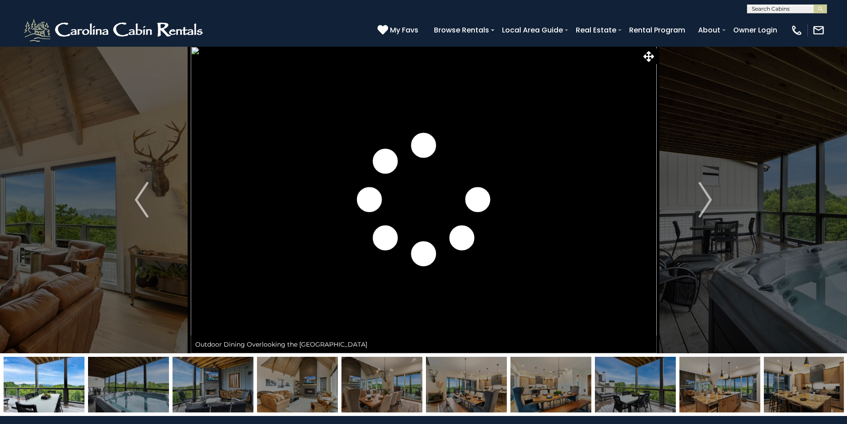
click at [468, 383] on img at bounding box center [466, 384] width 81 height 56
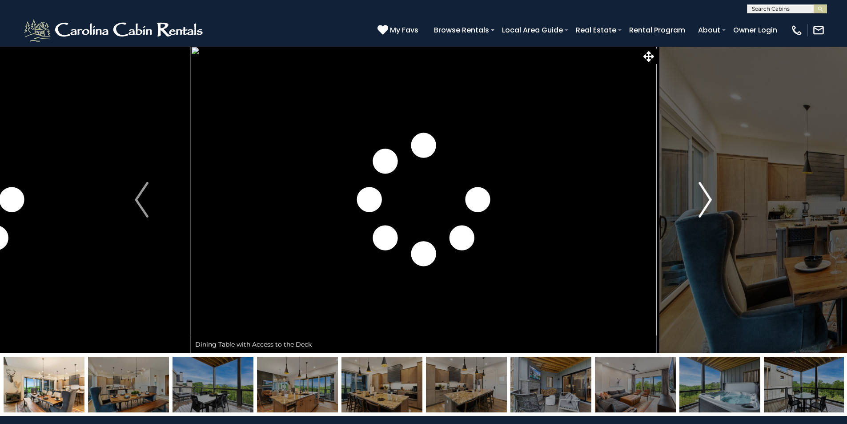
click at [708, 195] on img "Next" at bounding box center [704, 200] width 13 height 36
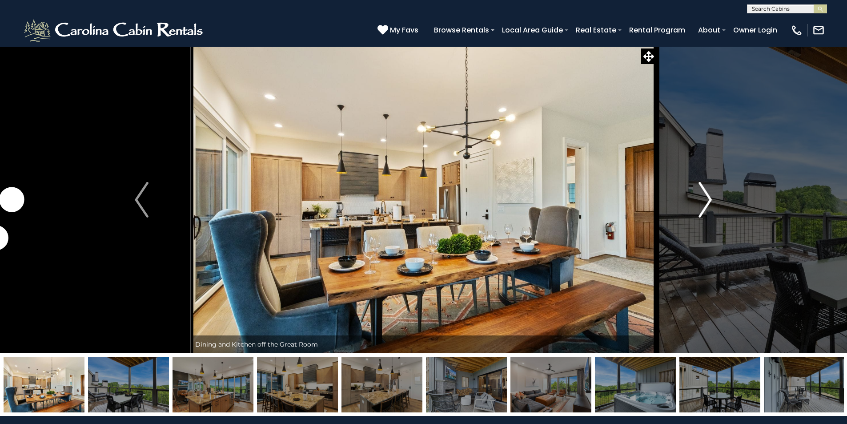
click at [708, 195] on img "Next" at bounding box center [704, 200] width 13 height 36
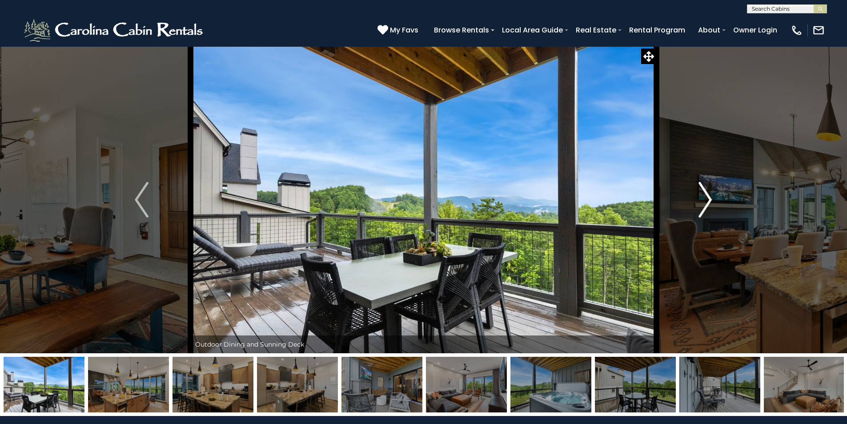
click at [708, 195] on img "Next" at bounding box center [704, 200] width 13 height 36
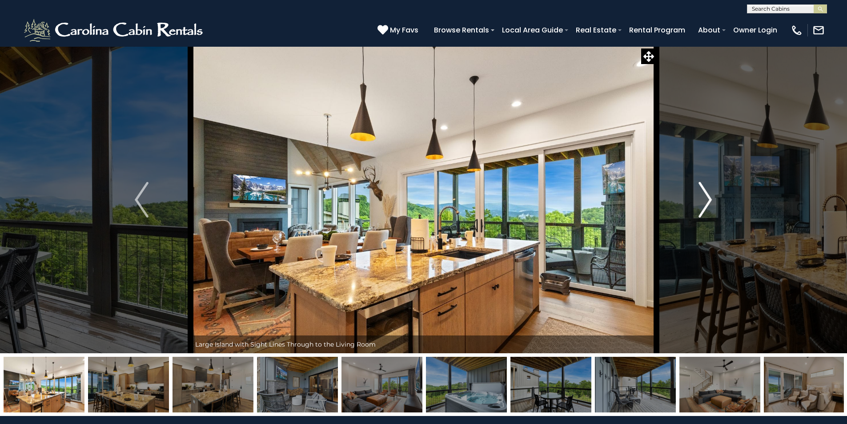
click at [708, 195] on img "Next" at bounding box center [704, 200] width 13 height 36
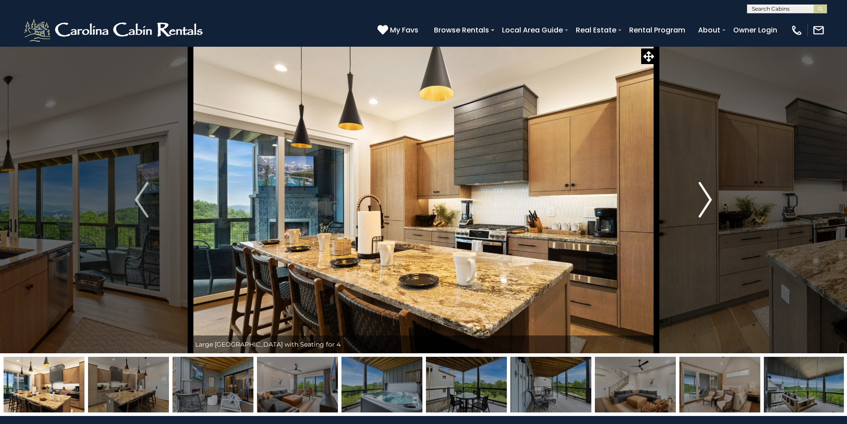
click at [708, 195] on img "Next" at bounding box center [704, 200] width 13 height 36
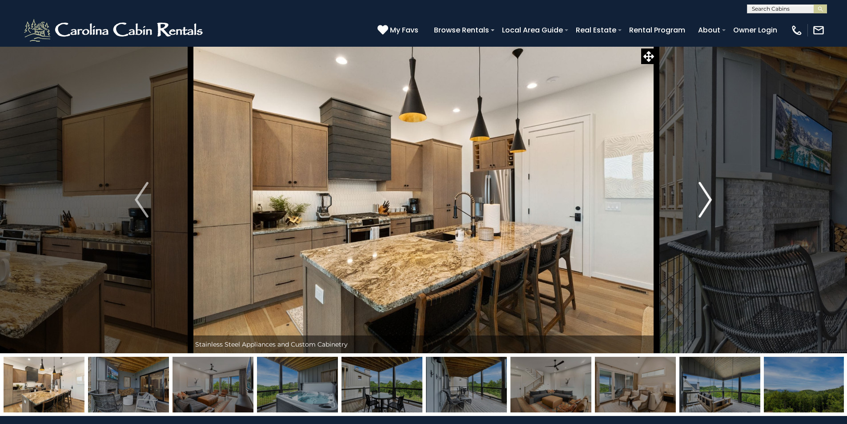
click at [708, 195] on img "Next" at bounding box center [704, 200] width 13 height 36
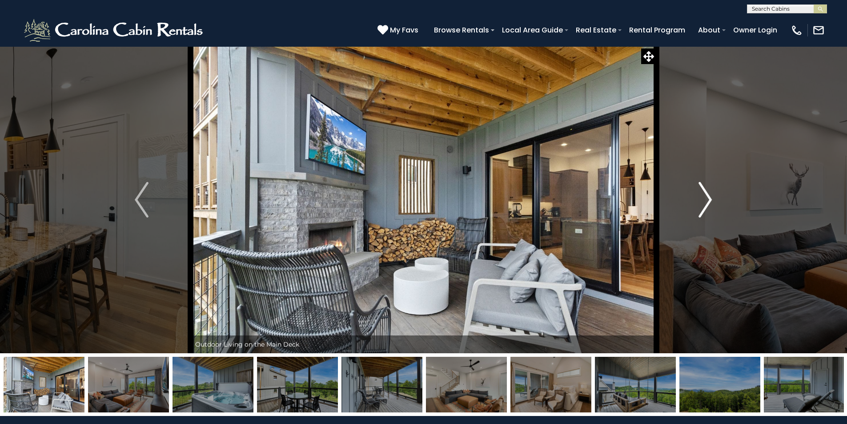
click at [708, 195] on img "Next" at bounding box center [704, 200] width 13 height 36
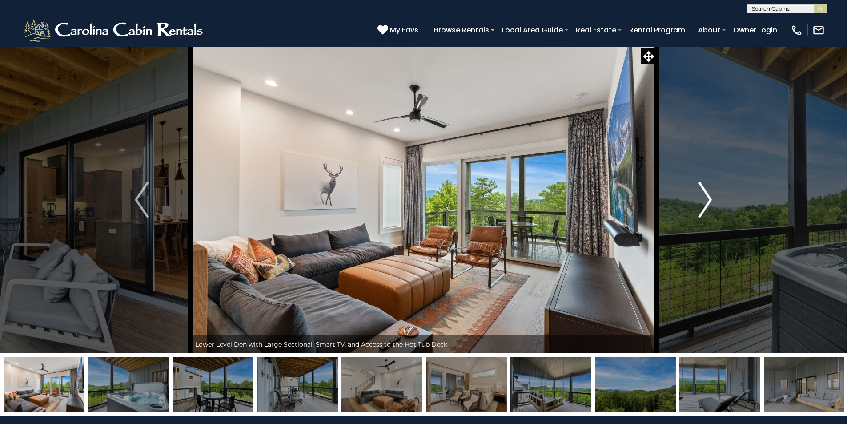
click at [708, 195] on img "Next" at bounding box center [704, 200] width 13 height 36
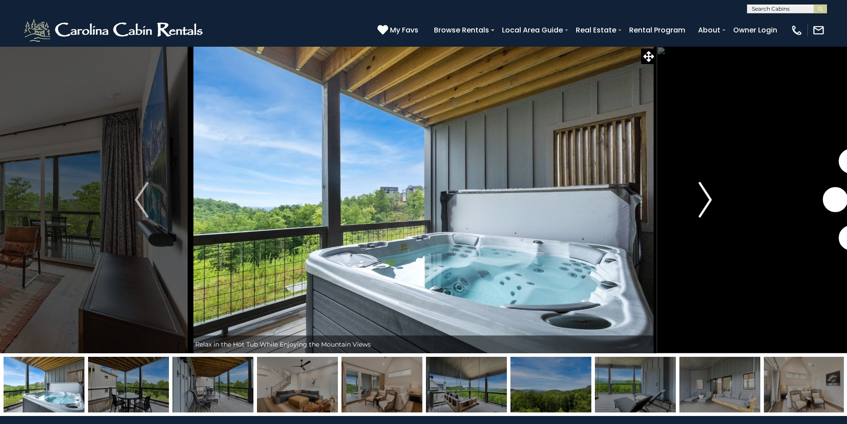
click at [708, 195] on img "Next" at bounding box center [704, 200] width 13 height 36
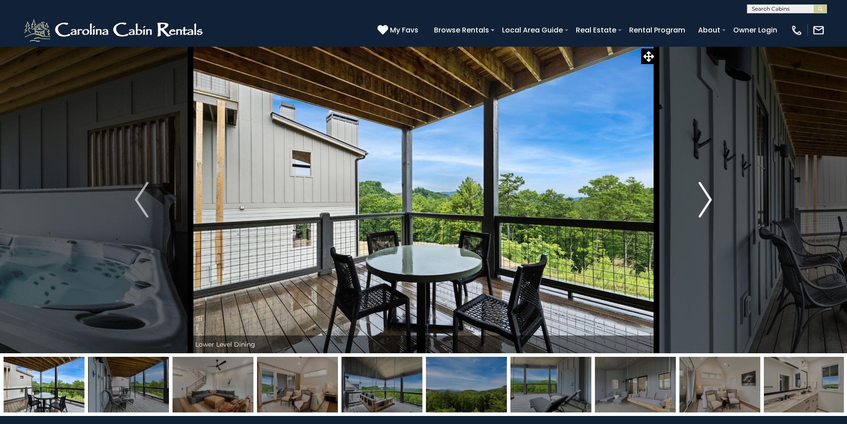
click at [708, 195] on img "Next" at bounding box center [704, 200] width 13 height 36
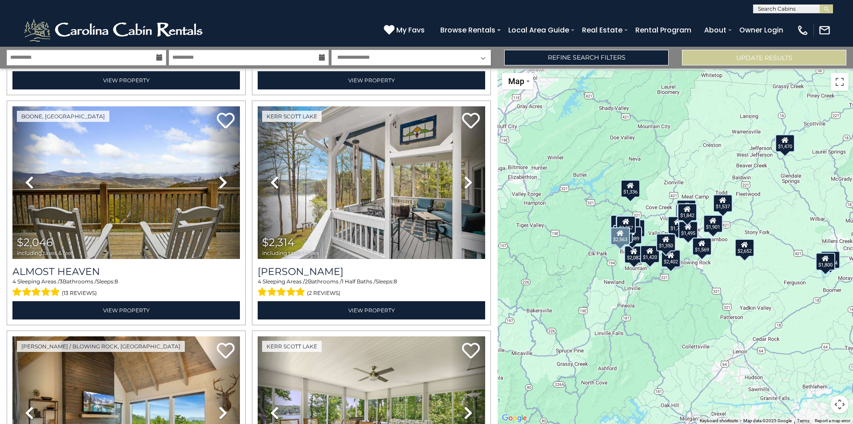
scroll to position [711, 0]
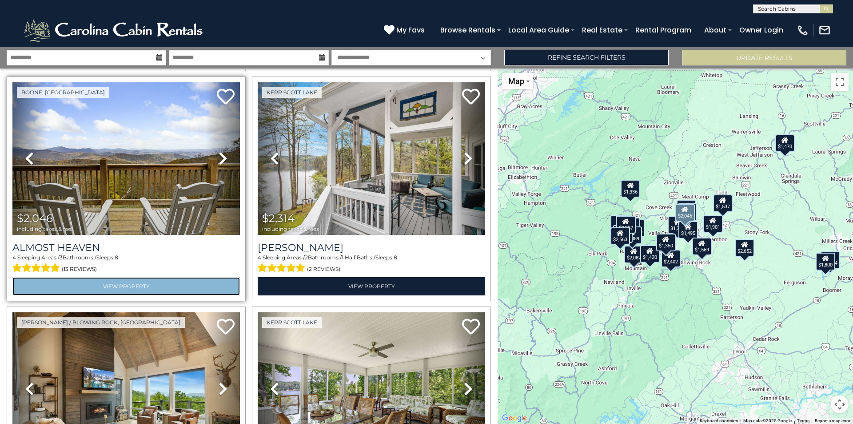
click at [186, 277] on link "View Property" at bounding box center [126, 286] width 228 height 18
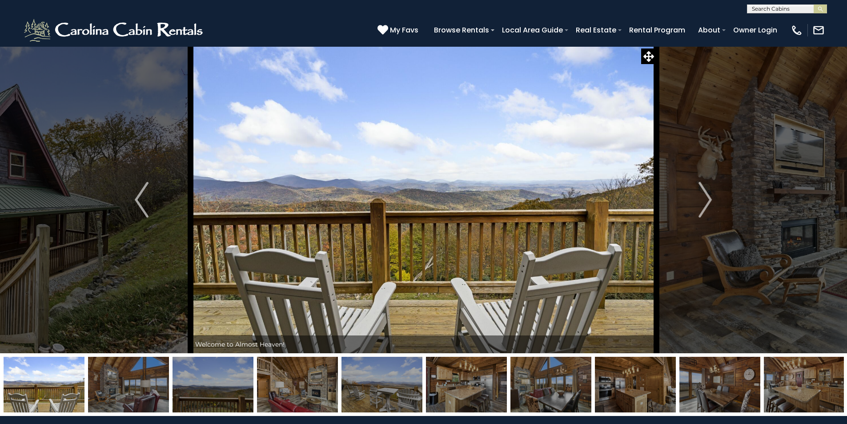
click at [704, 207] on img "Next" at bounding box center [704, 200] width 13 height 36
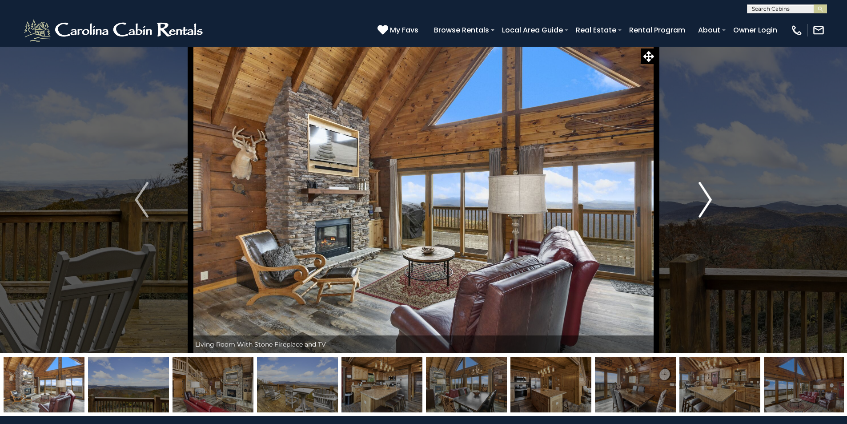
click at [704, 207] on img "Next" at bounding box center [704, 200] width 13 height 36
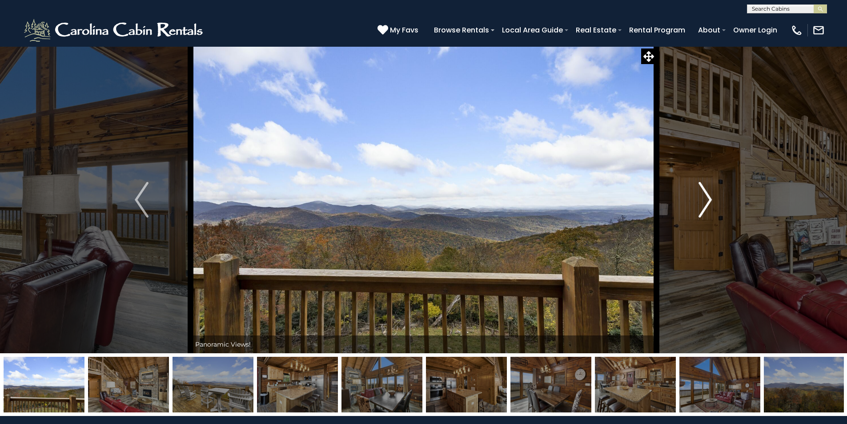
click at [704, 207] on img "Next" at bounding box center [704, 200] width 13 height 36
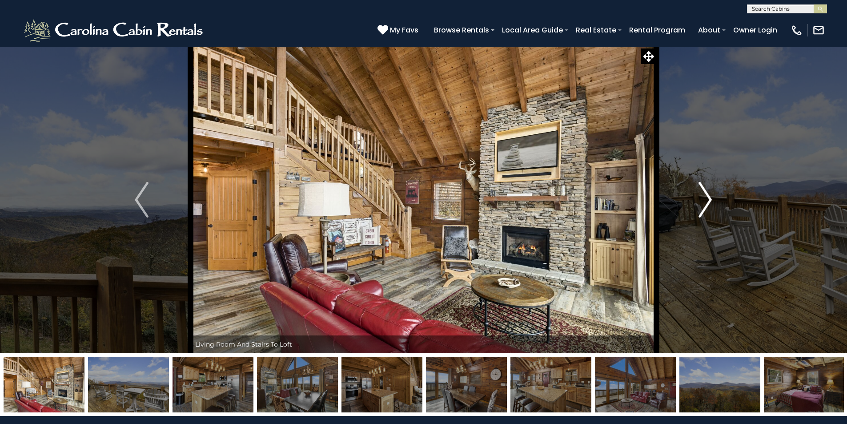
click at [704, 207] on img "Next" at bounding box center [704, 200] width 13 height 36
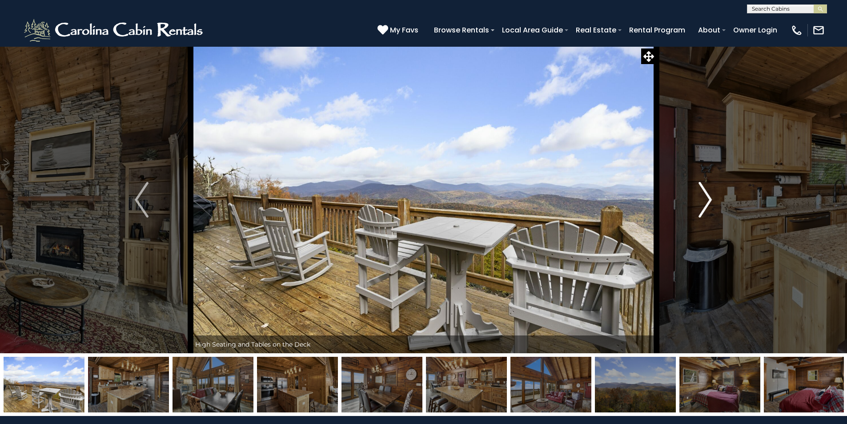
click at [704, 207] on img "Next" at bounding box center [704, 200] width 13 height 36
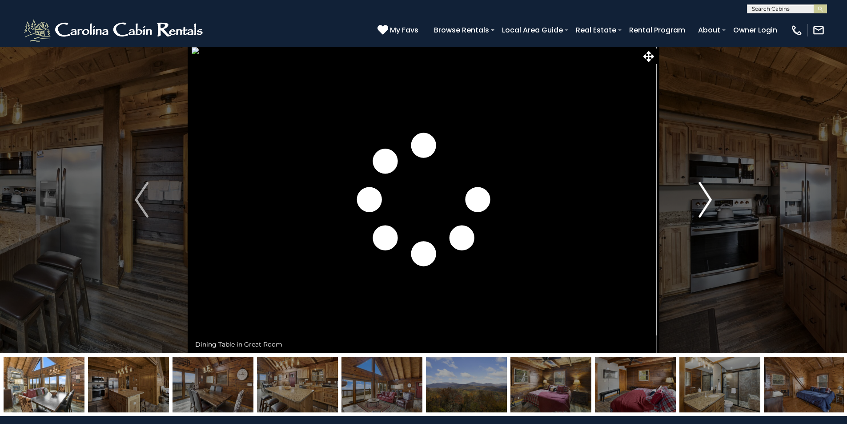
click at [704, 207] on img "Next" at bounding box center [704, 200] width 13 height 36
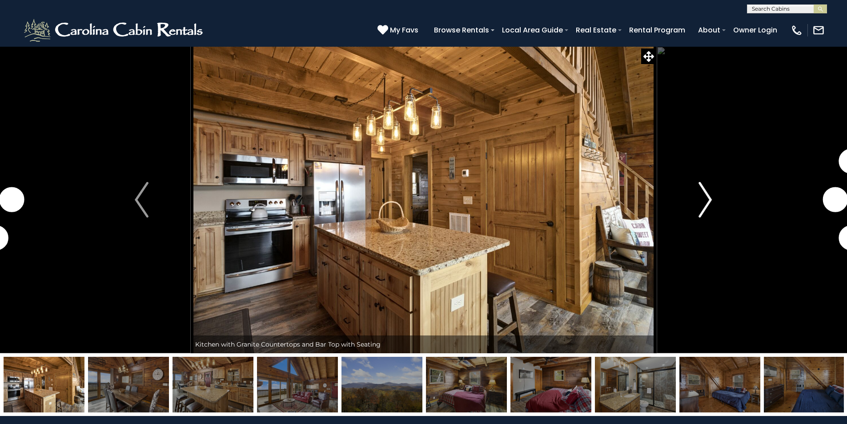
click at [704, 207] on img "Next" at bounding box center [704, 200] width 13 height 36
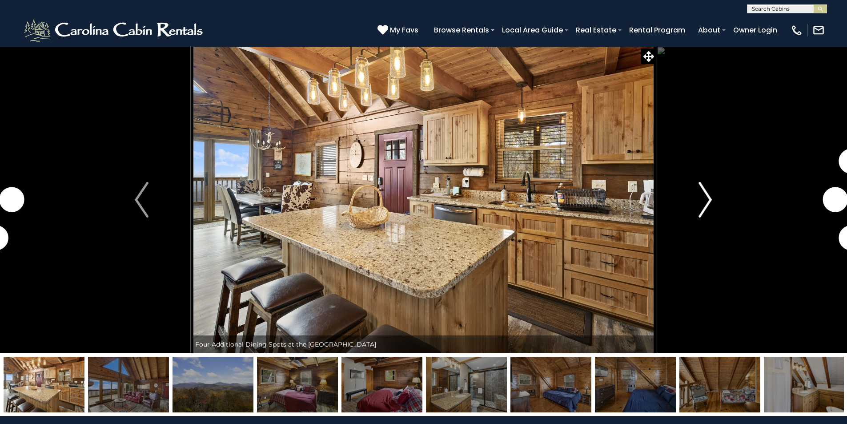
click at [704, 207] on img "Next" at bounding box center [704, 200] width 13 height 36
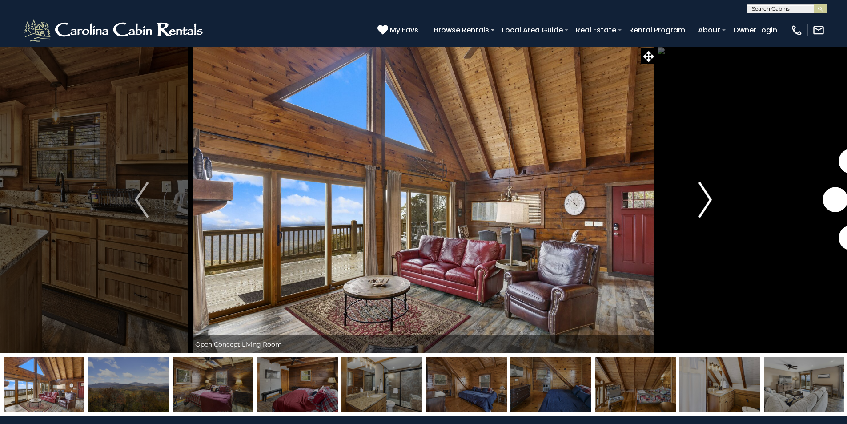
click at [704, 207] on img "Next" at bounding box center [704, 200] width 13 height 36
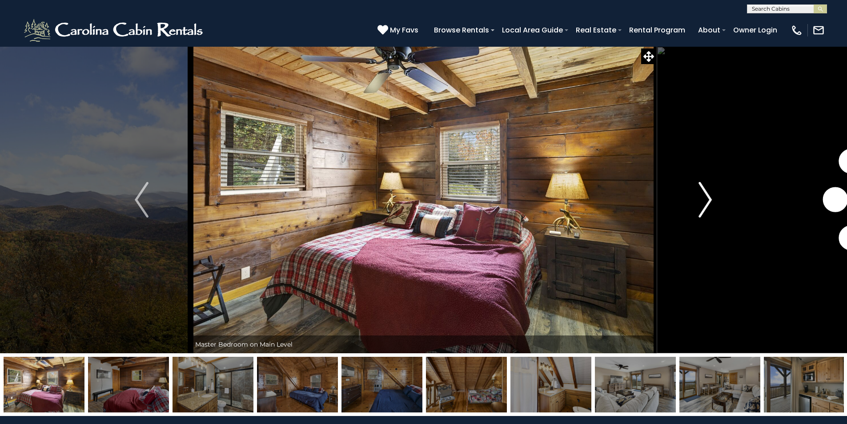
click at [704, 207] on img "Next" at bounding box center [704, 200] width 13 height 36
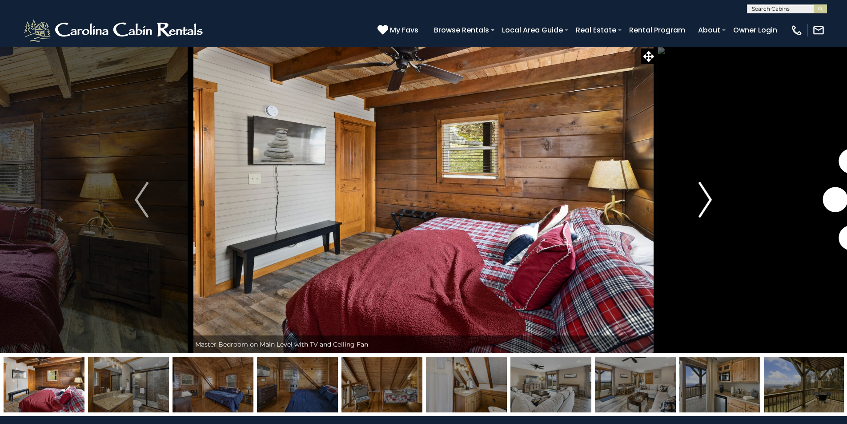
click at [704, 207] on img "Next" at bounding box center [704, 200] width 13 height 36
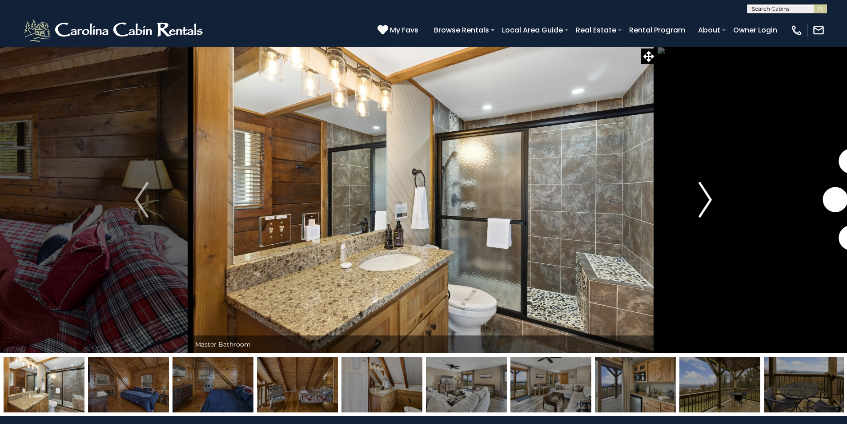
click at [704, 207] on img "Next" at bounding box center [704, 200] width 13 height 36
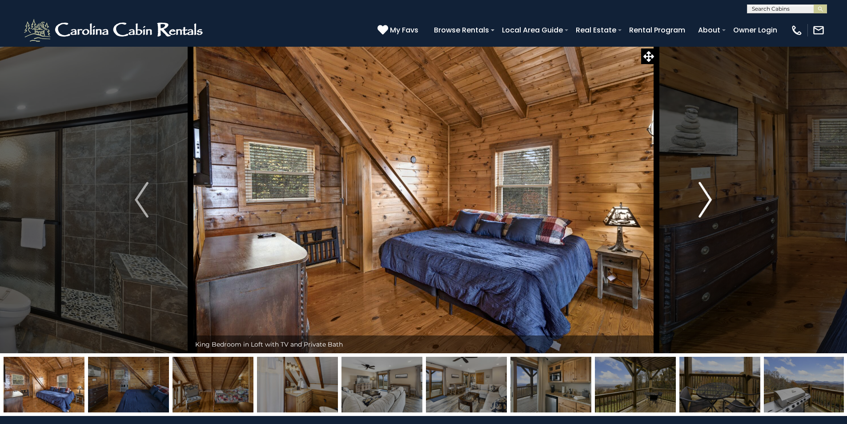
click at [704, 207] on img "Next" at bounding box center [704, 200] width 13 height 36
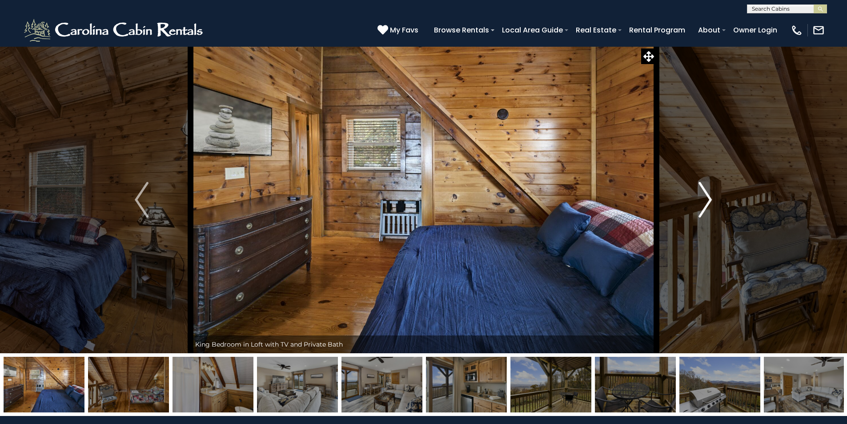
click at [704, 207] on img "Next" at bounding box center [704, 200] width 13 height 36
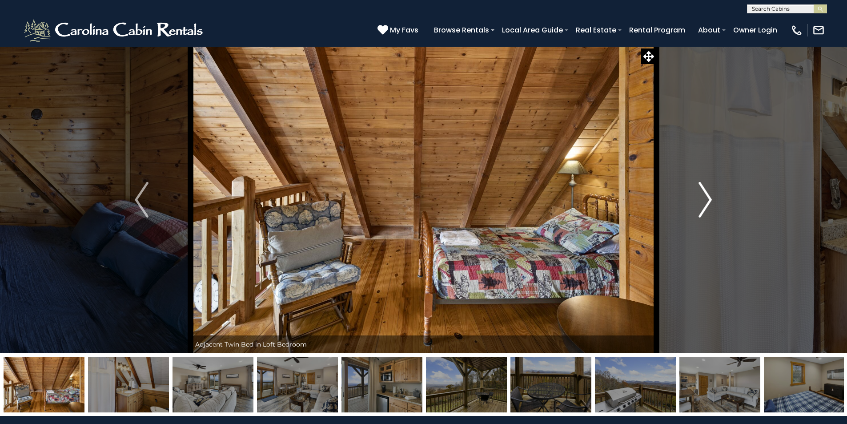
click at [704, 207] on img "Next" at bounding box center [704, 200] width 13 height 36
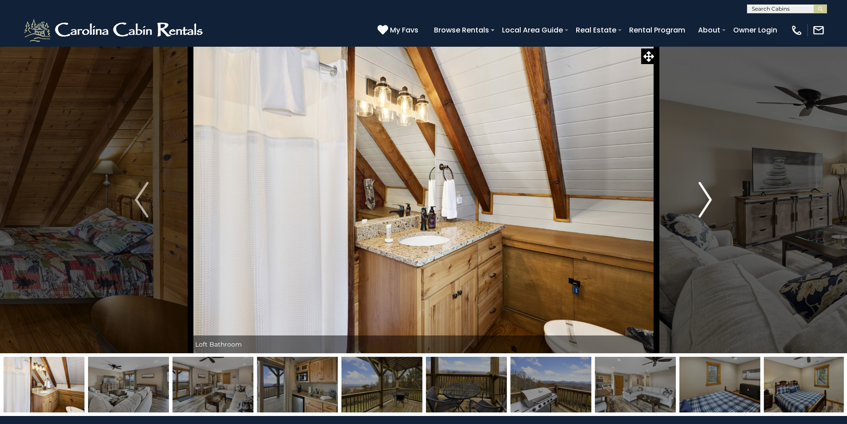
click at [704, 207] on img "Next" at bounding box center [704, 200] width 13 height 36
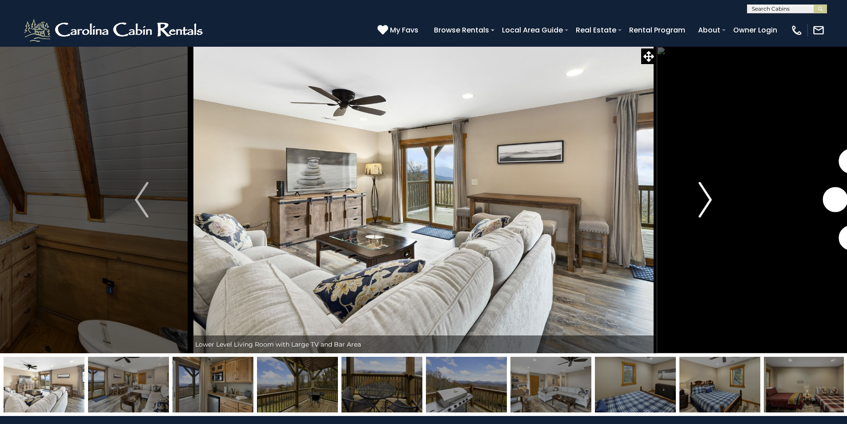
click at [704, 207] on img "Next" at bounding box center [704, 200] width 13 height 36
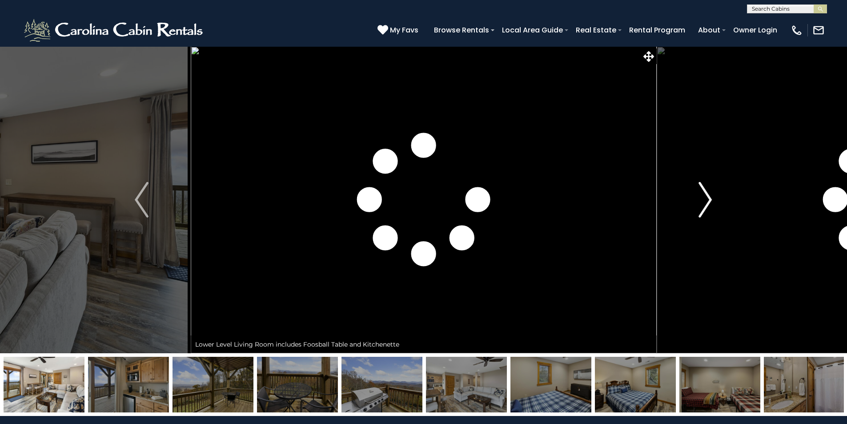
click at [704, 207] on img "Next" at bounding box center [704, 200] width 13 height 36
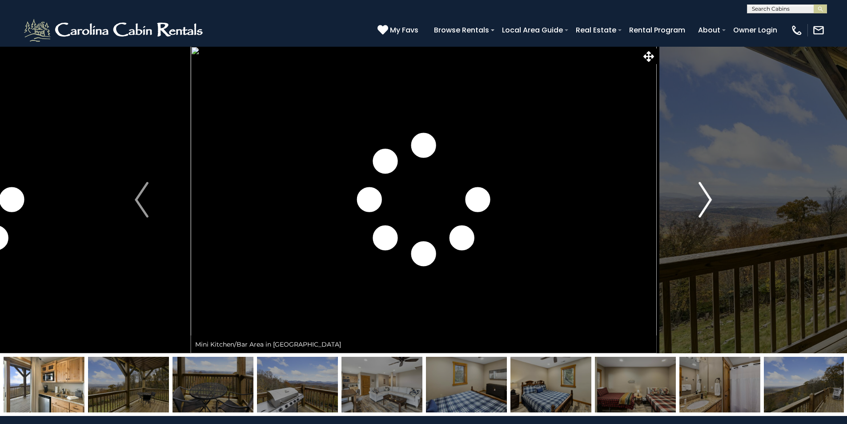
click at [704, 207] on img "Next" at bounding box center [704, 200] width 13 height 36
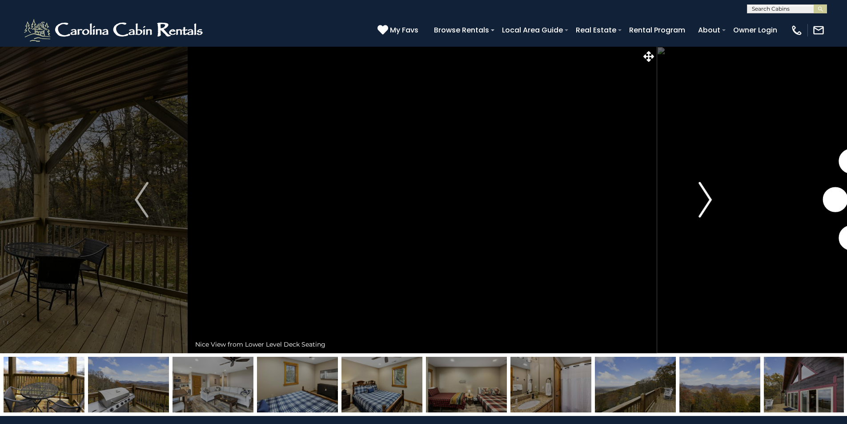
click at [704, 207] on img "Next" at bounding box center [704, 200] width 13 height 36
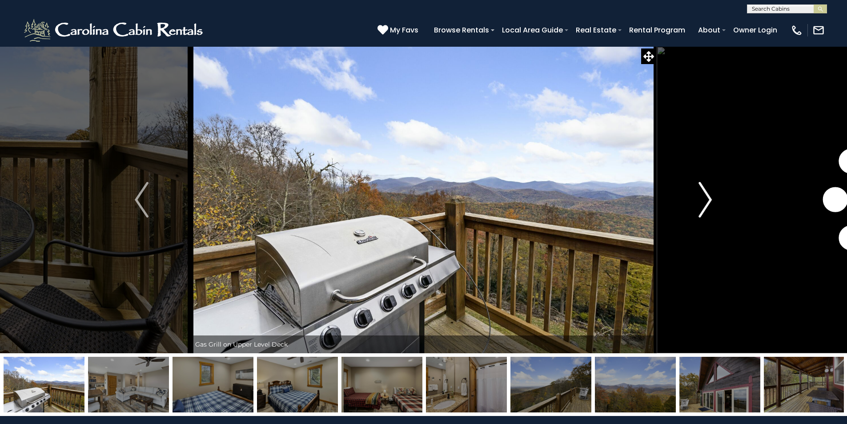
click at [704, 207] on img "Next" at bounding box center [704, 200] width 13 height 36
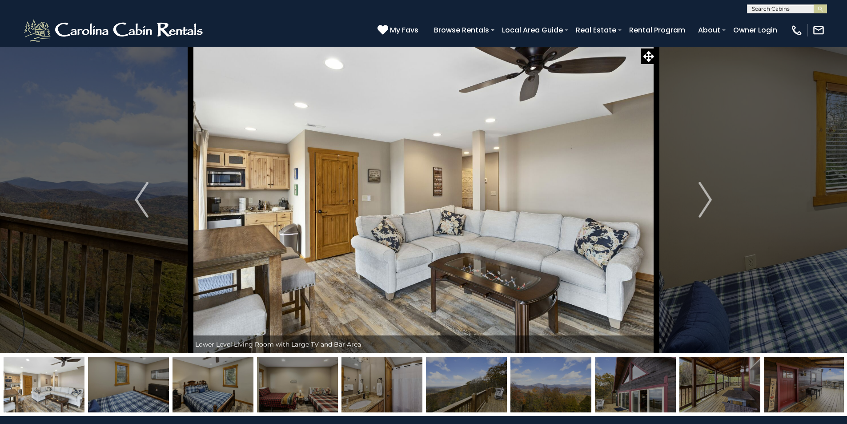
click at [792, 397] on img at bounding box center [804, 384] width 81 height 56
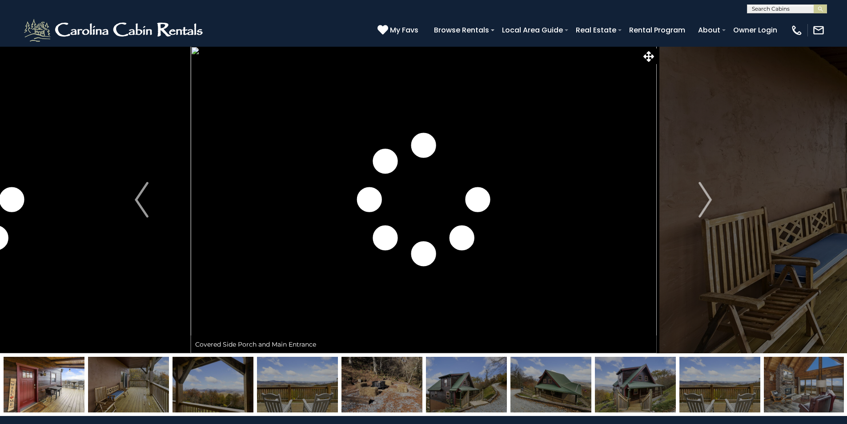
click at [800, 391] on img at bounding box center [804, 384] width 81 height 56
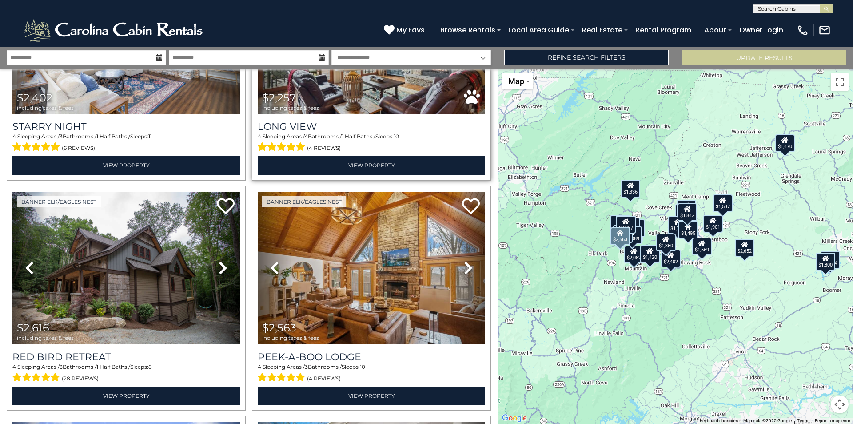
scroll to position [489, 0]
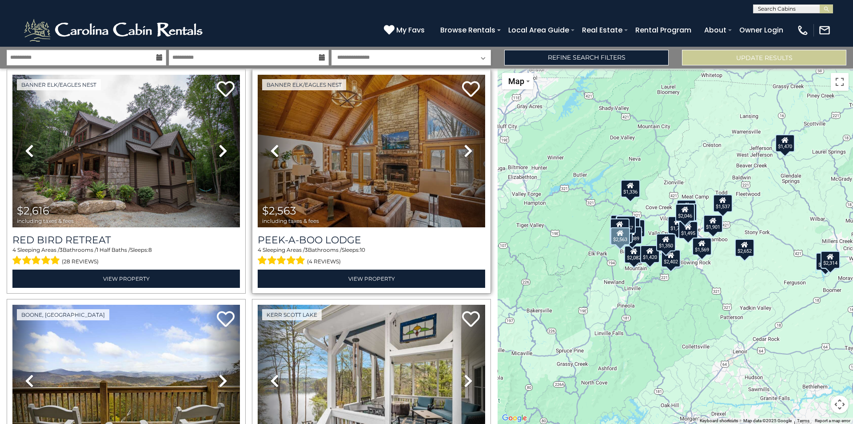
click at [464, 148] on icon at bounding box center [468, 151] width 9 height 14
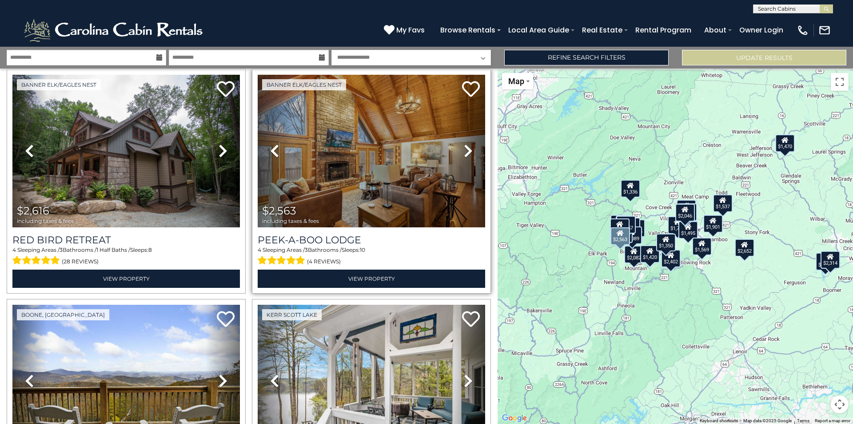
click at [464, 148] on icon at bounding box center [468, 151] width 9 height 14
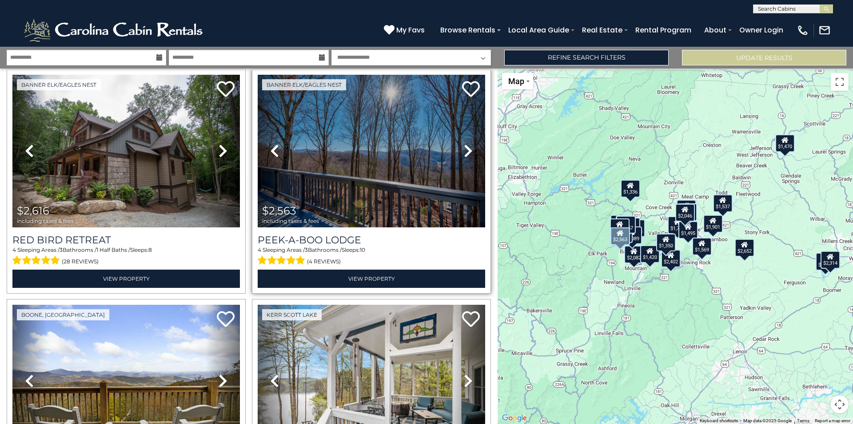
click at [465, 147] on icon at bounding box center [468, 151] width 9 height 14
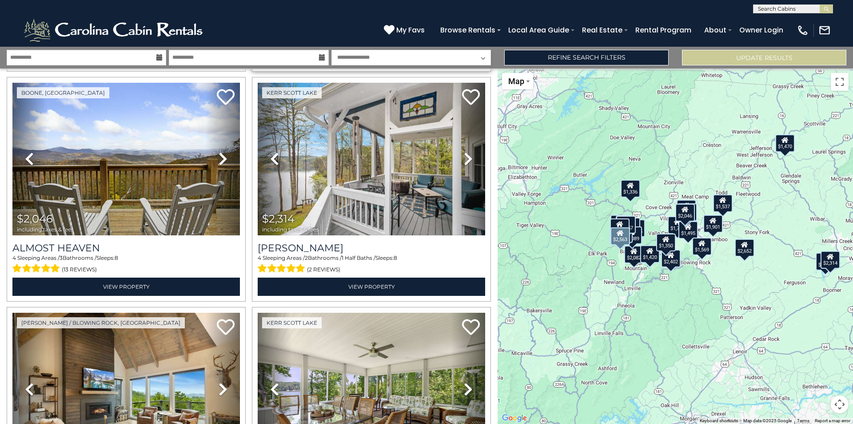
scroll to position [711, 0]
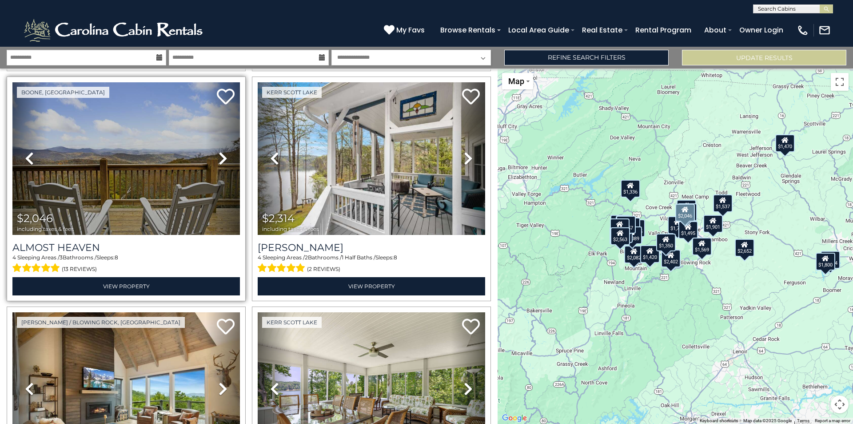
click at [219, 155] on icon at bounding box center [223, 158] width 9 height 14
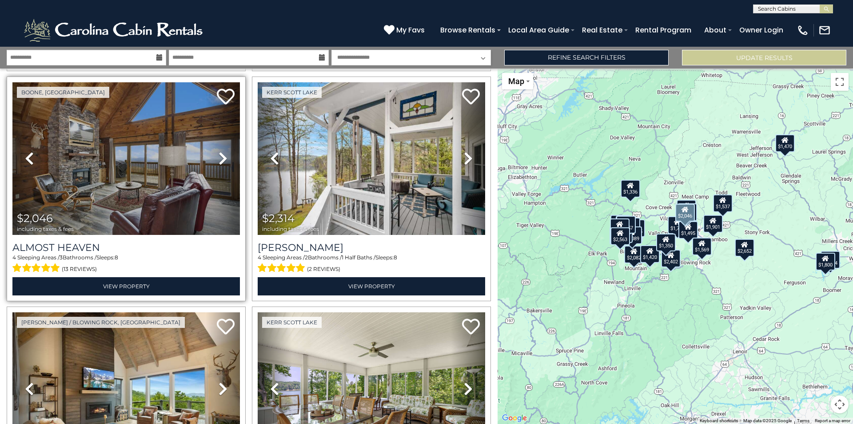
click at [219, 155] on icon at bounding box center [223, 158] width 9 height 14
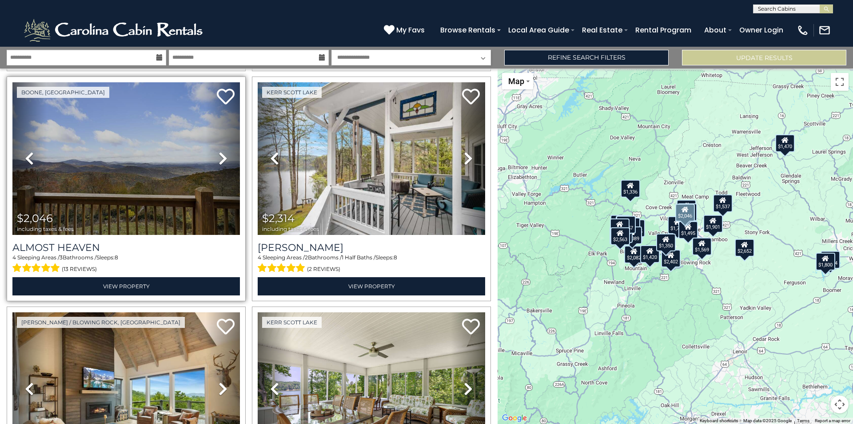
click at [220, 154] on icon at bounding box center [223, 158] width 9 height 14
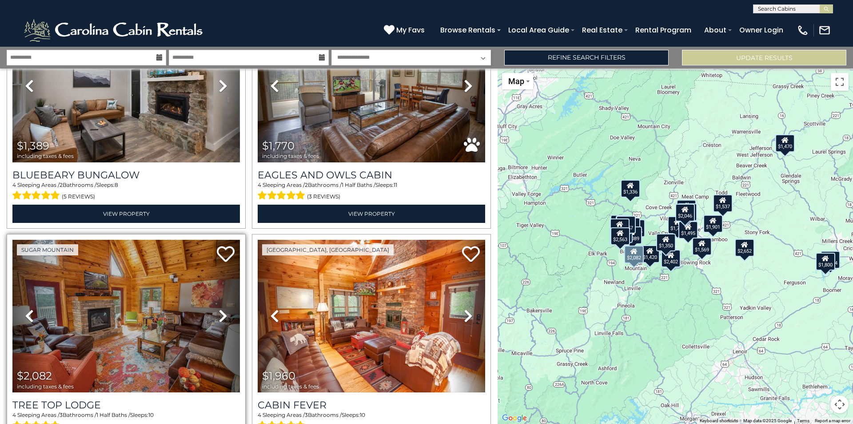
scroll to position [1245, 0]
